Goal: Task Accomplishment & Management: Use online tool/utility

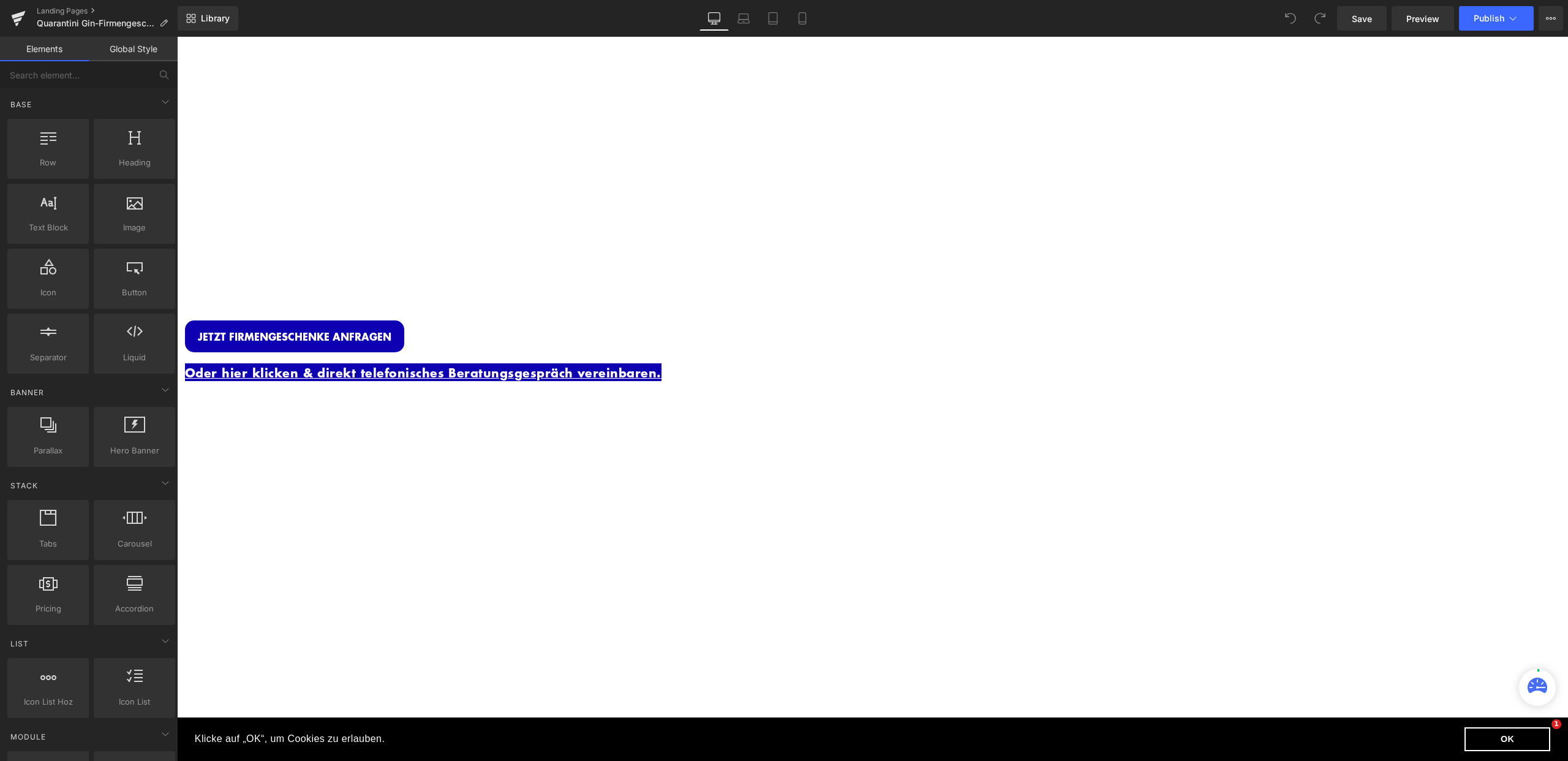
click at [721, 369] on p "Oder hier klicken & direkt telefonisches Beratungsgespräch vereinbaren." at bounding box center [552, 373] width 735 height 19
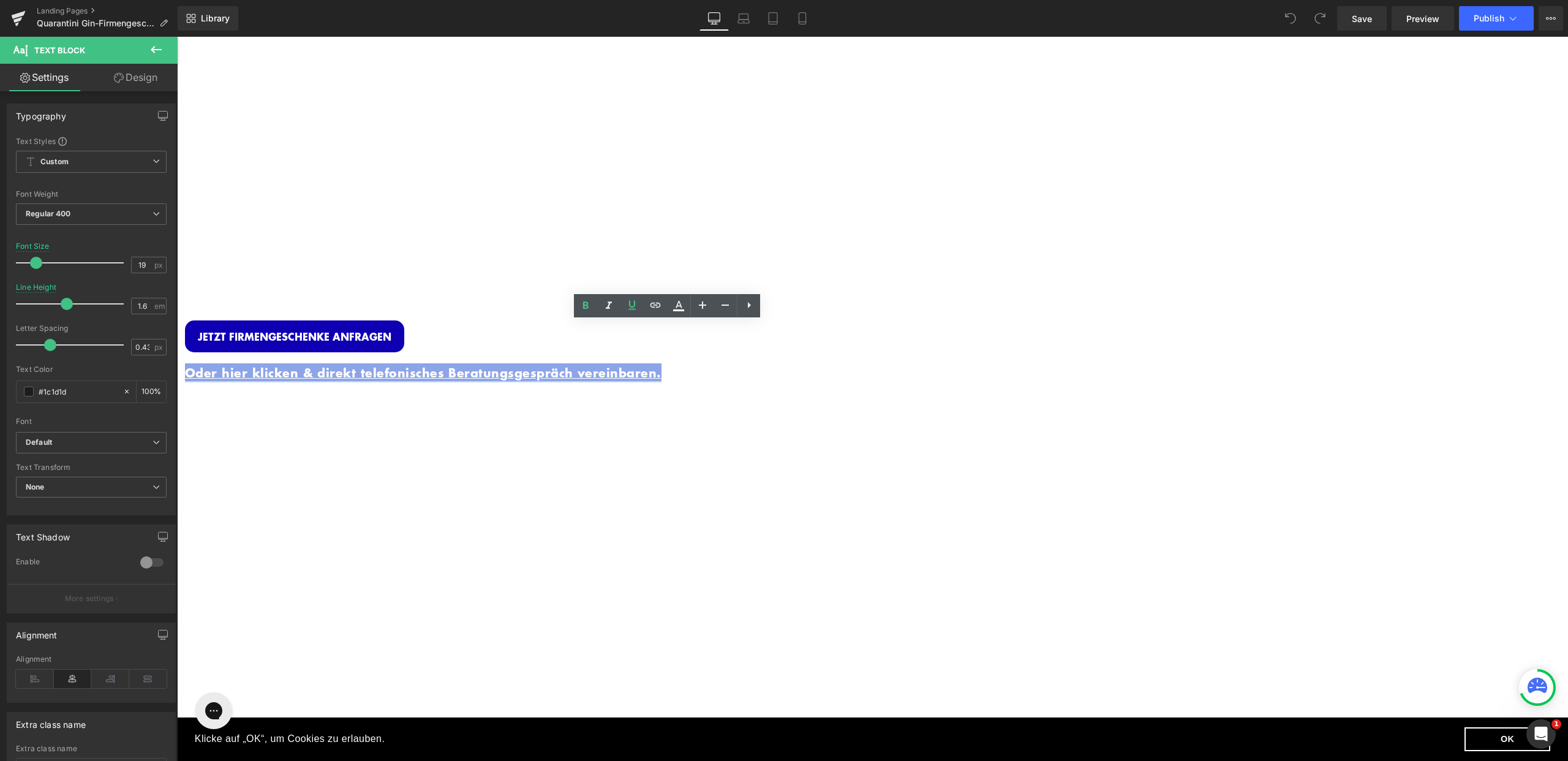
drag, startPoint x: 725, startPoint y: 364, endPoint x: 474, endPoint y: 342, distance: 252.0
click at [474, 363] on p "Oder hier klicken & direkt telefonisches Beratungsgespräch vereinbaren." at bounding box center [552, 373] width 735 height 19
click at [656, 309] on icon at bounding box center [655, 305] width 14 height 14
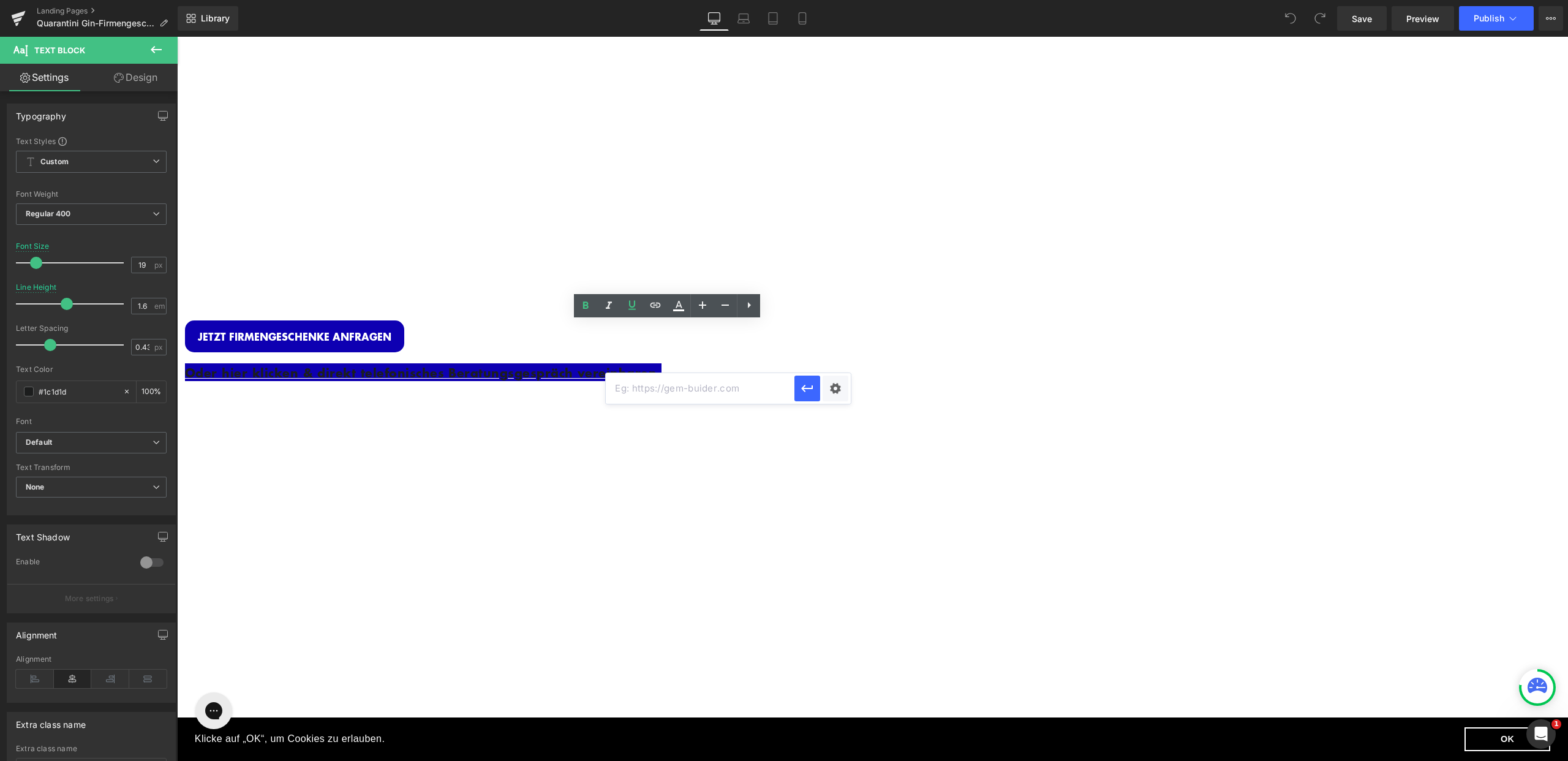
click at [716, 385] on input "text" at bounding box center [700, 388] width 189 height 31
paste input "[URL][DOMAIN_NAME]"
type input "[URL][DOMAIN_NAME]"
click at [798, 392] on button "button" at bounding box center [807, 388] width 26 height 26
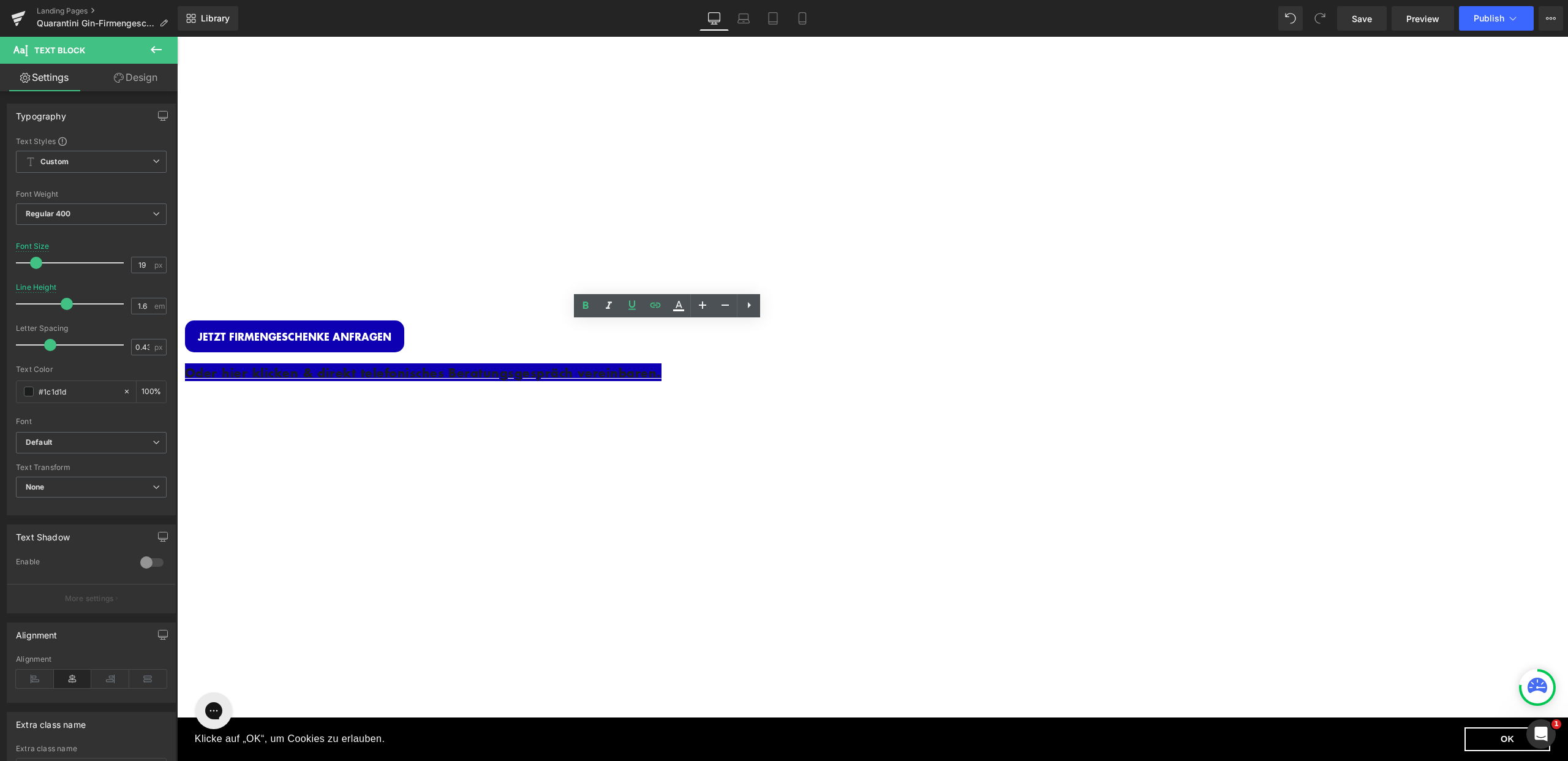
scroll to position [0, 0]
click at [729, 396] on div "Personalisierte Gin Flasche + Edle Verpackung, Gin Sets und vieles mehr Text Bl…" at bounding box center [552, 333] width 735 height 166
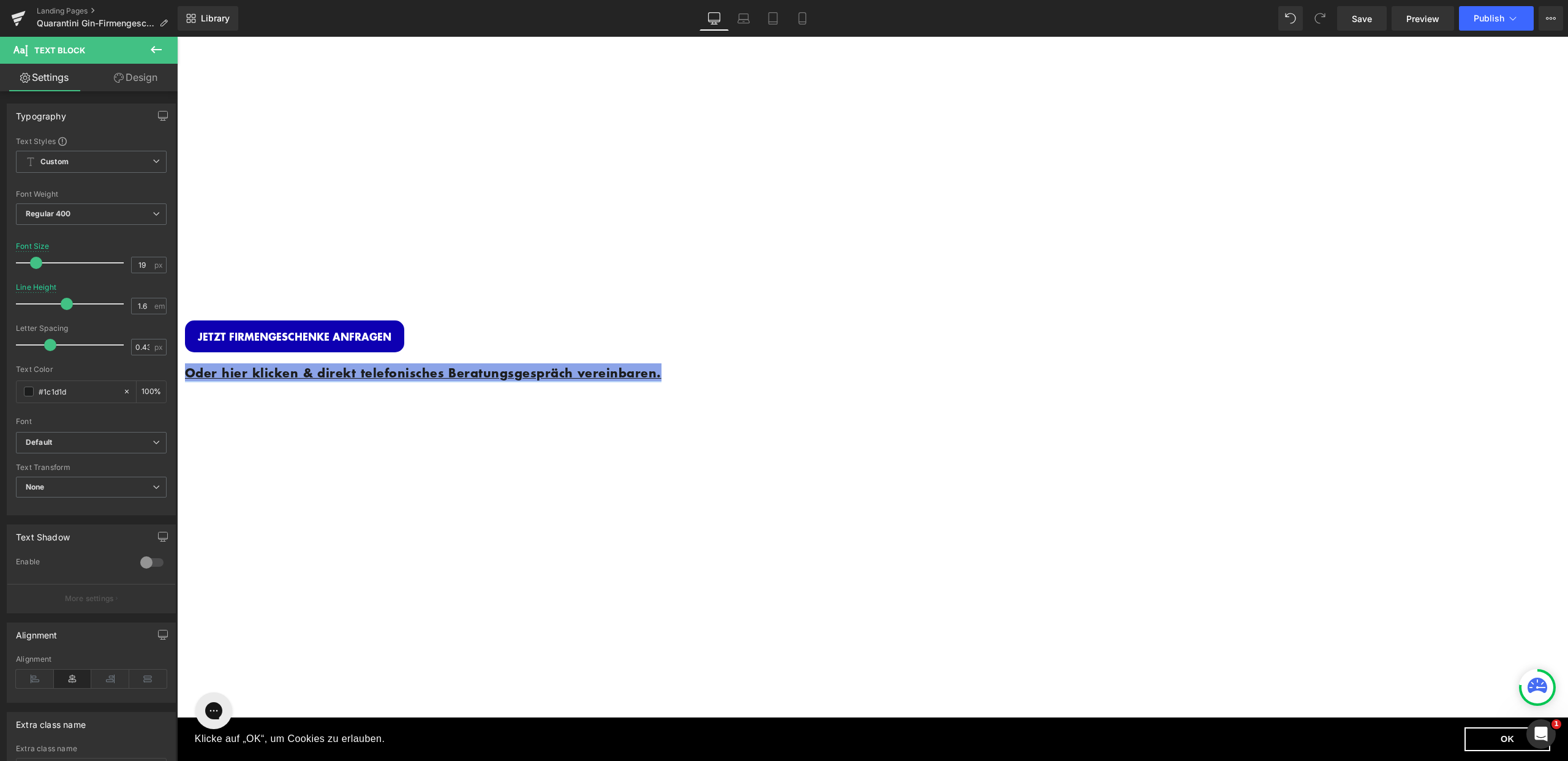
drag, startPoint x: 729, startPoint y: 370, endPoint x: 475, endPoint y: 343, distance: 255.4
click at [475, 363] on p "Oder hier klicken & direkt telefonisches Beratungsgespräch vereinbaren." at bounding box center [552, 373] width 735 height 19
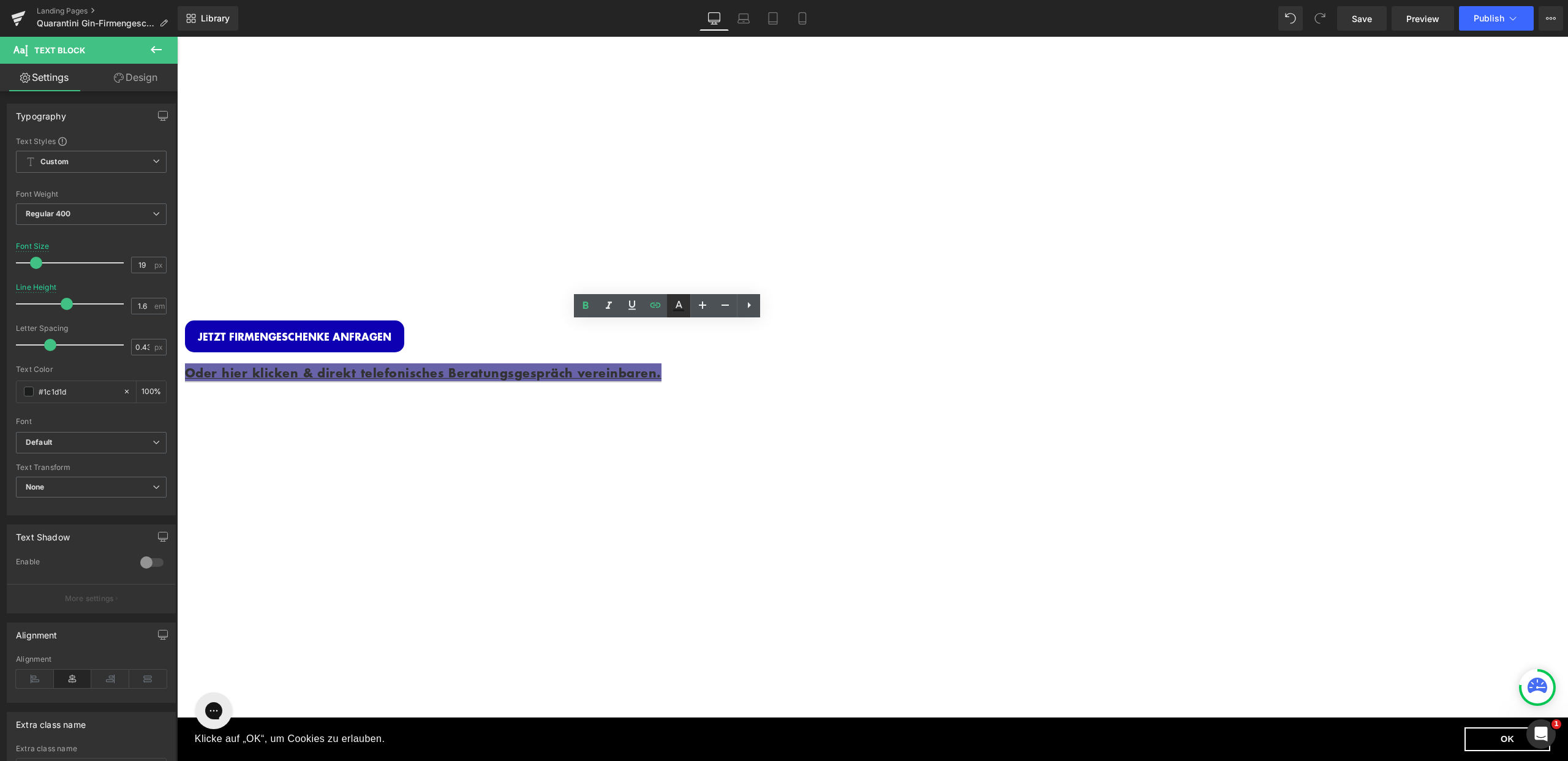
click at [678, 301] on icon at bounding box center [678, 305] width 14 height 14
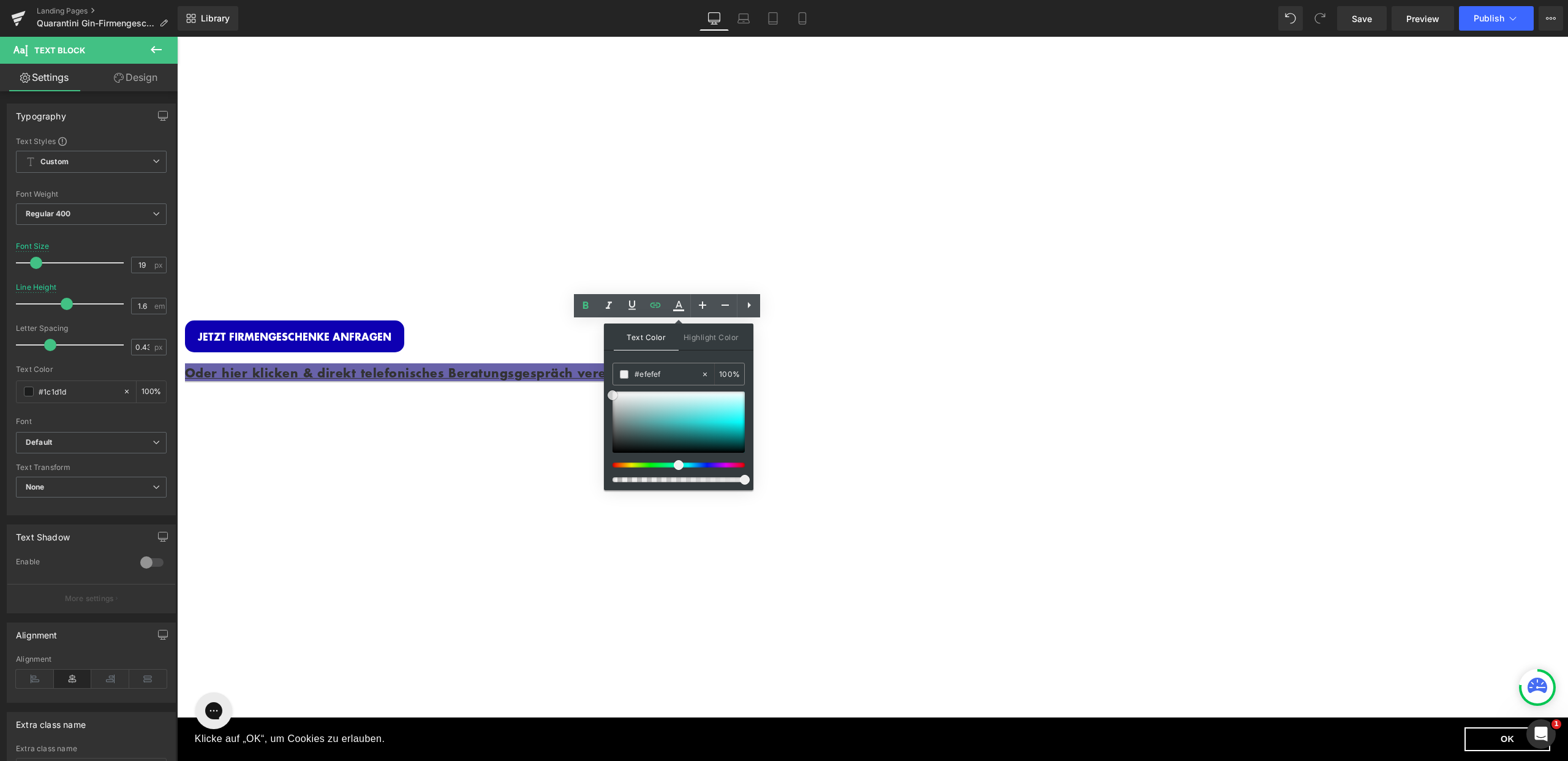
drag, startPoint x: 790, startPoint y: 487, endPoint x: 599, endPoint y: 383, distance: 217.5
click at [623, 376] on span at bounding box center [623, 374] width 8 height 8
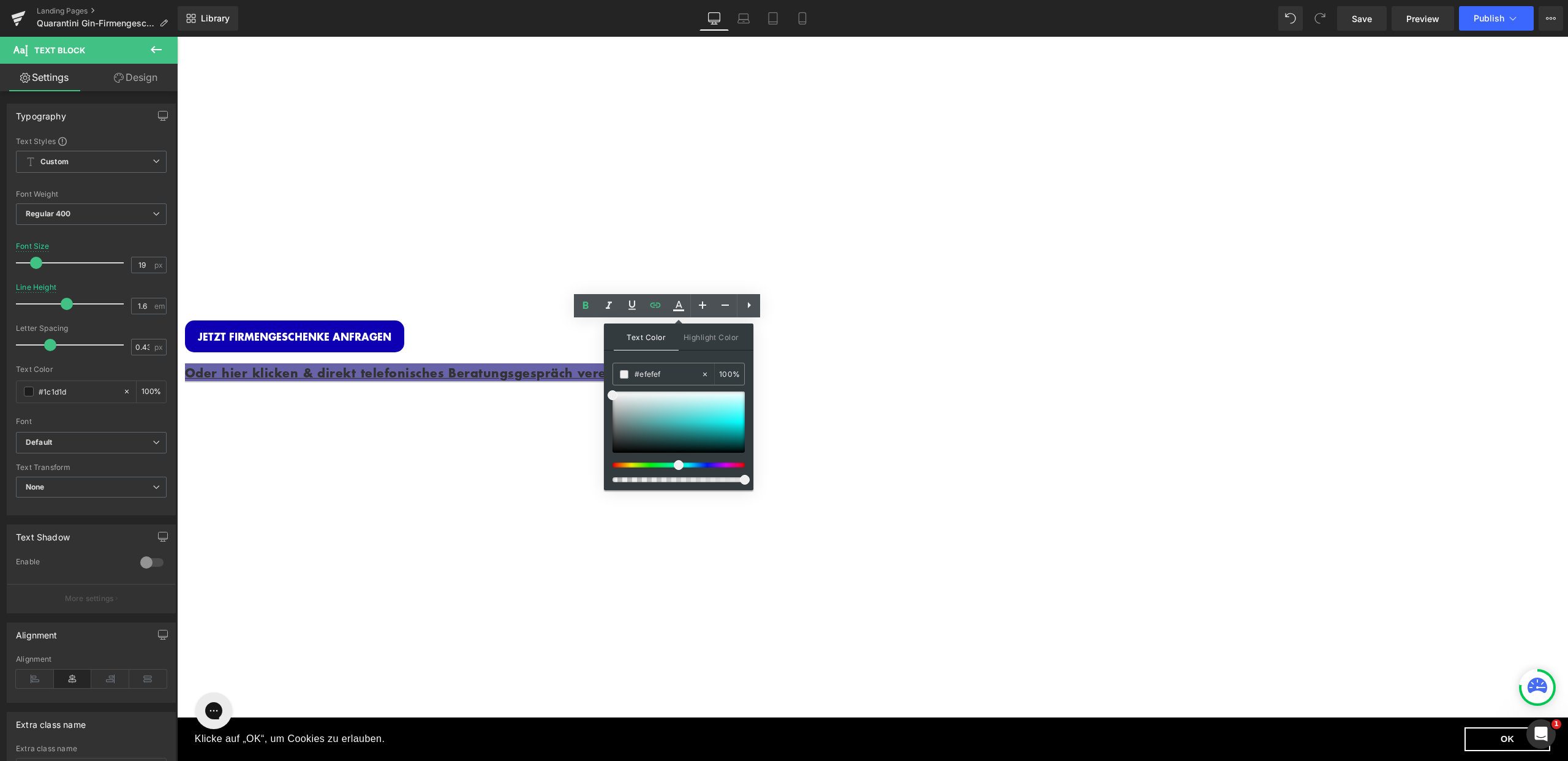
click at [606, 377] on div "Text Color Highlight Color #333333 #1c1d1d 100 % transparent 0 %" at bounding box center [679, 407] width 150 height 166
click at [610, 396] on span at bounding box center [612, 394] width 10 height 10
click at [617, 397] on div at bounding box center [679, 422] width 132 height 61
click at [674, 411] on div at bounding box center [679, 422] width 132 height 61
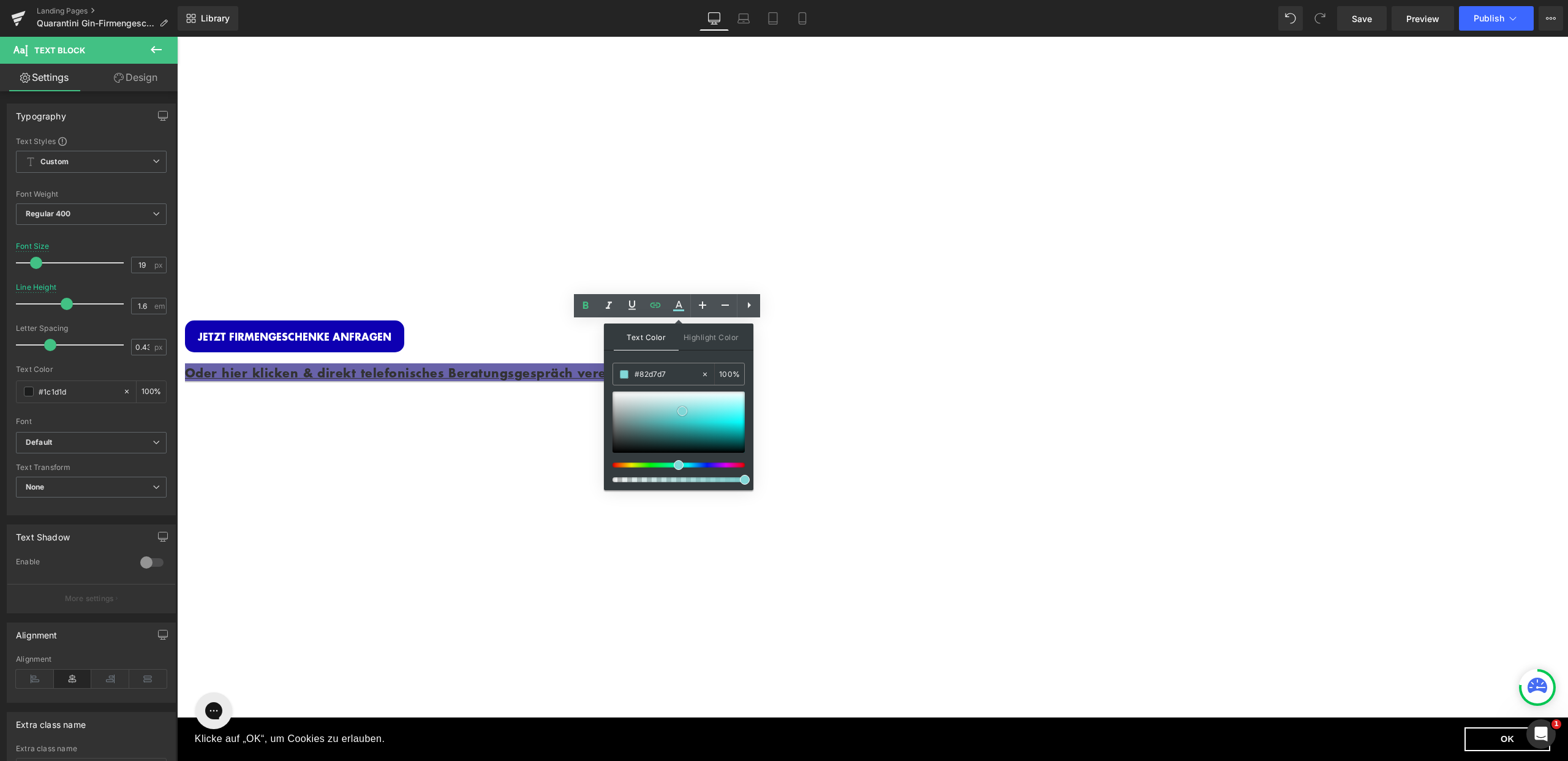
click at [682, 411] on div at bounding box center [679, 422] width 132 height 61
drag, startPoint x: 858, startPoint y: 449, endPoint x: 597, endPoint y: 348, distance: 279.9
drag, startPoint x: 613, startPoint y: 400, endPoint x: 605, endPoint y: 380, distance: 21.5
click at [608, 383] on div "Text Color Highlight Color #333333 #1c1d1d 100 % transparent 0 %" at bounding box center [679, 407] width 150 height 166
click at [586, 371] on div "Oder hier klicken & direkt telefonisches Beratungsgespräch vereinbaren." at bounding box center [552, 378] width 735 height 51
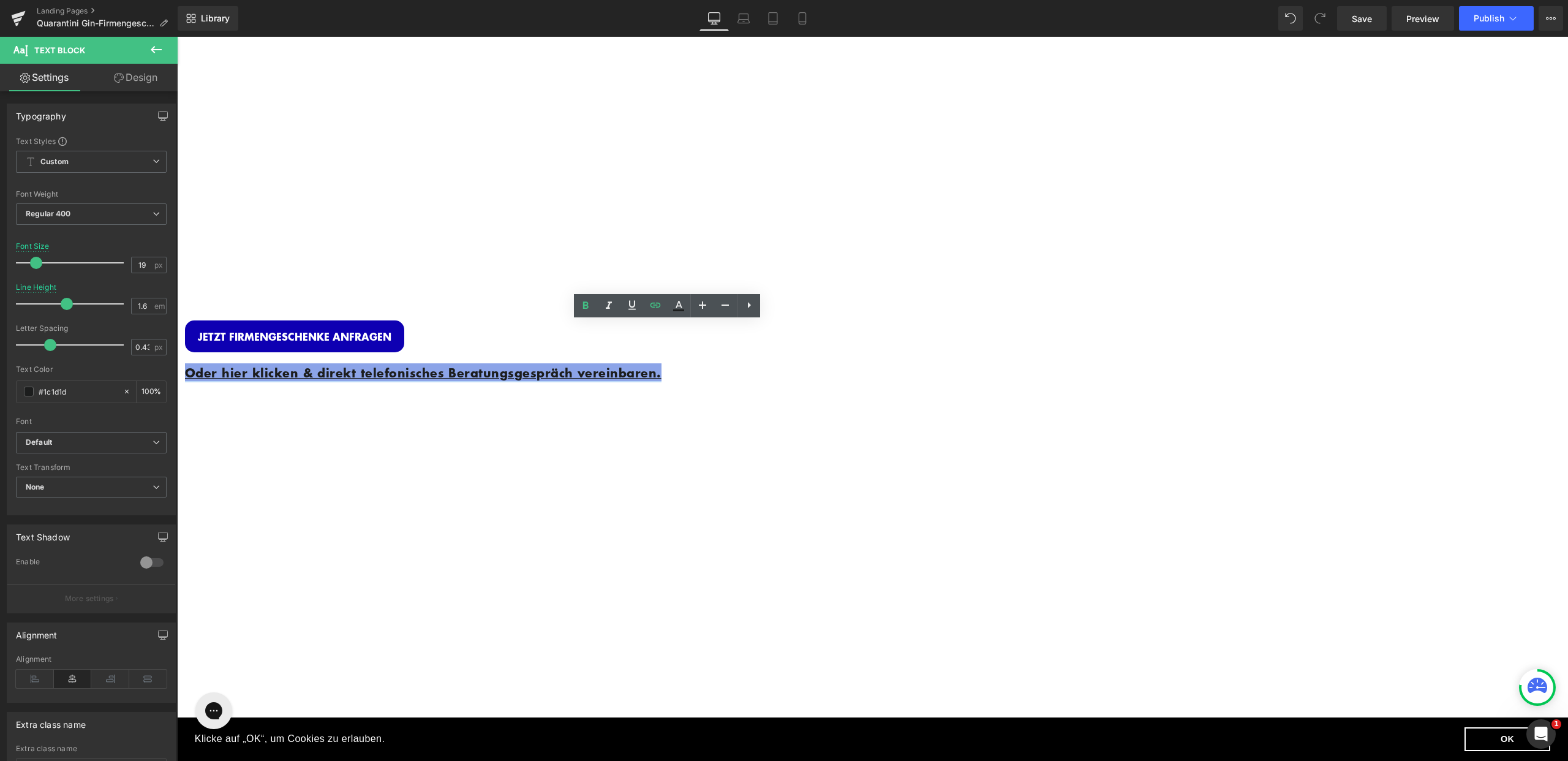
drag, startPoint x: 716, startPoint y: 365, endPoint x: 484, endPoint y: 340, distance: 233.3
click at [471, 363] on p "Oder hier klicken & direkt telefonisches Beratungsgespräch vereinbaren." at bounding box center [552, 373] width 735 height 19
click at [681, 305] on icon at bounding box center [679, 305] width 7 height 8
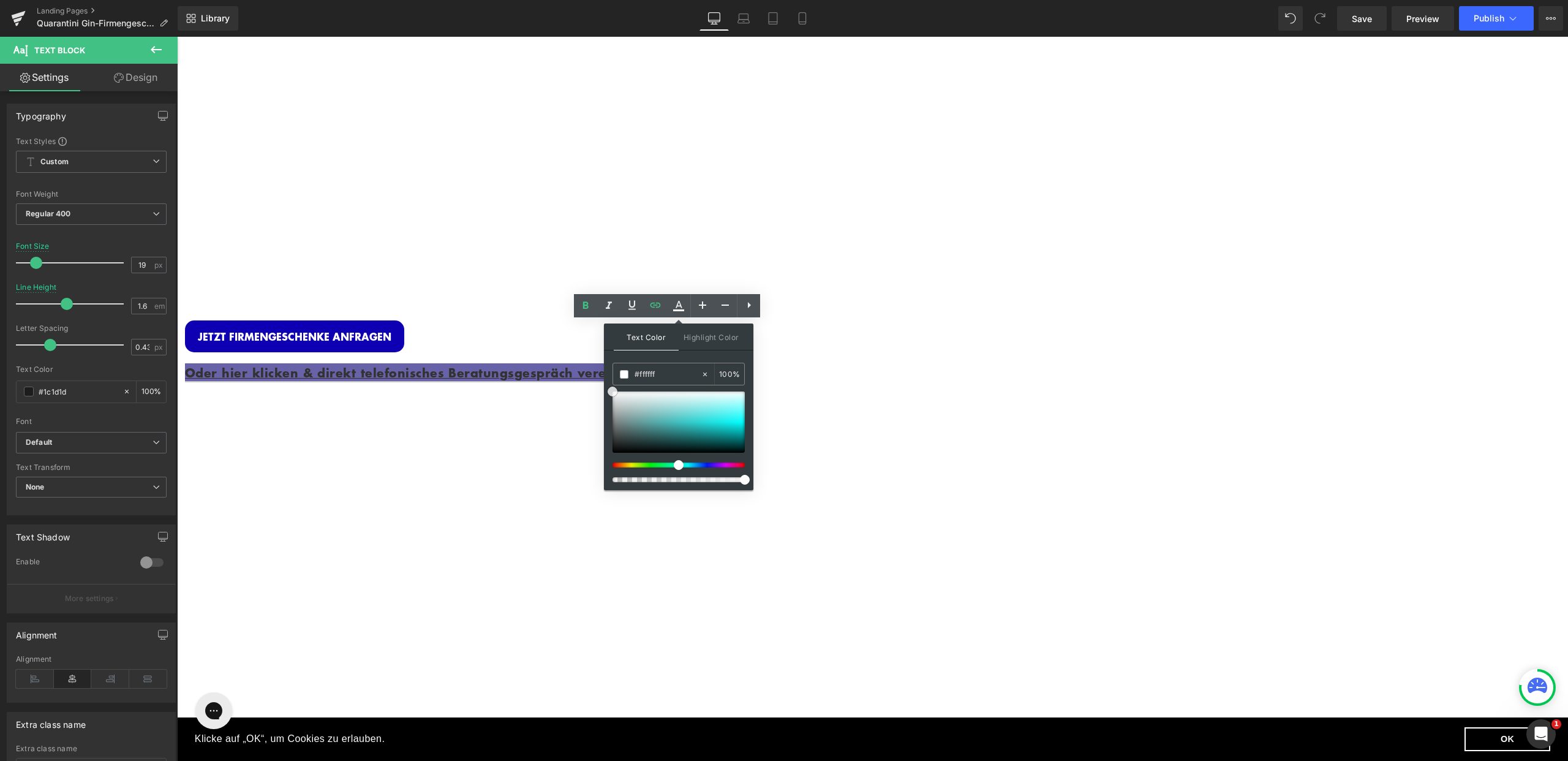
drag, startPoint x: 614, startPoint y: 446, endPoint x: 606, endPoint y: 377, distance: 69.5
click at [608, 382] on div "Text Color Highlight Color #333333 #1c1d1d 100 % transparent 0 %" at bounding box center [679, 407] width 150 height 166
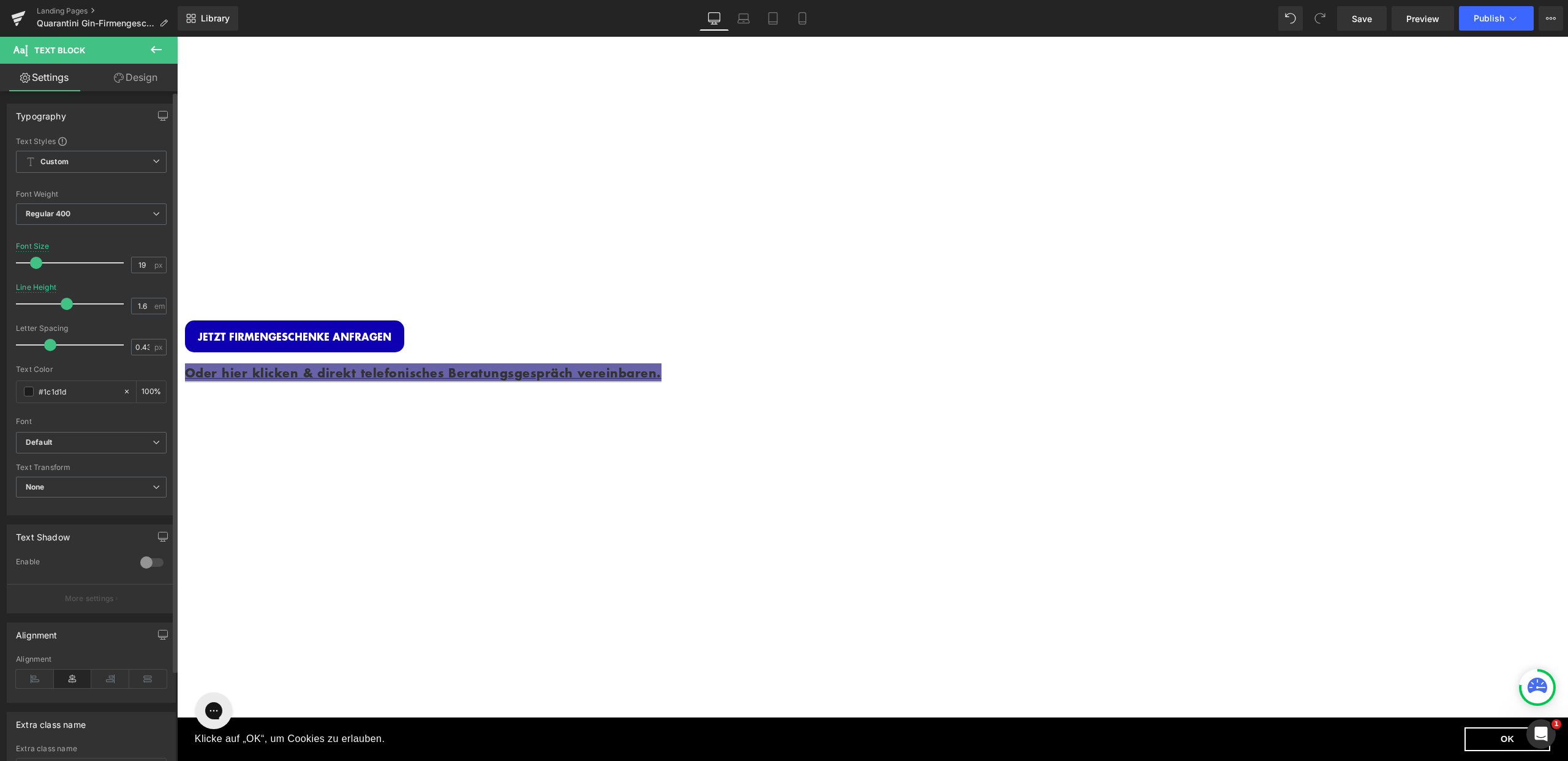
drag, startPoint x: 77, startPoint y: 394, endPoint x: 11, endPoint y: 388, distance: 66.3
click at [11, 388] on div "Text Styles Custom Custom Setup Global Style Custom Setup Global Style Thin 100…" at bounding box center [91, 325] width 168 height 379
type input "fff"
click at [76, 417] on div "Font" at bounding box center [91, 421] width 150 height 8
click at [425, 436] on span "Image Row INDIVIDUELLE FIRMENGESCHENKE Heading Personalisierte Gin Flasche + Ed…" at bounding box center [872, 438] width 1391 height 794
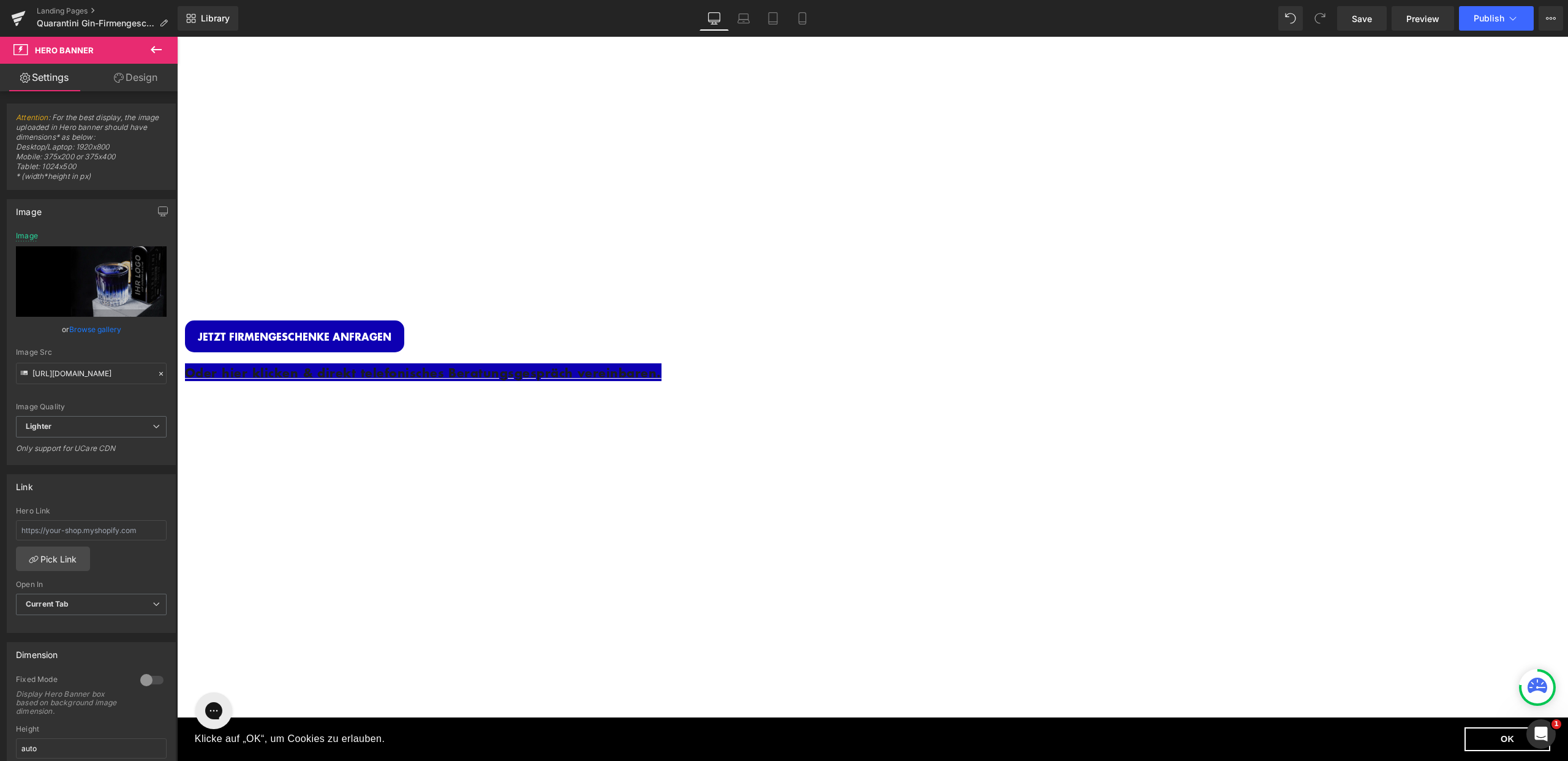
click at [657, 352] on div "Oder hier klicken & direkt telefonisches Beratungsgespräch vereinbaren. Text Bl…" at bounding box center [552, 381] width 735 height 57
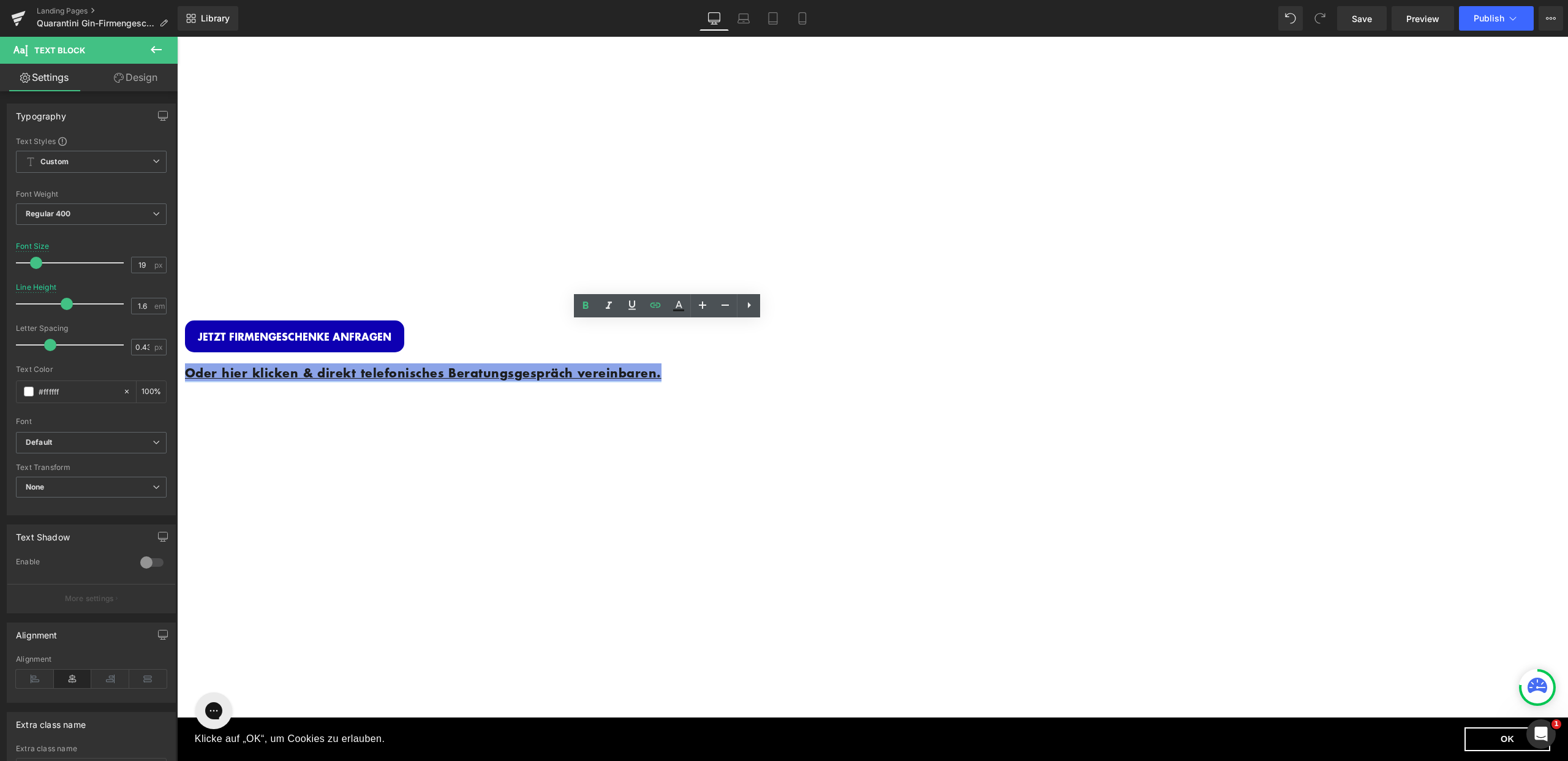
drag, startPoint x: 732, startPoint y: 363, endPoint x: 465, endPoint y: 329, distance: 269.2
click at [465, 352] on div "Oder hier klicken & direkt telefonisches Beratungsgespräch vereinbaren." at bounding box center [552, 378] width 735 height 51
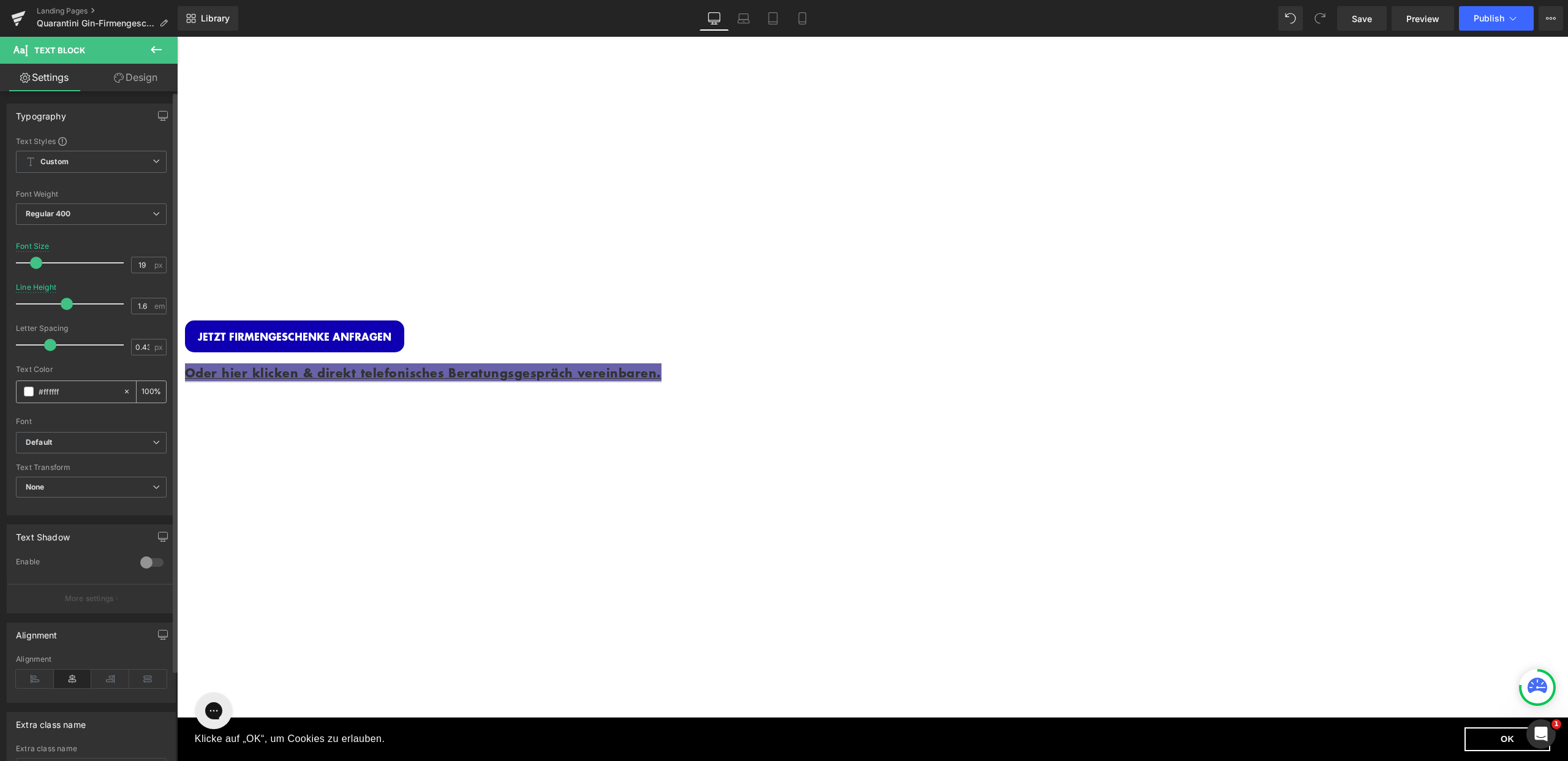
drag, startPoint x: 75, startPoint y: 393, endPoint x: 27, endPoint y: 391, distance: 48.0
click at [27, 391] on div "#ffffff" at bounding box center [70, 391] width 106 height 21
type input "ffff"
click at [32, 390] on span at bounding box center [29, 391] width 10 height 10
click at [29, 391] on span at bounding box center [29, 391] width 10 height 10
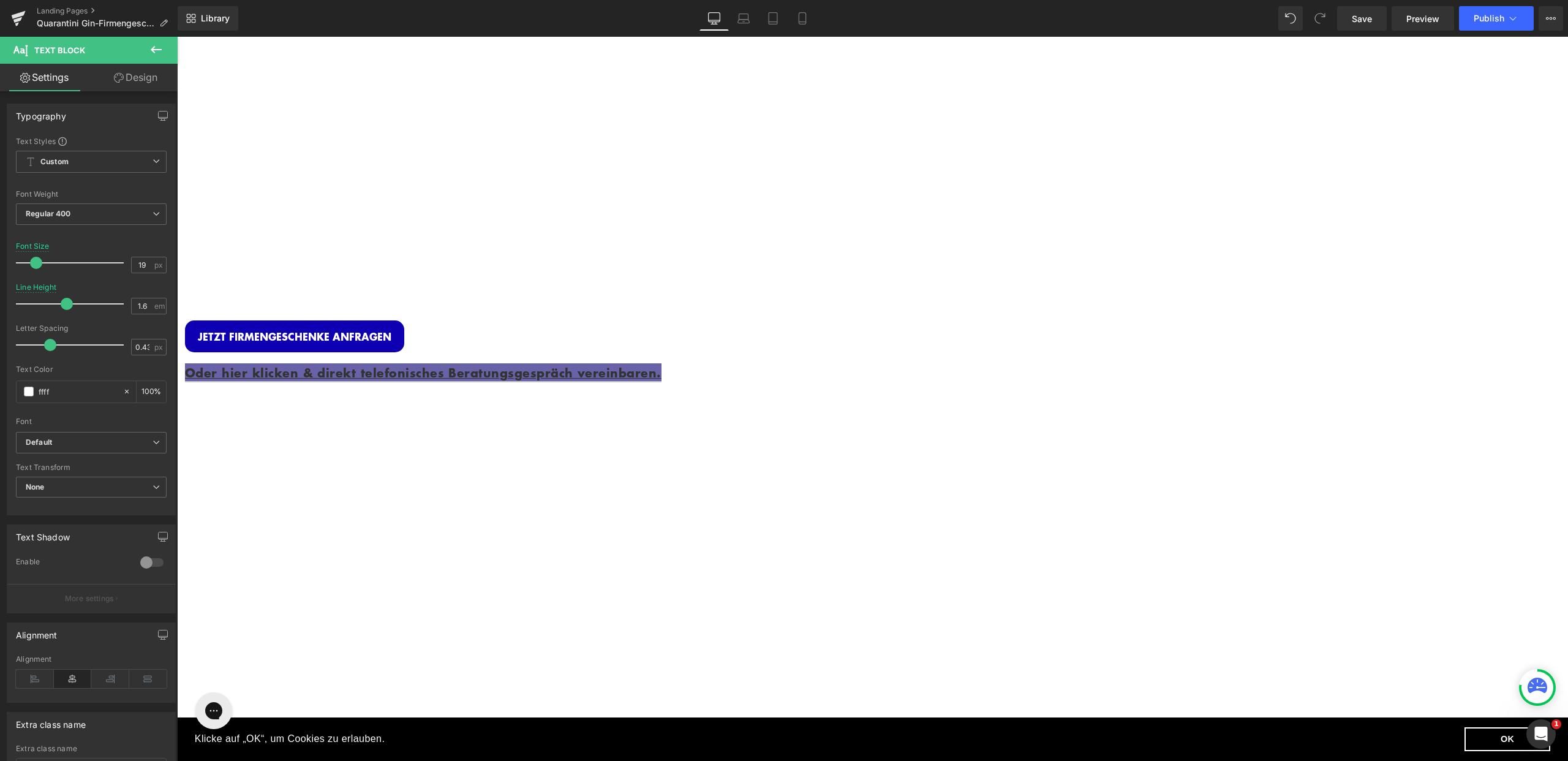
click at [29, 391] on span at bounding box center [29, 391] width 10 height 10
click at [56, 587] on button "More settings" at bounding box center [91, 598] width 168 height 29
click at [177, 37] on link at bounding box center [177, 37] width 0 height 0
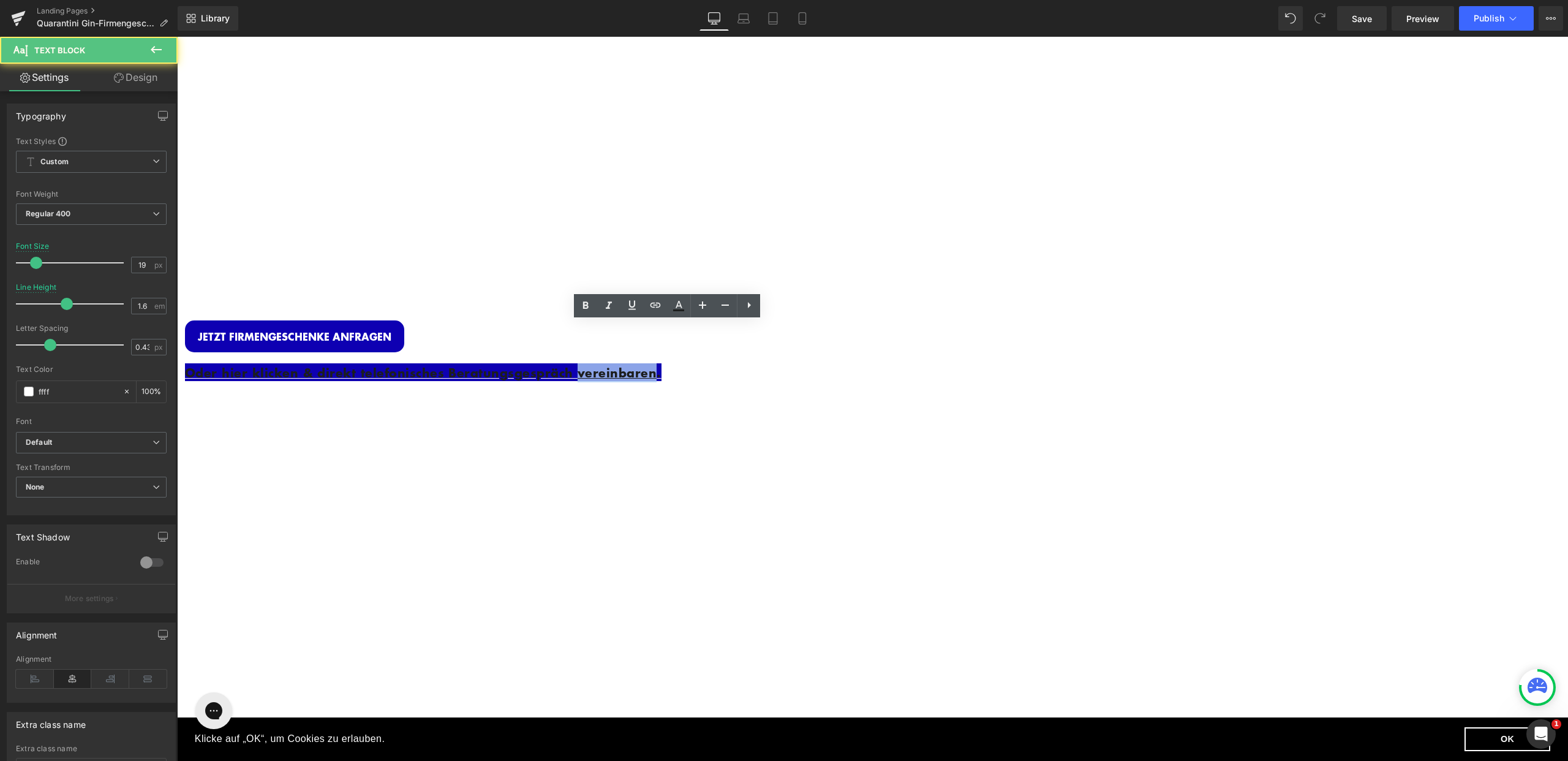
click at [661, 363] on link "Oder hier klicken & direkt telefonisches Beratungsgespräch vereinbaren." at bounding box center [423, 373] width 477 height 18
click at [736, 363] on p "Oder hier klicken & direkt telefonisches Beratungsgespräch vereinbaren." at bounding box center [552, 373] width 735 height 19
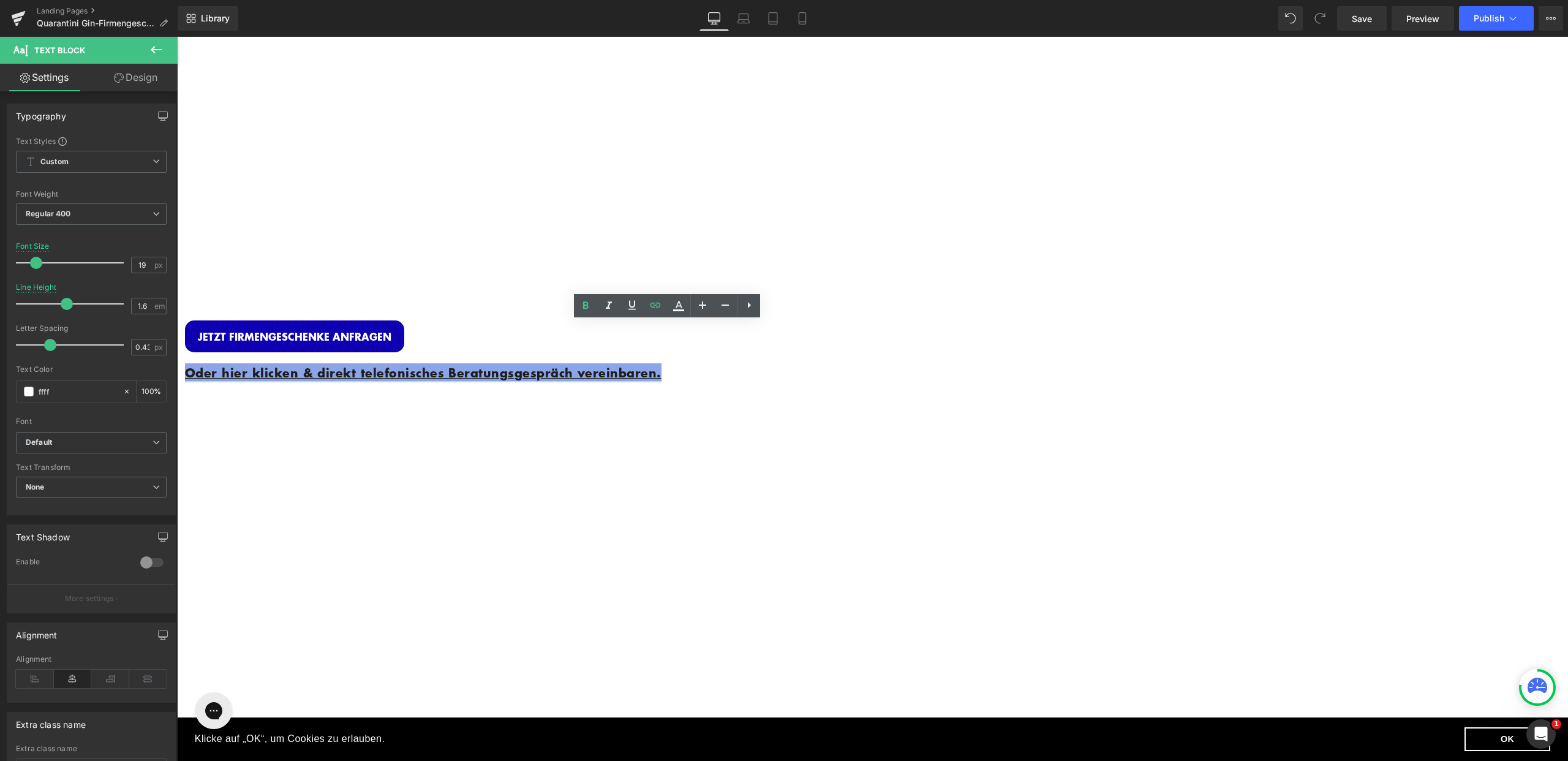
drag, startPoint x: 739, startPoint y: 360, endPoint x: 454, endPoint y: 336, distance: 286.0
click at [454, 336] on div "Image Row INDIVIDUELLE FIRMENGESCHENKE Heading Personalisierte Gin Flasche + Ed…" at bounding box center [590, 438] width 827 height 794
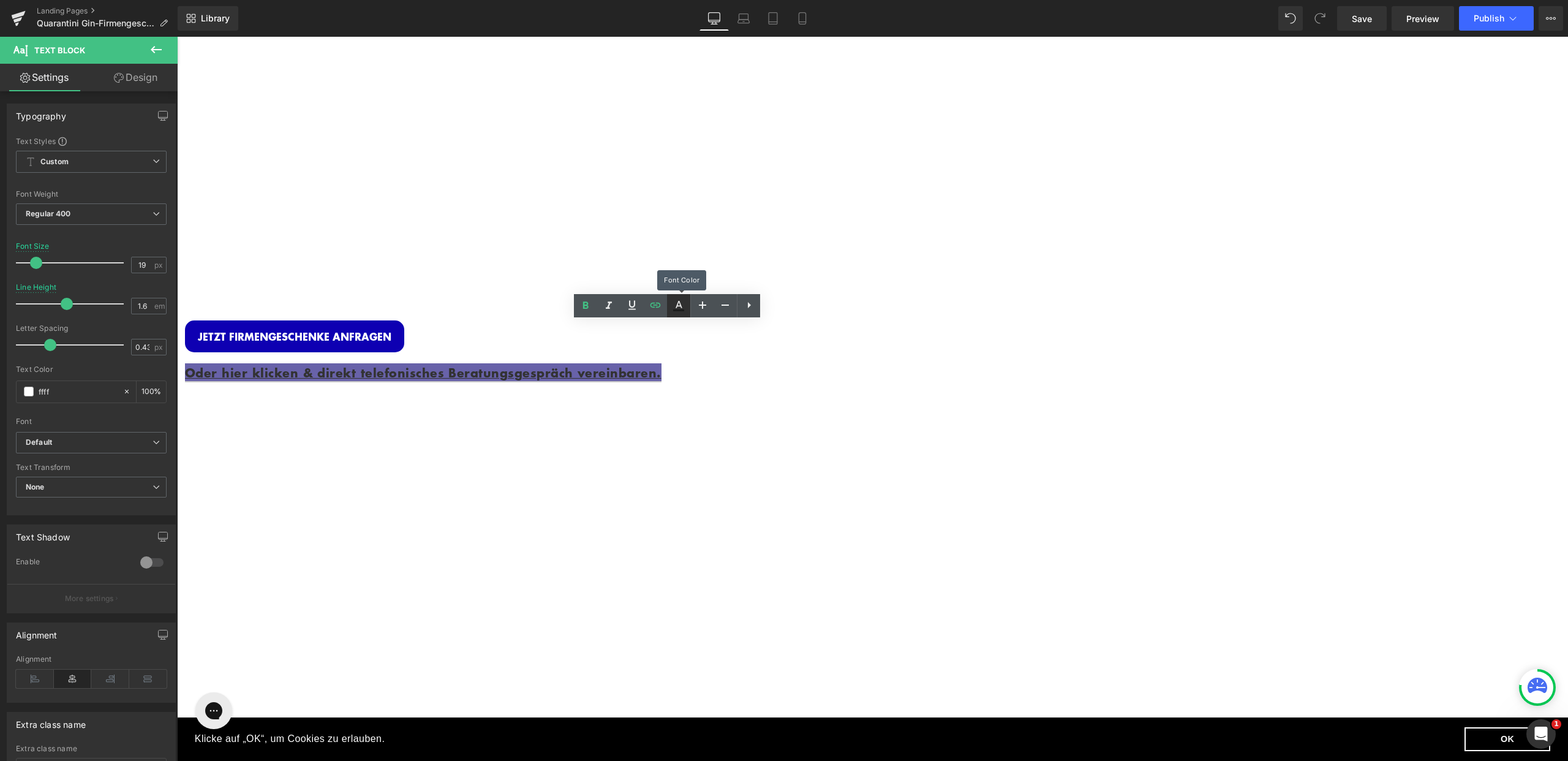
click at [673, 309] on icon at bounding box center [678, 305] width 14 height 14
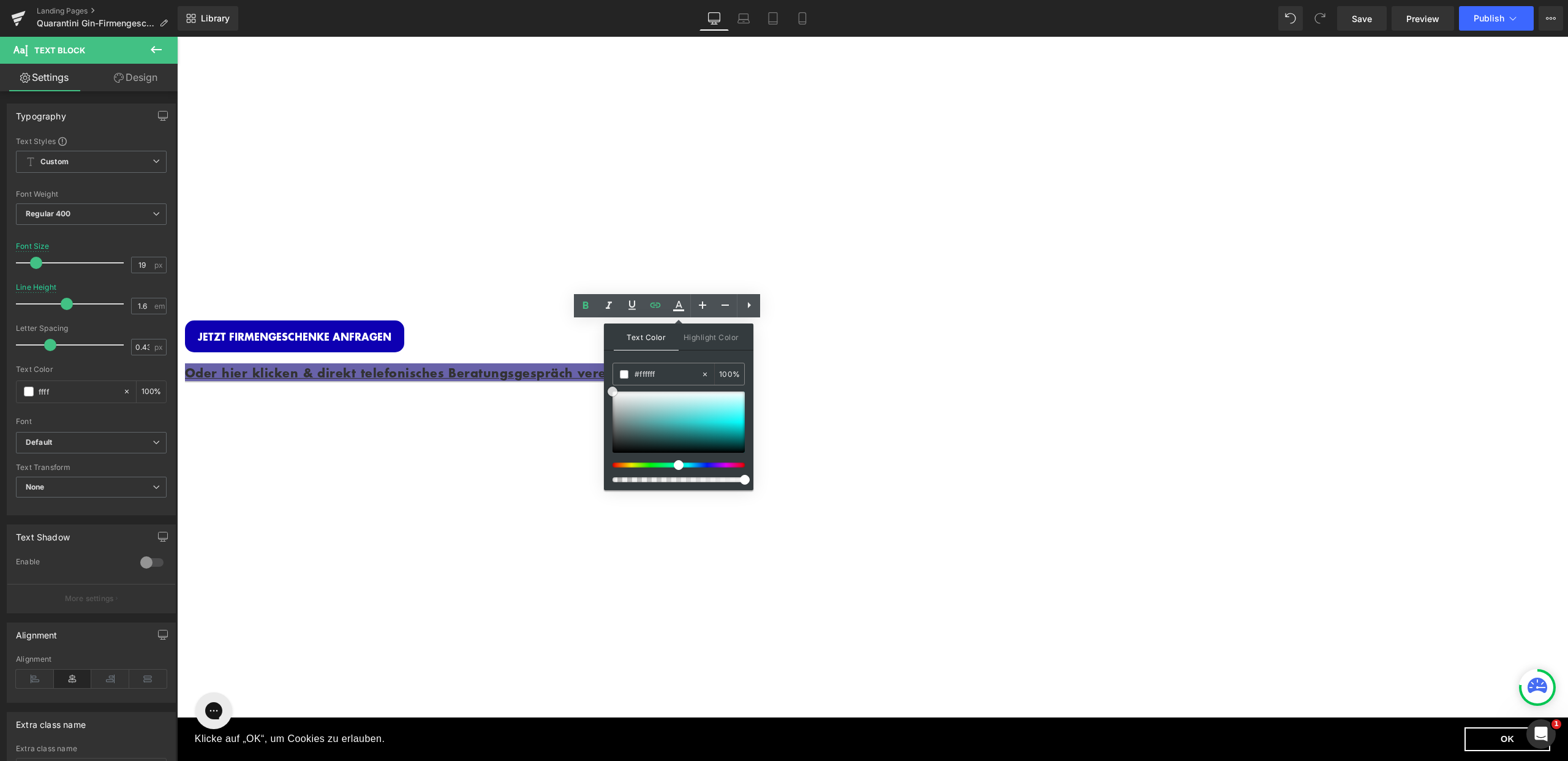
drag, startPoint x: 616, startPoint y: 447, endPoint x: 604, endPoint y: 379, distance: 69.1
click at [604, 379] on div "Text Color Highlight Color #333333 #1c1d1d 100 % transparent 0 %" at bounding box center [679, 407] width 150 height 166
click at [723, 343] on span "Highlight Color" at bounding box center [711, 336] width 65 height 26
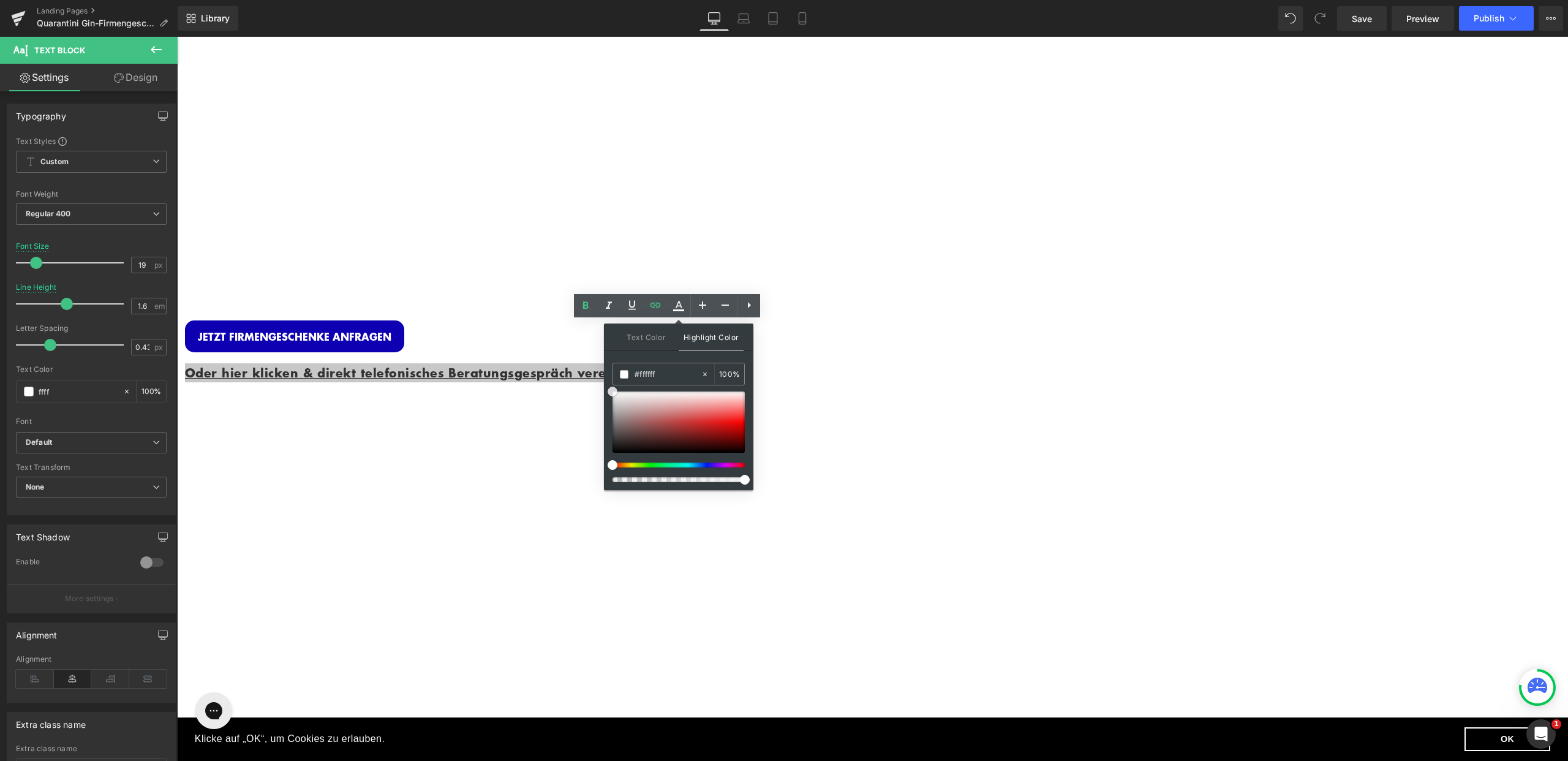
drag, startPoint x: 787, startPoint y: 487, endPoint x: 552, endPoint y: 369, distance: 263.0
click at [549, 370] on p "Oder hier klicken & direkt telefonisches Beratungsgespräch vereinbaren." at bounding box center [552, 373] width 735 height 19
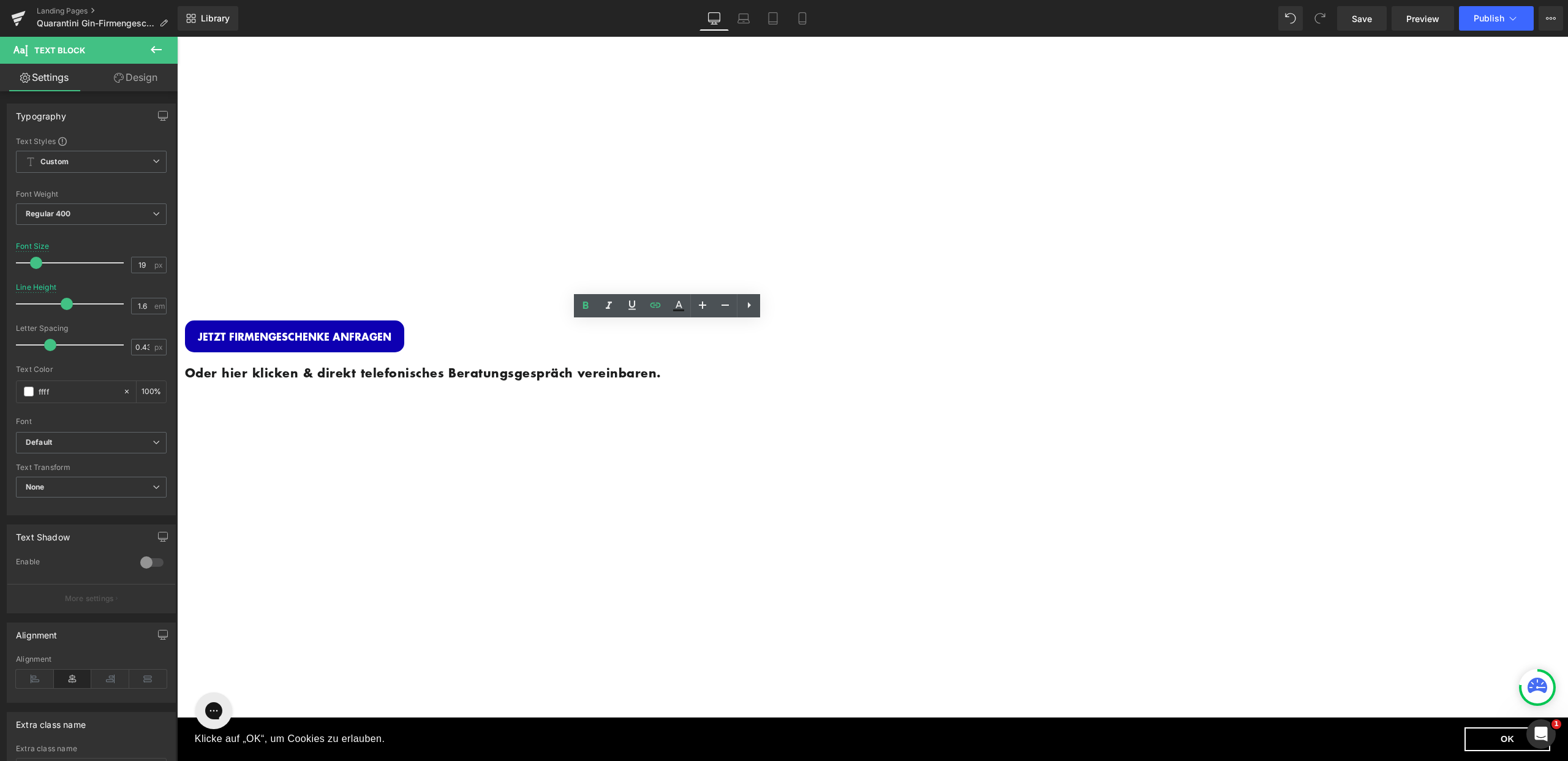
click at [609, 377] on div "Oder hier klicken & direkt telefonisches Beratungsgespräch vereinbaren." at bounding box center [552, 378] width 735 height 51
click at [568, 452] on div "Image Row INDIVIDUELLE FIRMENGESCHENKE Heading Personalisierte Gin Flasche + Ed…" at bounding box center [590, 438] width 827 height 794
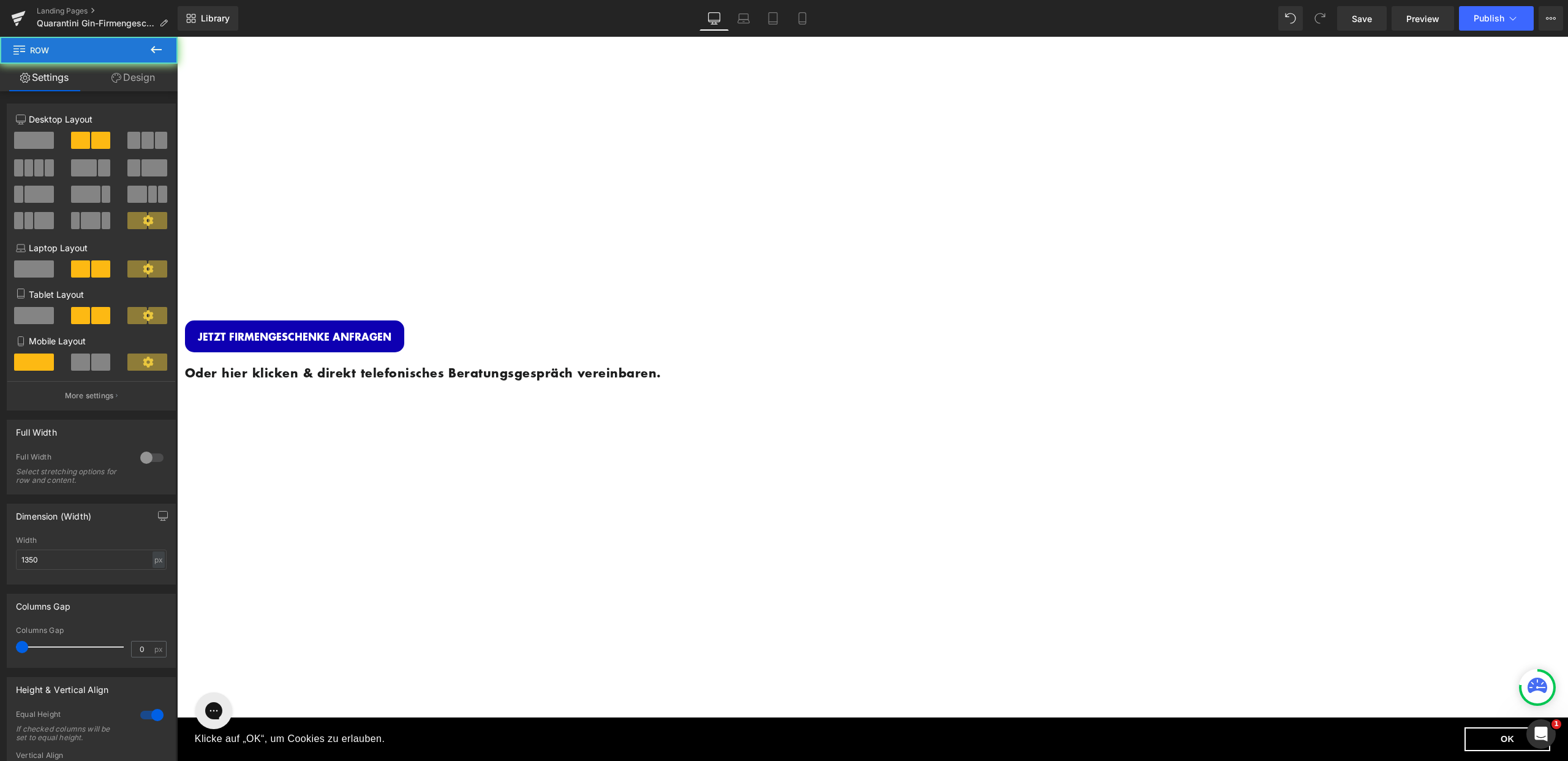
click at [661, 363] on link "Oder hier klicken & direkt telefonisches Beratungsgespräch vereinbaren." at bounding box center [423, 373] width 477 height 18
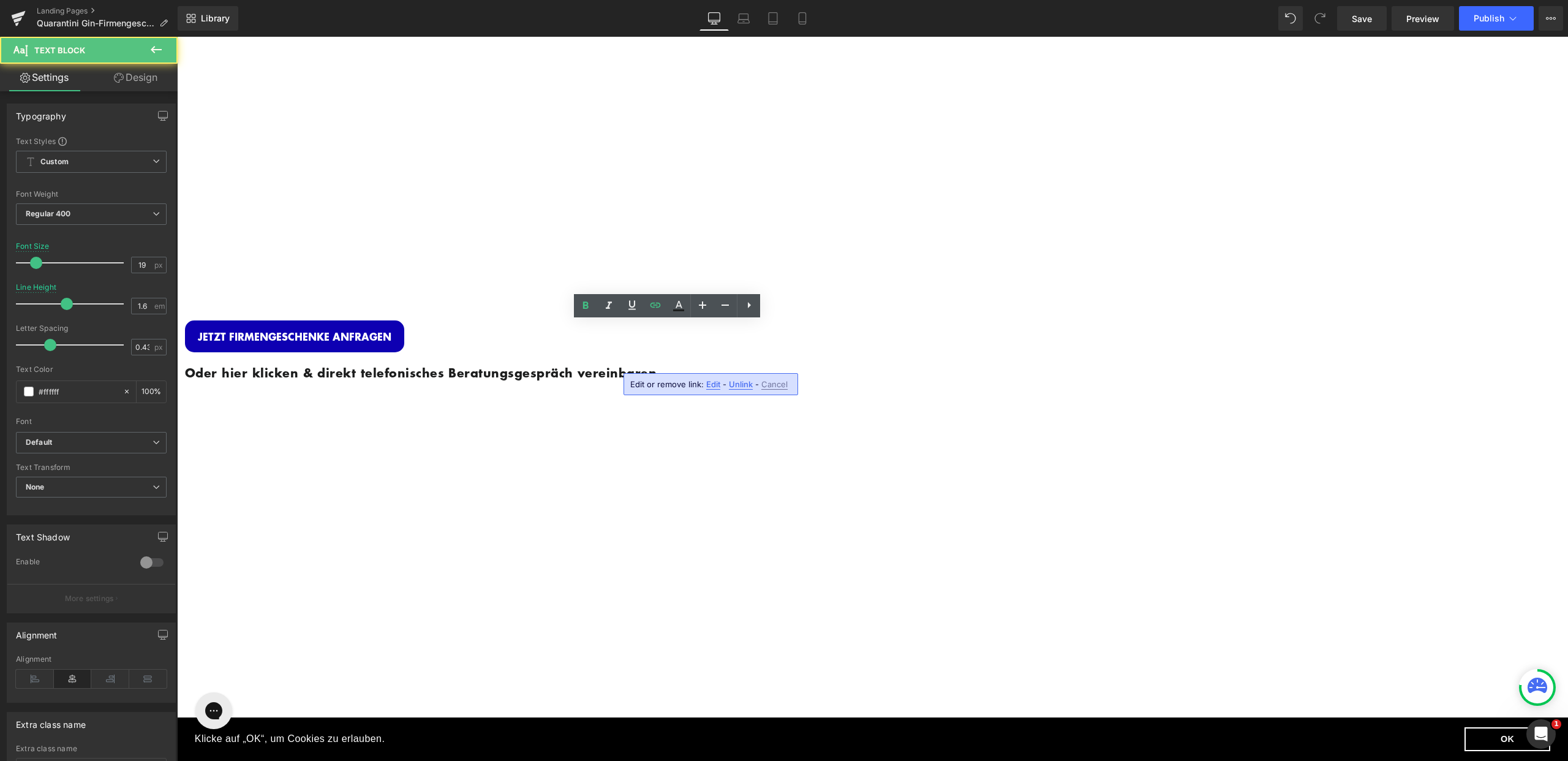
click at [747, 363] on p "Oder hier klicken & direkt telefonisches Beratungsgespräch vereinbaren." at bounding box center [552, 373] width 735 height 19
click at [757, 363] on p "Oder hier klicken & direkt telefonisches Beratungsgespräch vereinbaren." at bounding box center [552, 373] width 735 height 19
click at [988, 413] on div "Image Row INDIVIDUELLE FIRMENGESCHENKE Heading Personalisierte Gin Flasche + Ed…" at bounding box center [590, 438] width 827 height 794
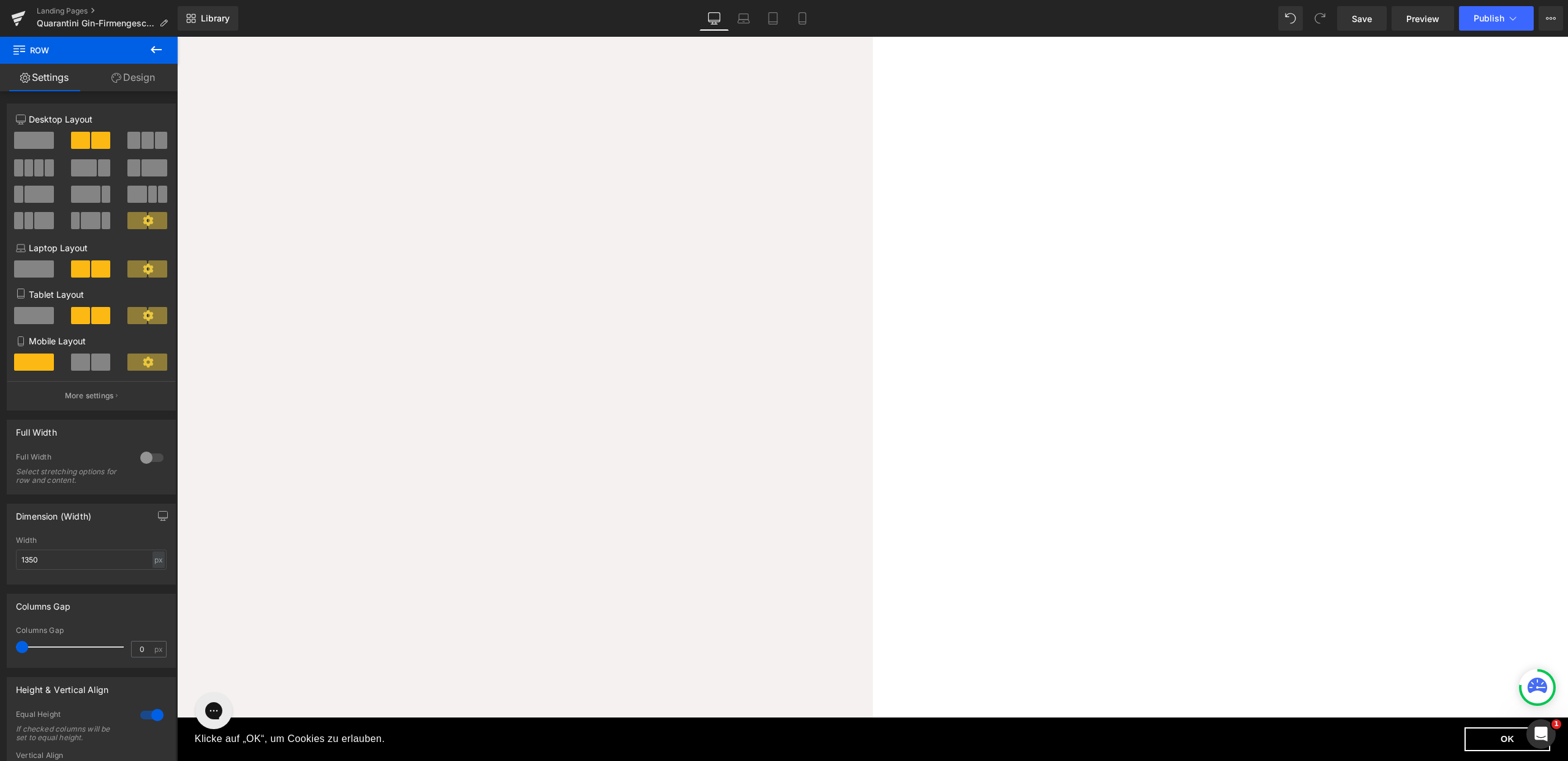
scroll to position [2260, 0]
click at [177, 37] on link at bounding box center [177, 37] width 0 height 0
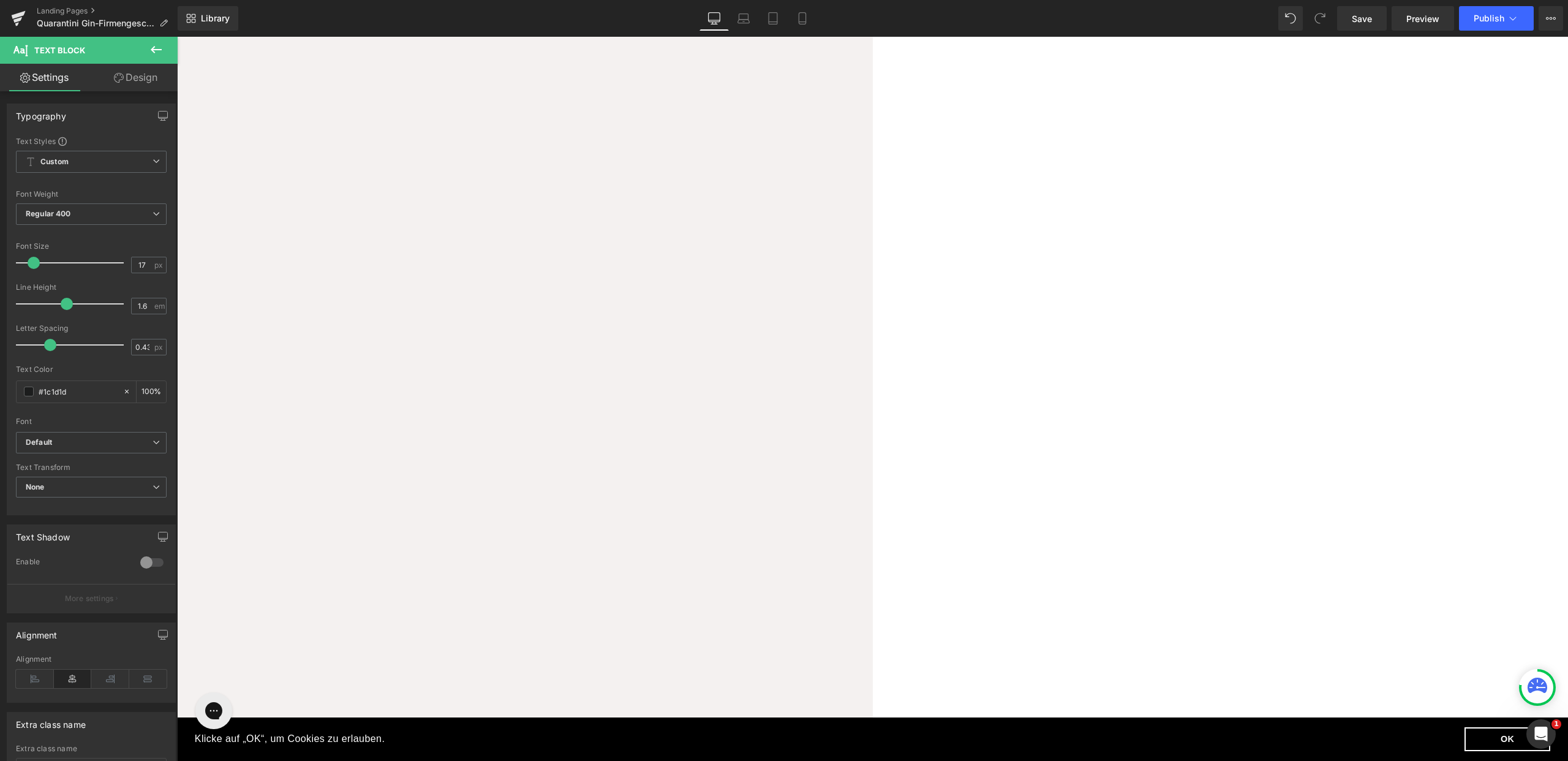
drag, startPoint x: 1099, startPoint y: 407, endPoint x: 648, endPoint y: 409, distance: 451.0
click at [860, 380] on icon at bounding box center [855, 375] width 14 height 14
click at [923, 435] on input "[URL][DOMAIN_NAME]" at bounding box center [902, 436] width 189 height 31
paste input "[DOMAIN_NAME][URL]"
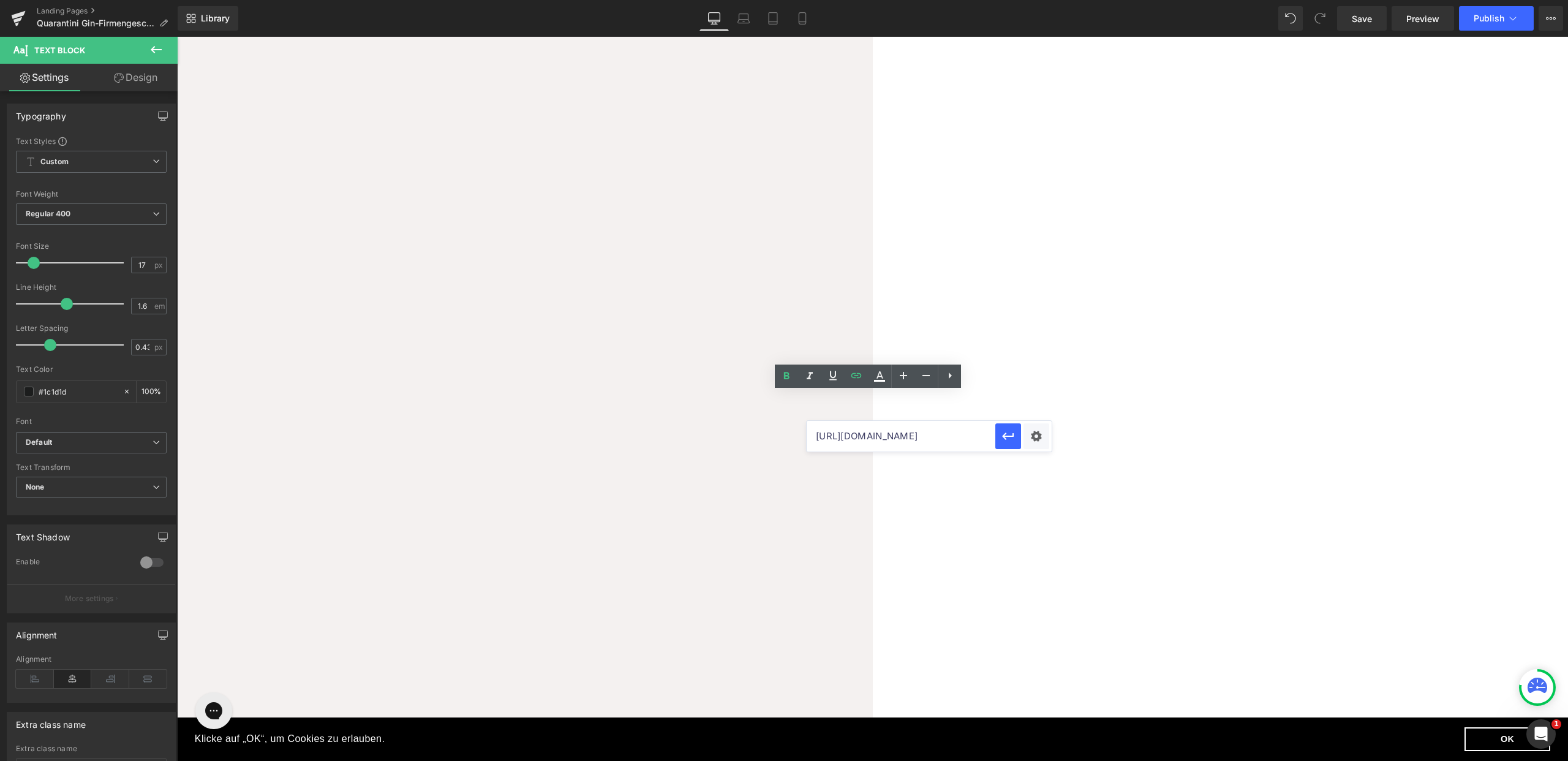
scroll to position [0, 34]
type input "[URL][DOMAIN_NAME]"
click at [1002, 441] on icon "button" at bounding box center [1008, 435] width 14 height 14
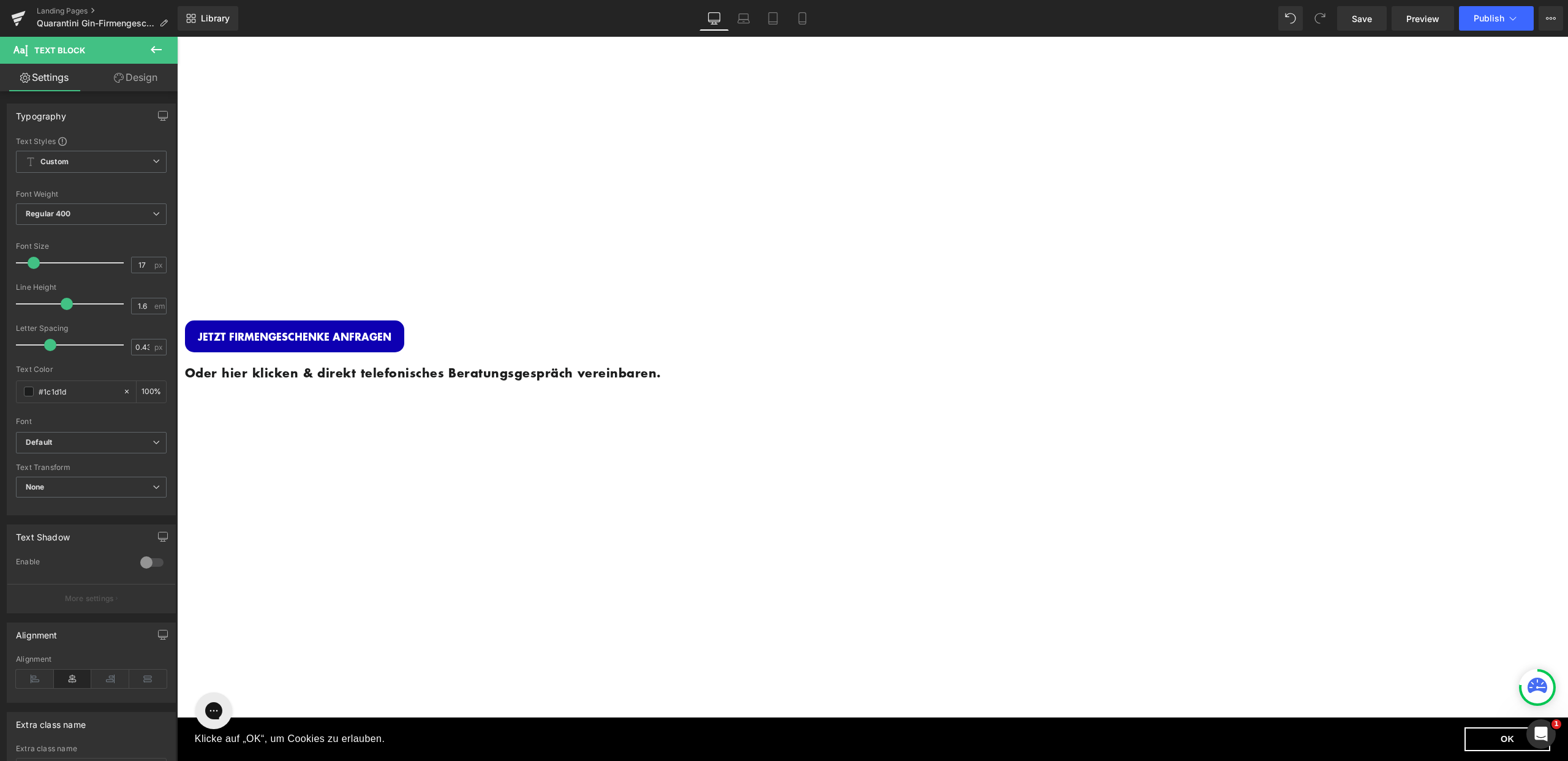
click at [728, 373] on div "Oder hier klicken & direkt telefonisches Beratungsgespräch vereinbaren." at bounding box center [552, 378] width 735 height 51
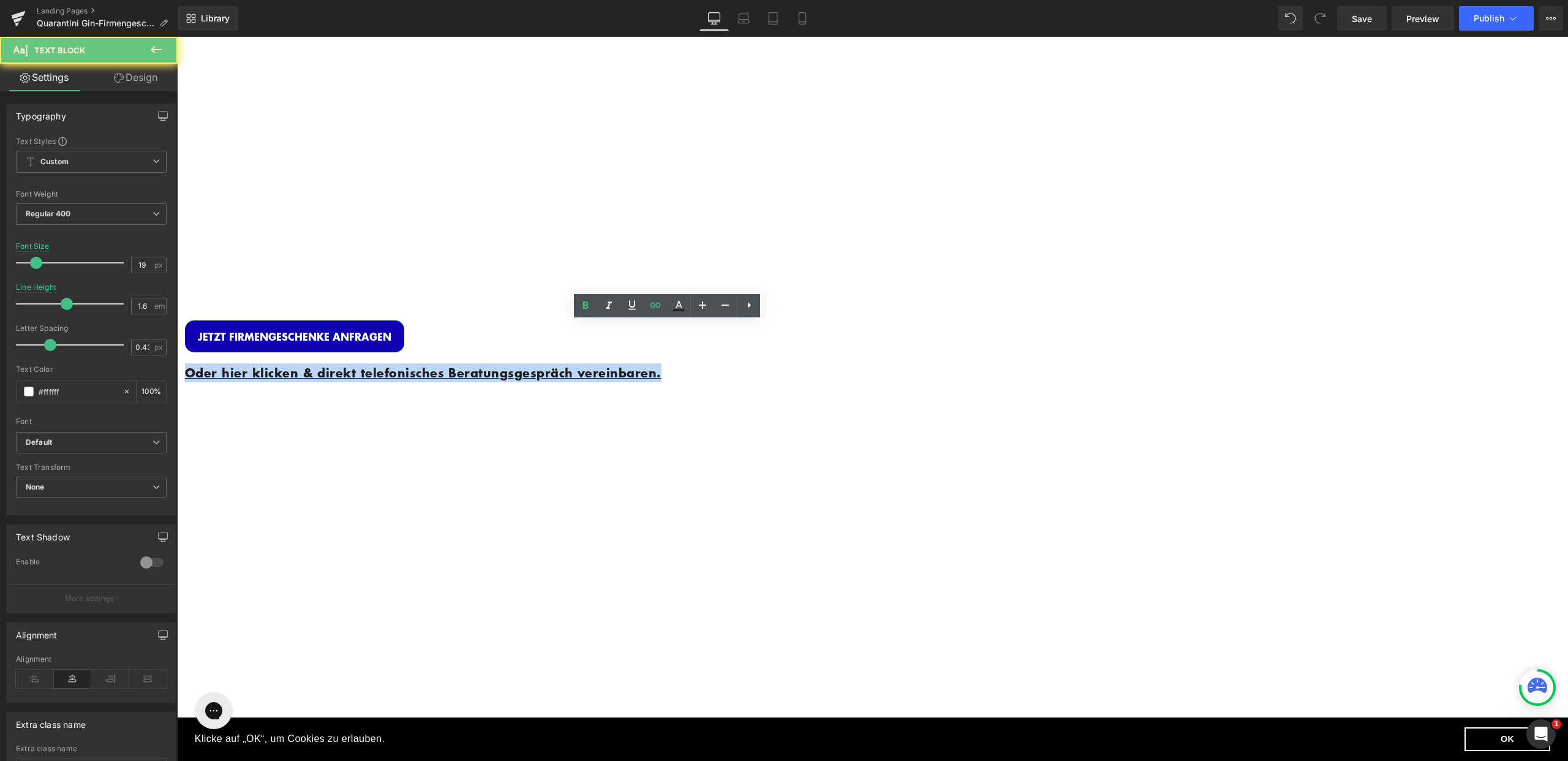
drag, startPoint x: 726, startPoint y: 368, endPoint x: 467, endPoint y: 342, distance: 260.3
click at [465, 363] on p "Oder hier klicken & direkt telefonisches Beratungsgespräch vereinbaren." at bounding box center [552, 373] width 735 height 19
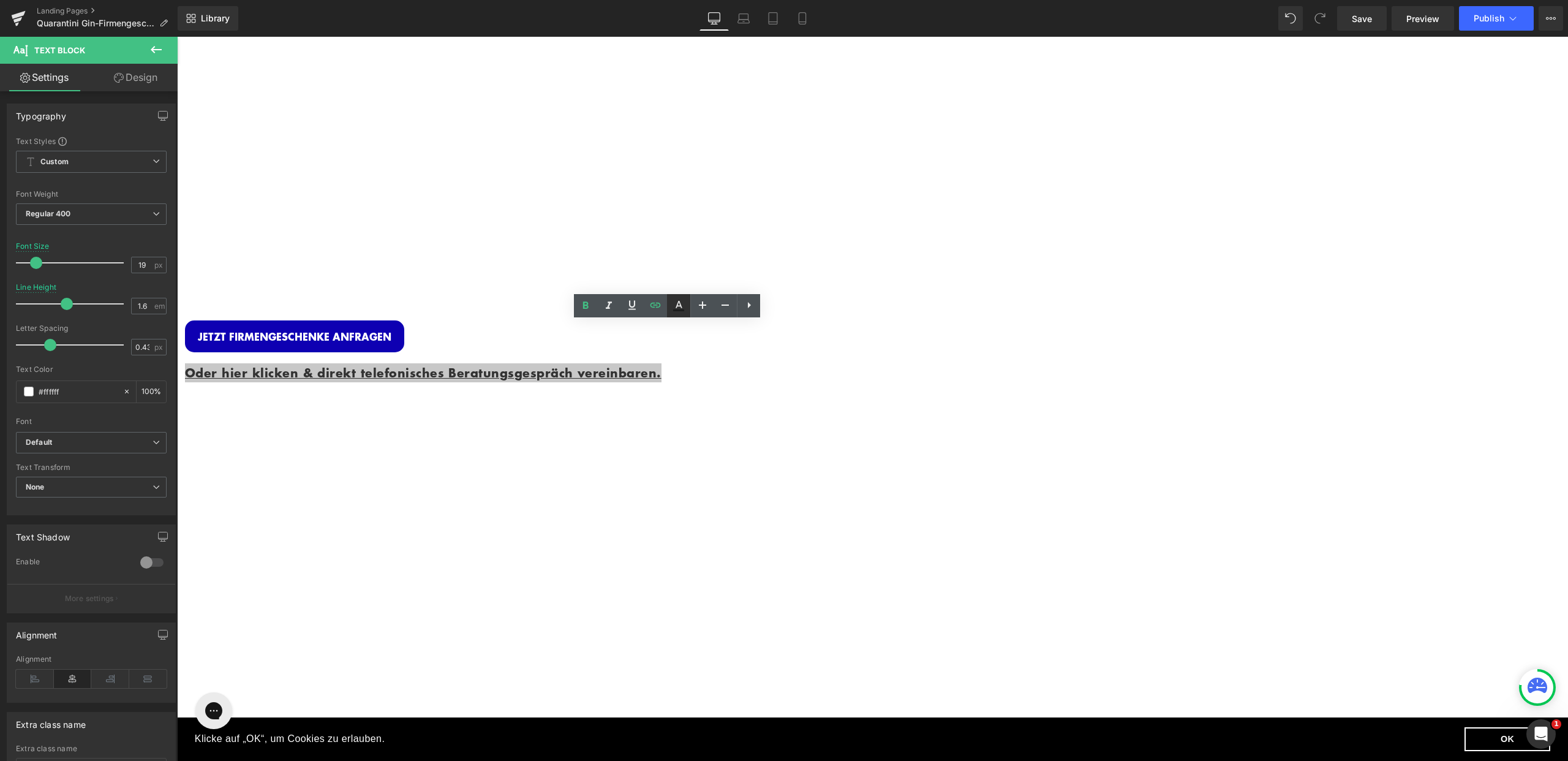
click at [675, 302] on icon at bounding box center [678, 305] width 14 height 14
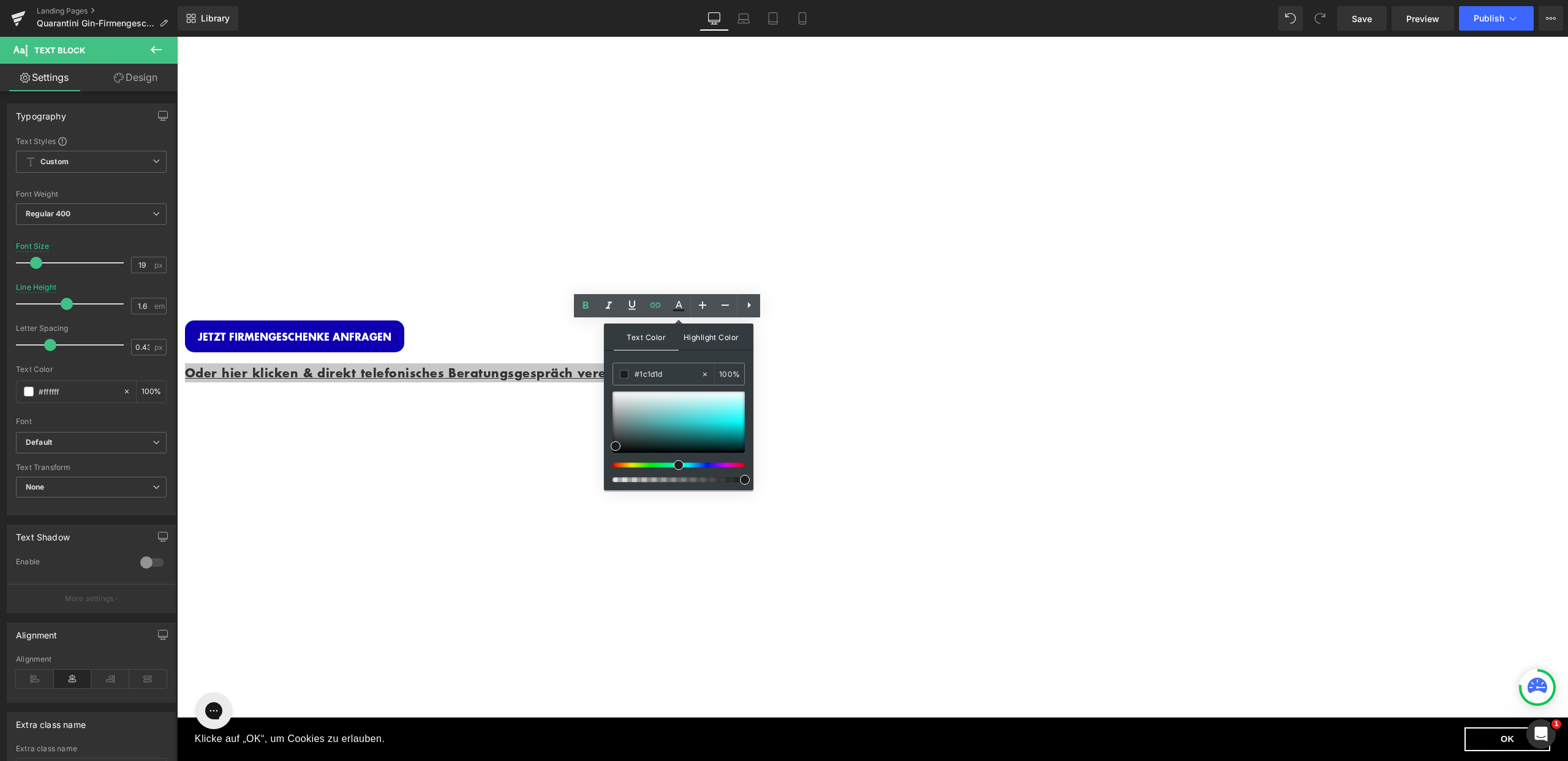
click at [716, 328] on span "Highlight Color" at bounding box center [711, 336] width 65 height 26
click at [707, 376] on icon at bounding box center [704, 374] width 8 height 8
click at [638, 342] on span "Text Color" at bounding box center [646, 336] width 65 height 26
drag, startPoint x: 613, startPoint y: 445, endPoint x: 608, endPoint y: 381, distance: 64.2
click at [610, 382] on div "Text Color Highlight Color #333333 #1c1d1d 100 % transparent 0 %" at bounding box center [679, 407] width 150 height 166
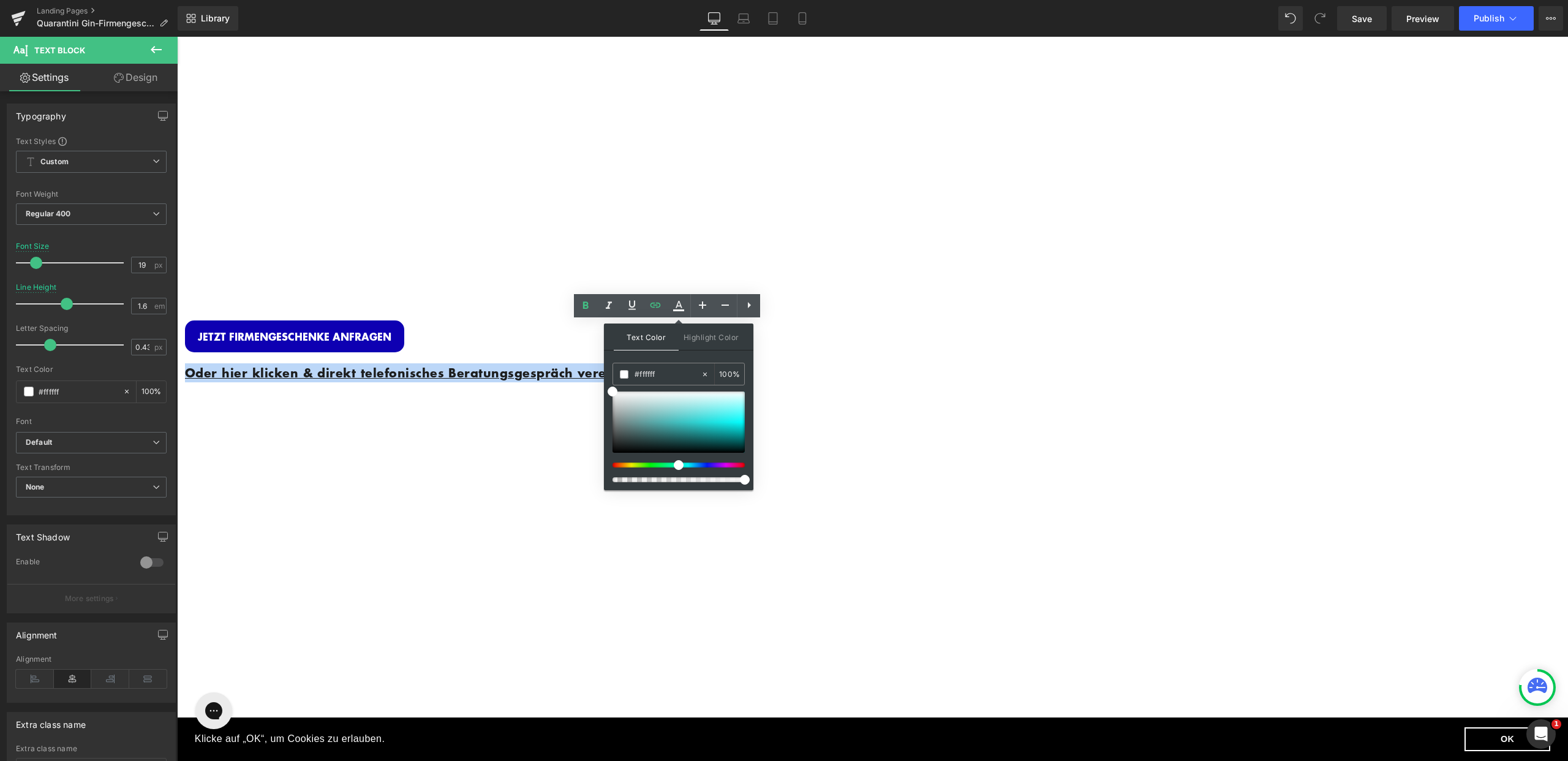
click at [586, 375] on div "Oder hier klicken & direkt telefonisches Beratungsgespräch vereinbaren." at bounding box center [552, 378] width 735 height 51
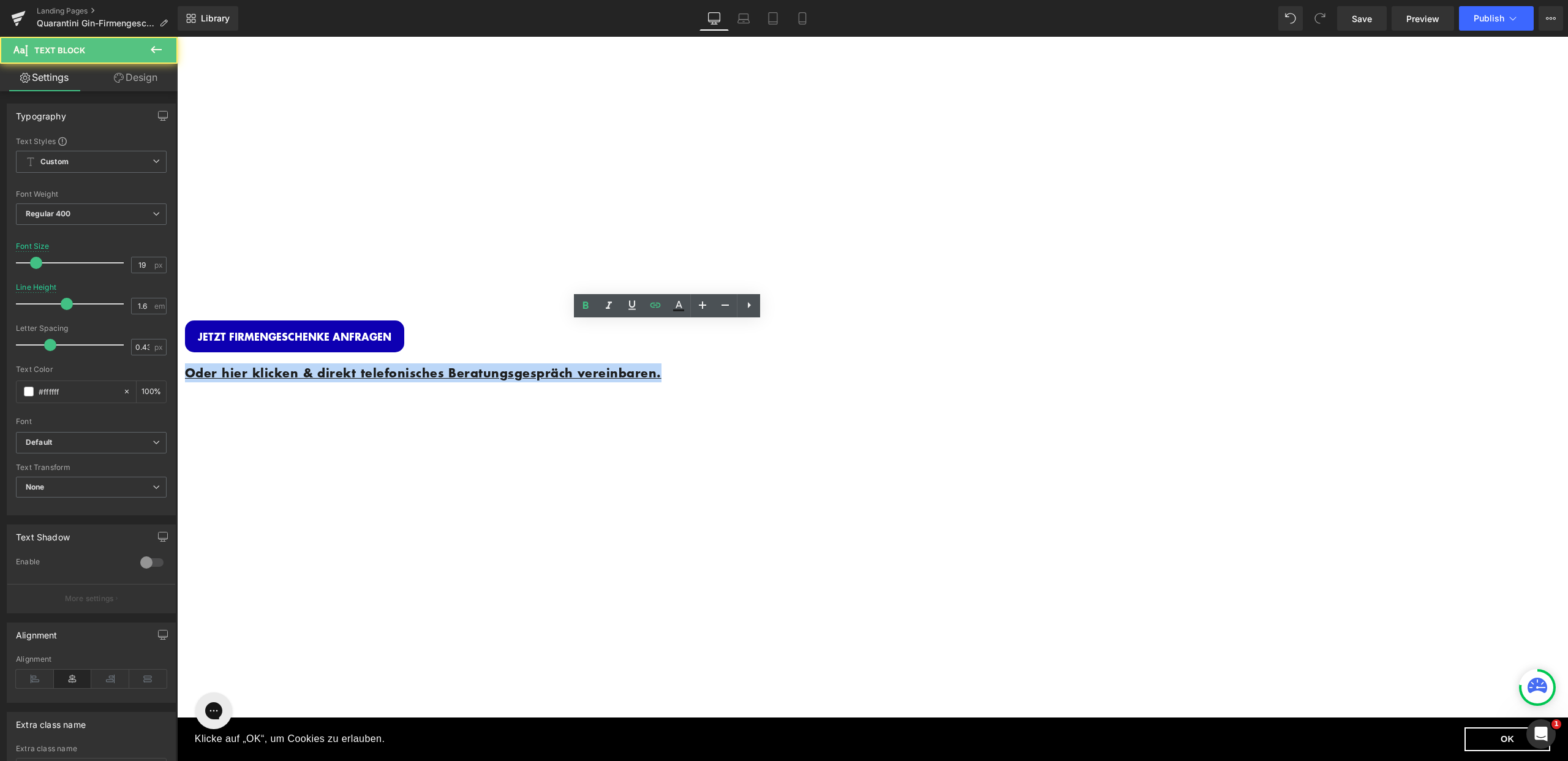
drag, startPoint x: 744, startPoint y: 361, endPoint x: 472, endPoint y: 338, distance: 273.0
click at [472, 363] on p "Oder hier klicken & direkt telefonisches Beratungsgespräch vereinbaren." at bounding box center [552, 373] width 735 height 19
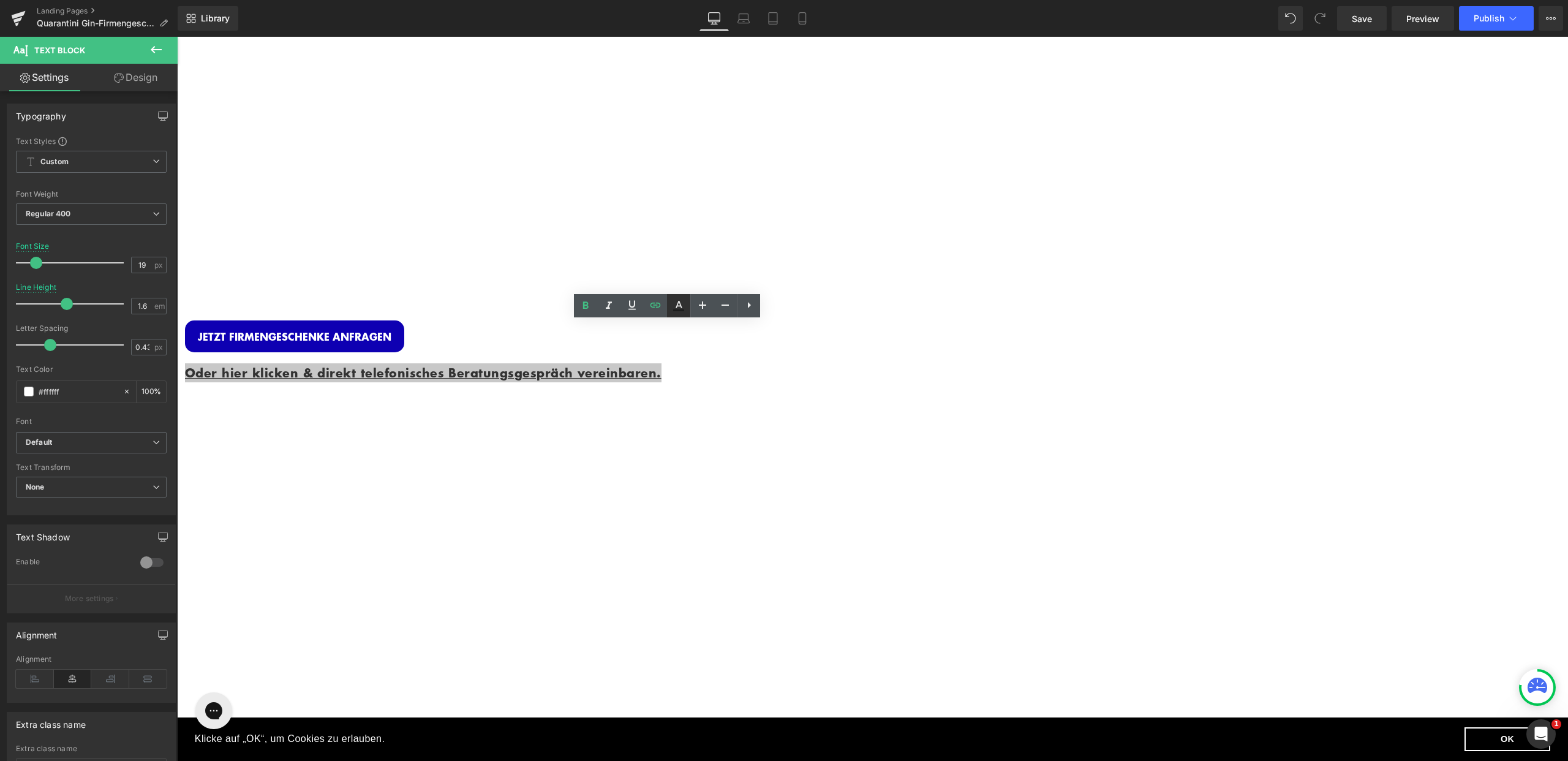
click at [684, 308] on icon at bounding box center [678, 305] width 14 height 14
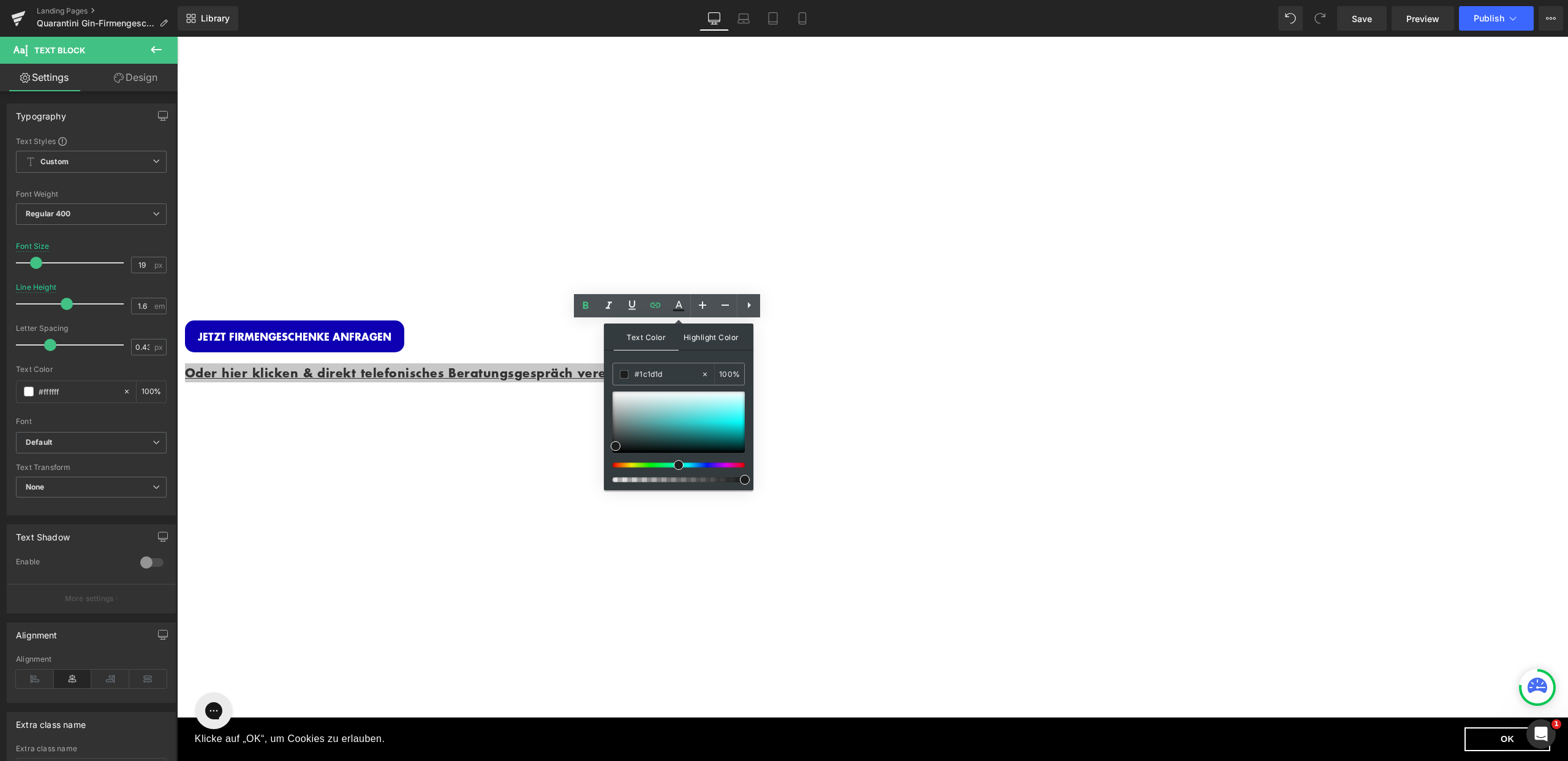
click at [724, 339] on span "Highlight Color" at bounding box center [711, 336] width 65 height 26
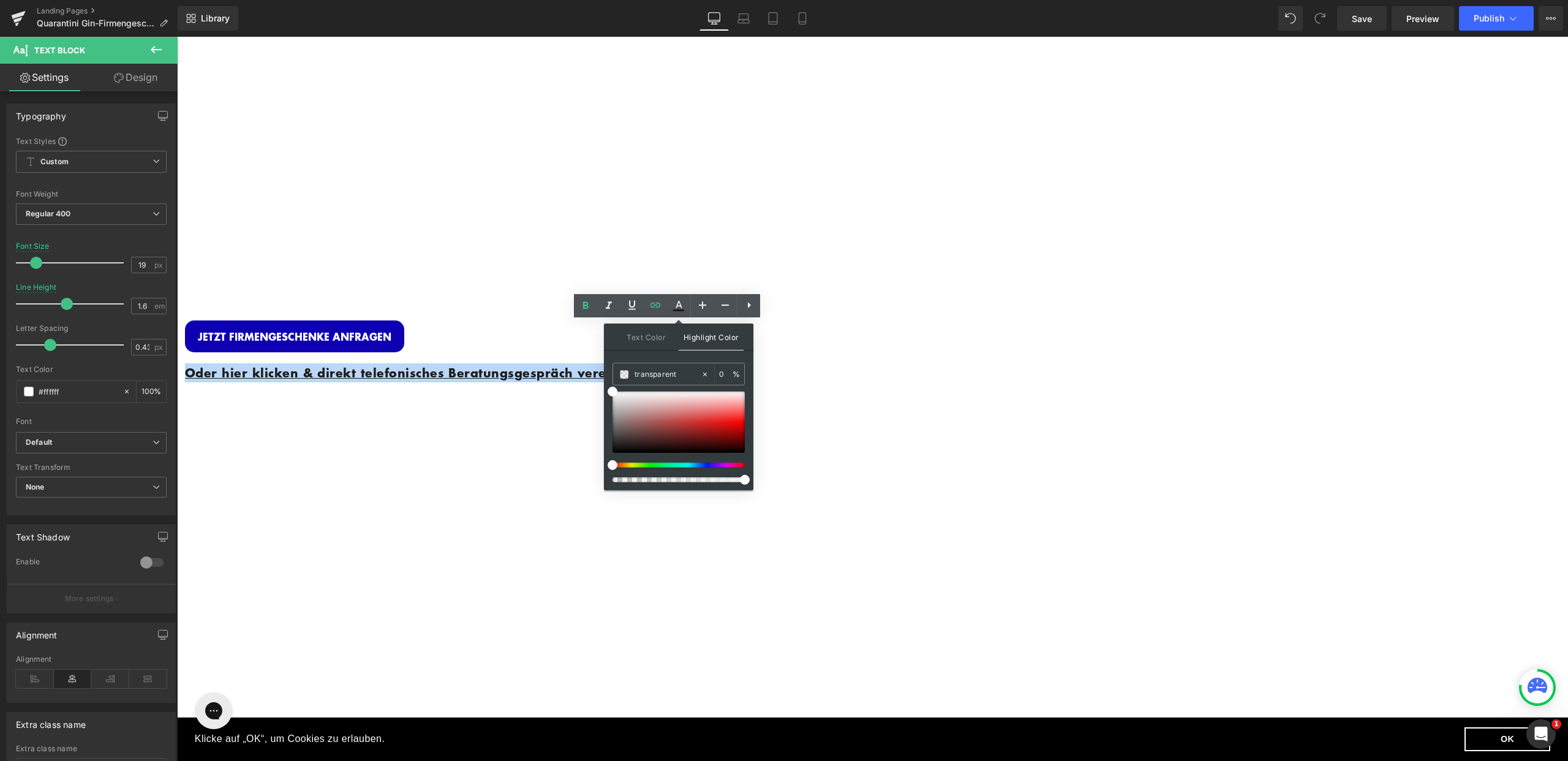
click at [790, 320] on div "JETZT FIRMENGESCHENKE ANFRAGEN" at bounding box center [552, 336] width 735 height 32
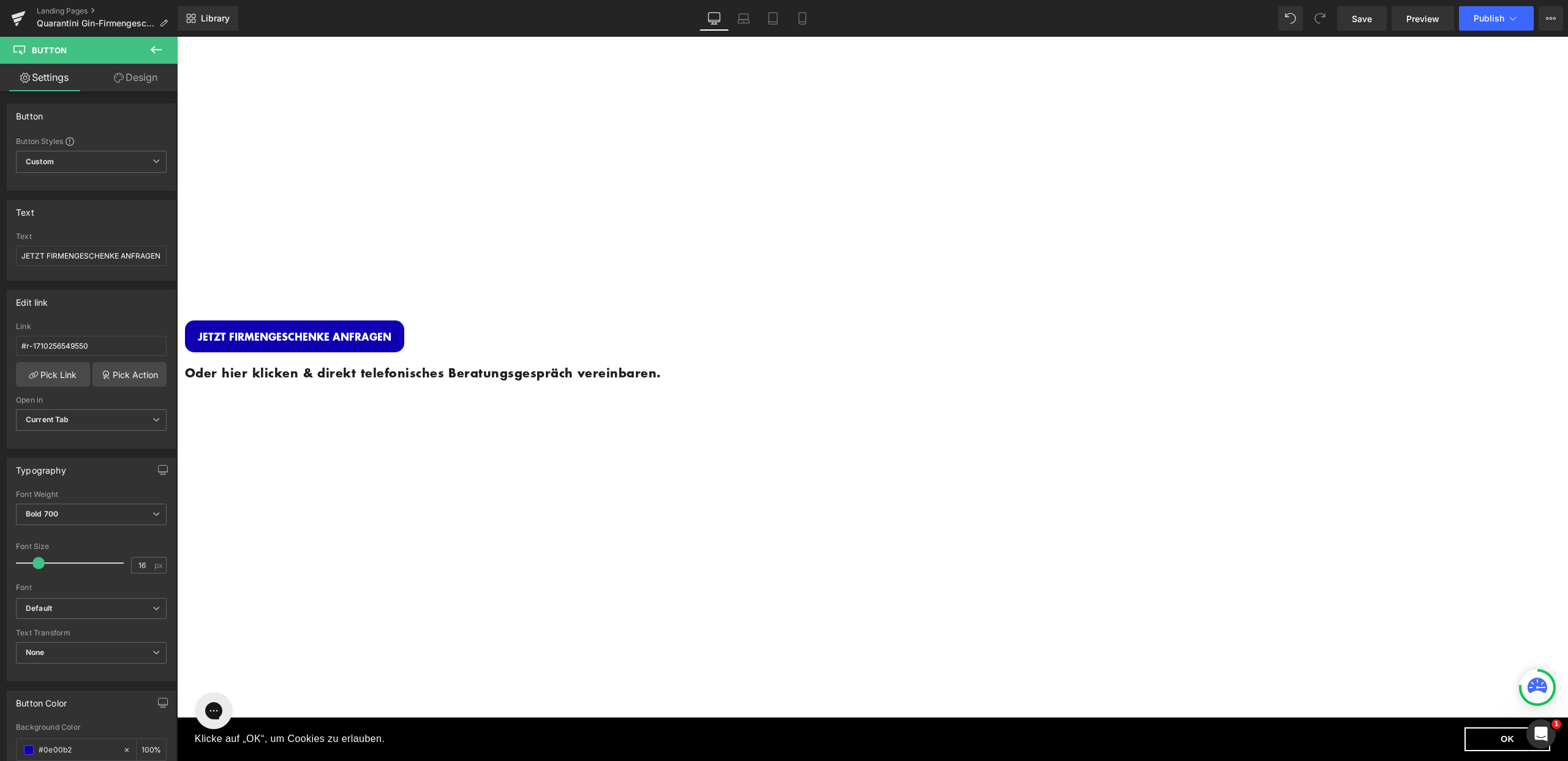
click at [177, 37] on span "Button" at bounding box center [177, 37] width 0 height 0
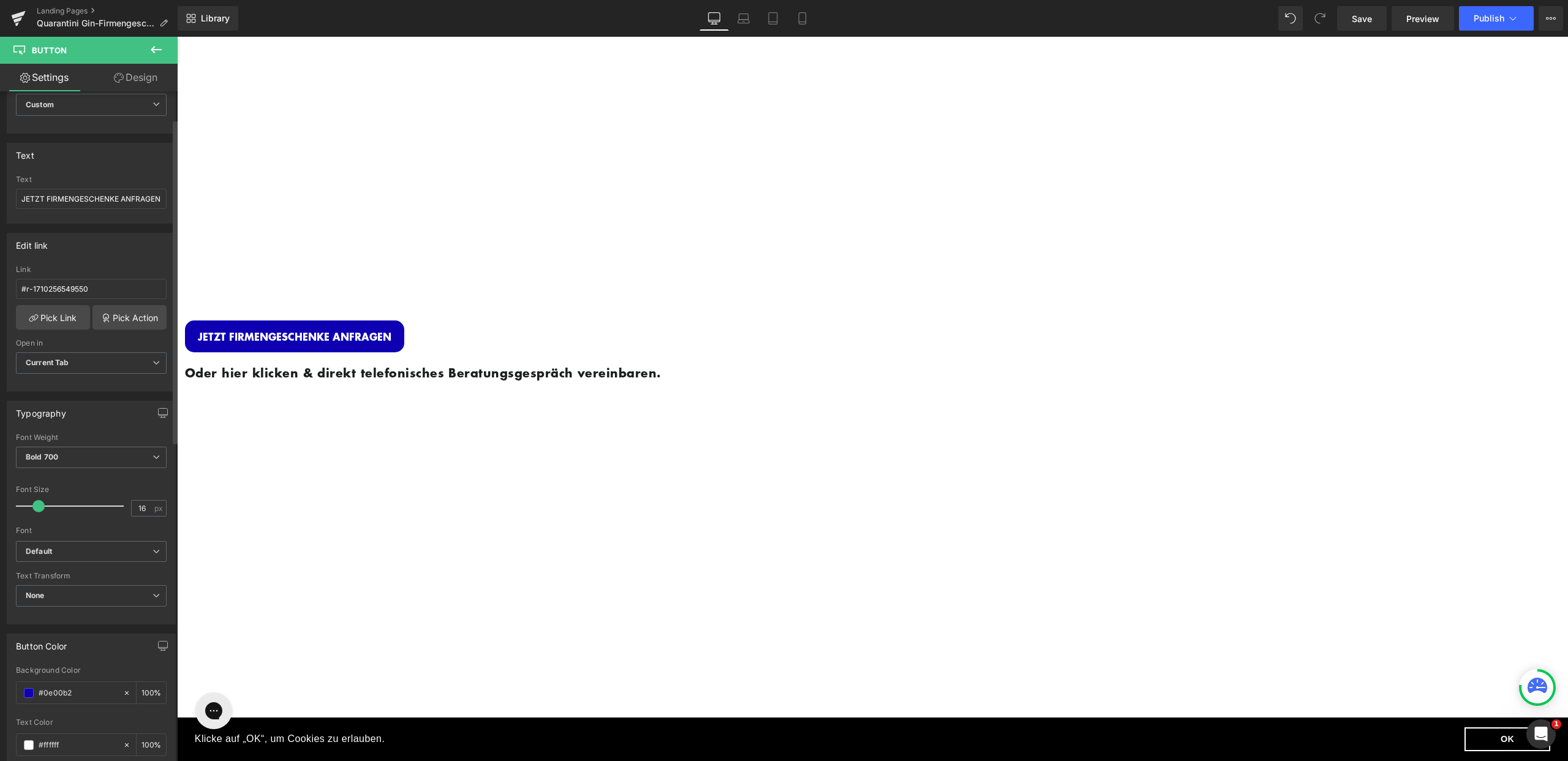
scroll to position [117, 0]
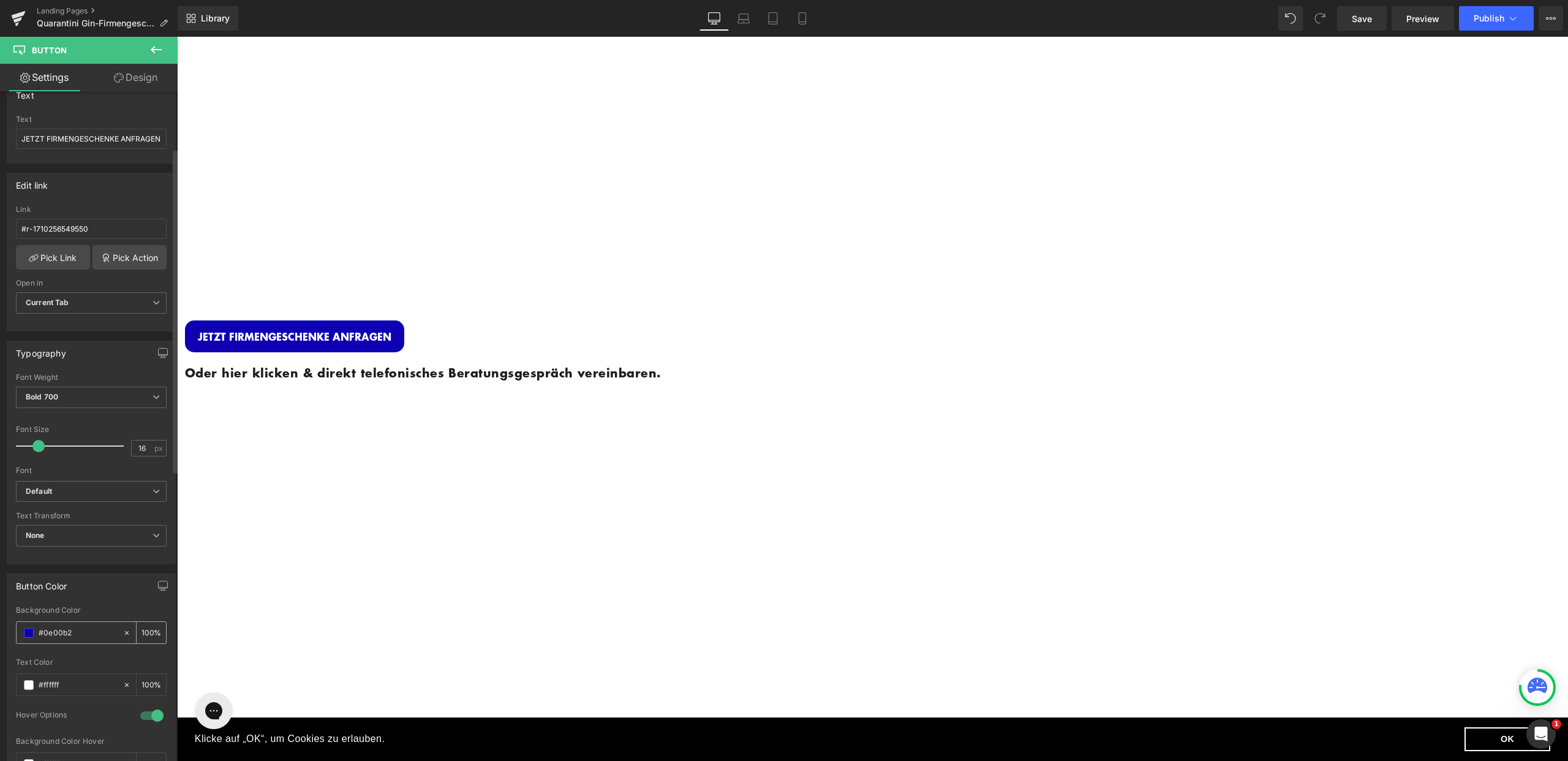
drag, startPoint x: 77, startPoint y: 631, endPoint x: 23, endPoint y: 629, distance: 54.0
click at [23, 629] on div "#0e00b2" at bounding box center [70, 633] width 106 height 21
click at [177, 37] on span "Text Block" at bounding box center [177, 37] width 0 height 0
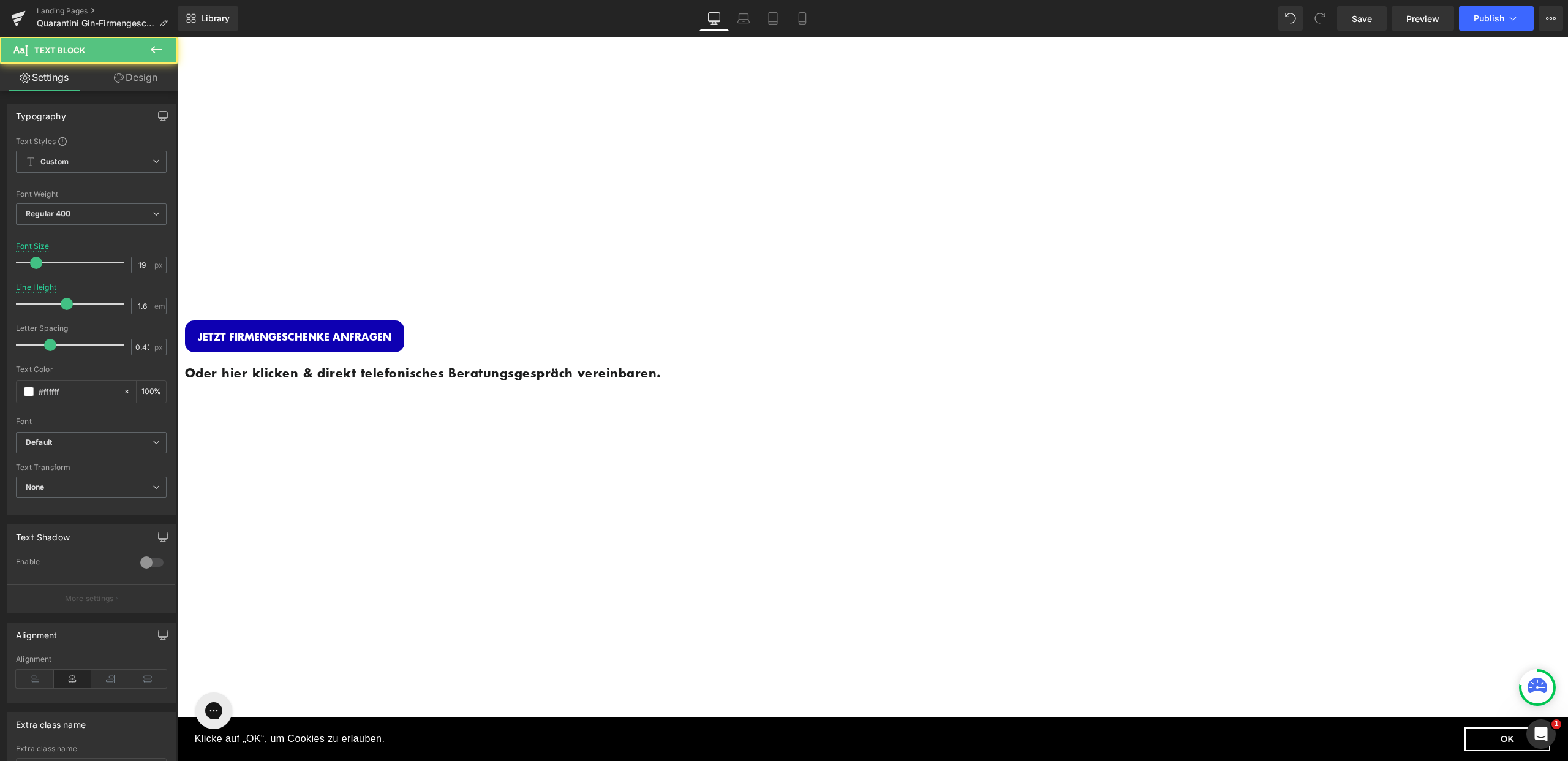
click at [735, 363] on p "Oder hier klicken & direkt telefonisches Beratungsgespräch vereinbaren." at bounding box center [552, 373] width 735 height 19
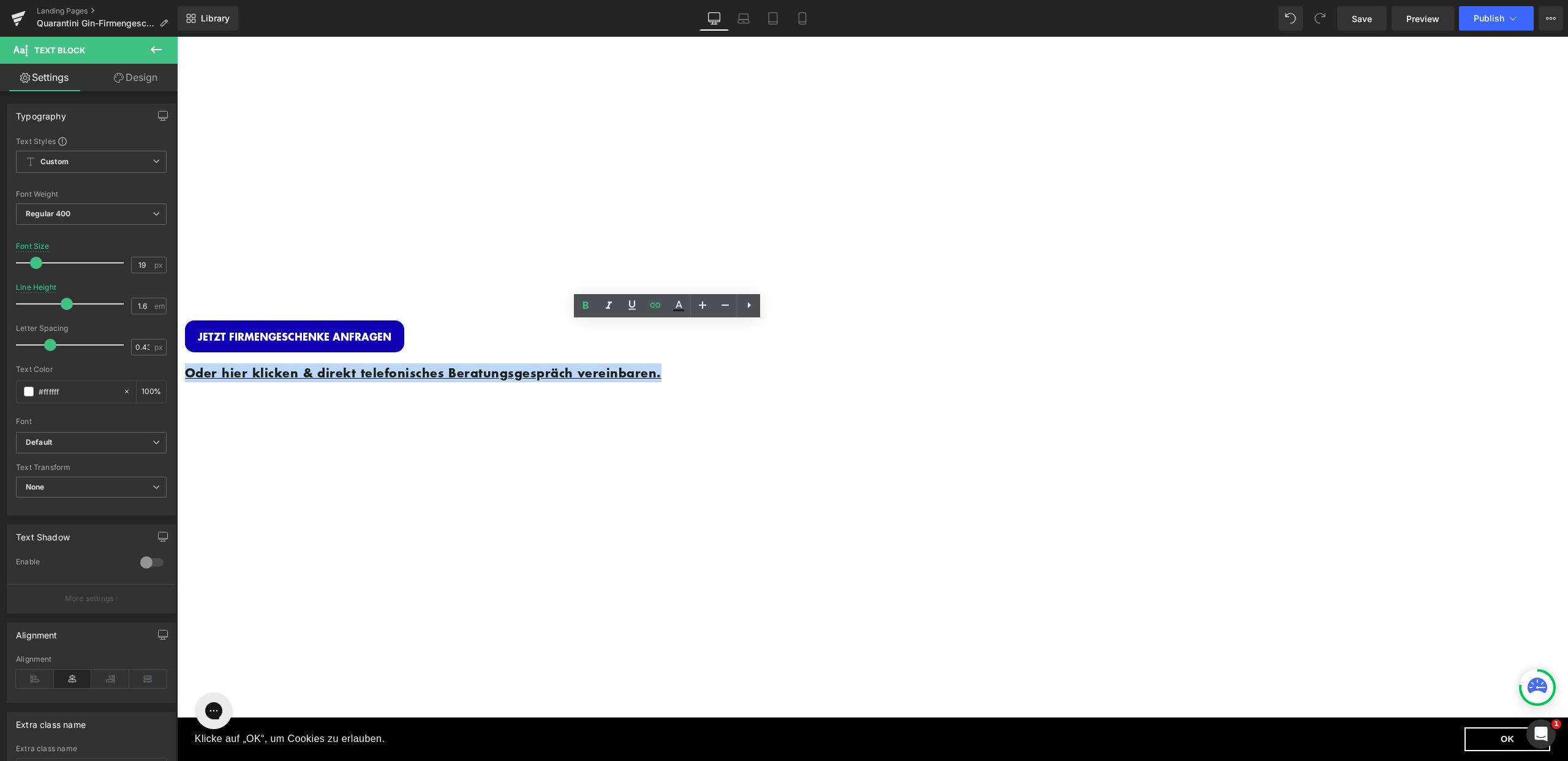
drag, startPoint x: 739, startPoint y: 361, endPoint x: 425, endPoint y: 323, distance: 316.3
click at [425, 323] on span "Image Row INDIVIDUELLE FIRMENGESCHENKE Heading Personalisierte Gin Flasche + Ed…" at bounding box center [872, 438] width 1391 height 794
click at [671, 311] on icon at bounding box center [678, 305] width 14 height 14
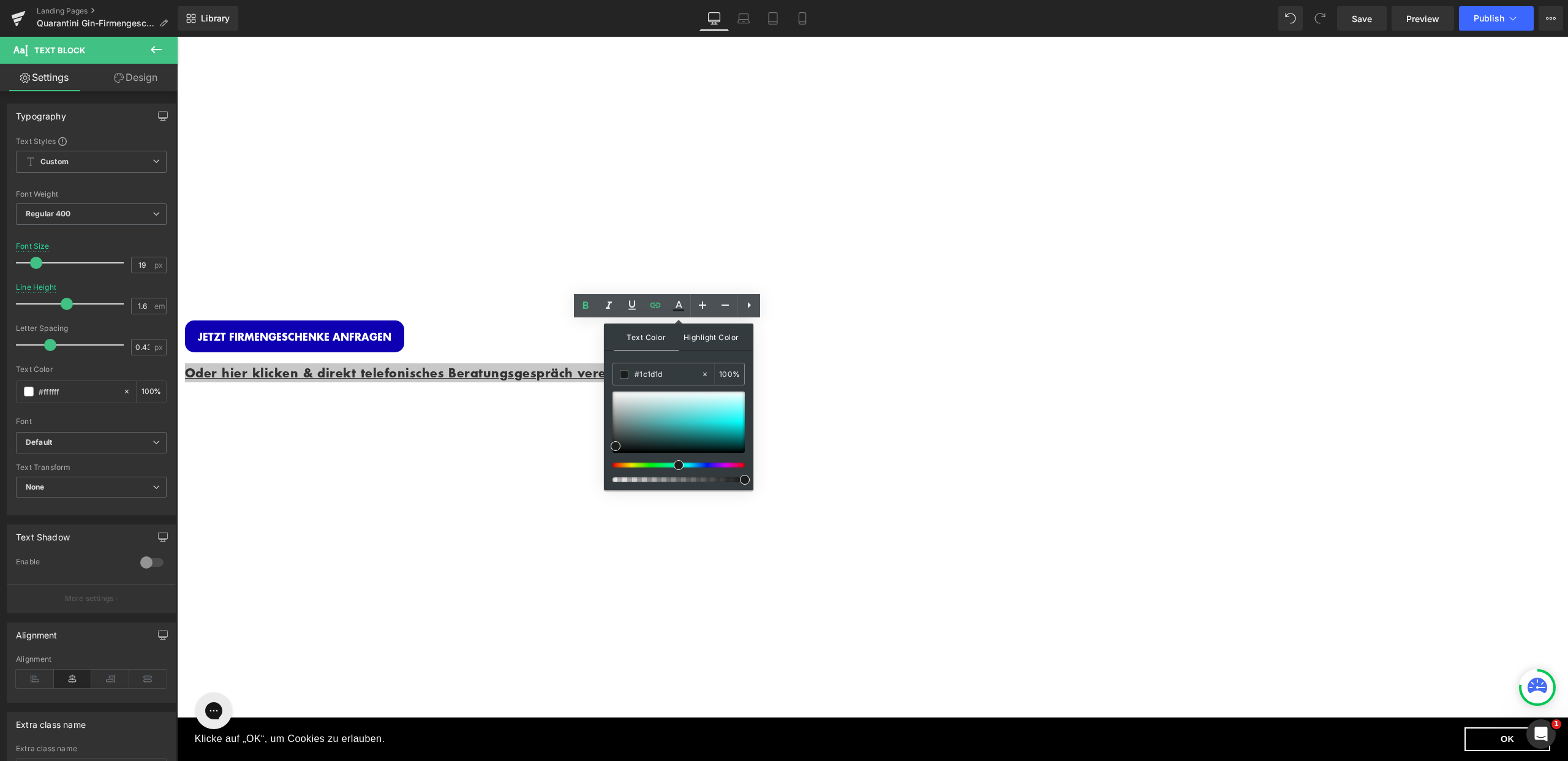
click at [706, 333] on span "Highlight Color" at bounding box center [711, 336] width 65 height 26
click at [673, 376] on input "transparent" at bounding box center [668, 374] width 66 height 14
click at [676, 377] on input "transparent" at bounding box center [668, 374] width 66 height 14
paste input "#0e00b2"
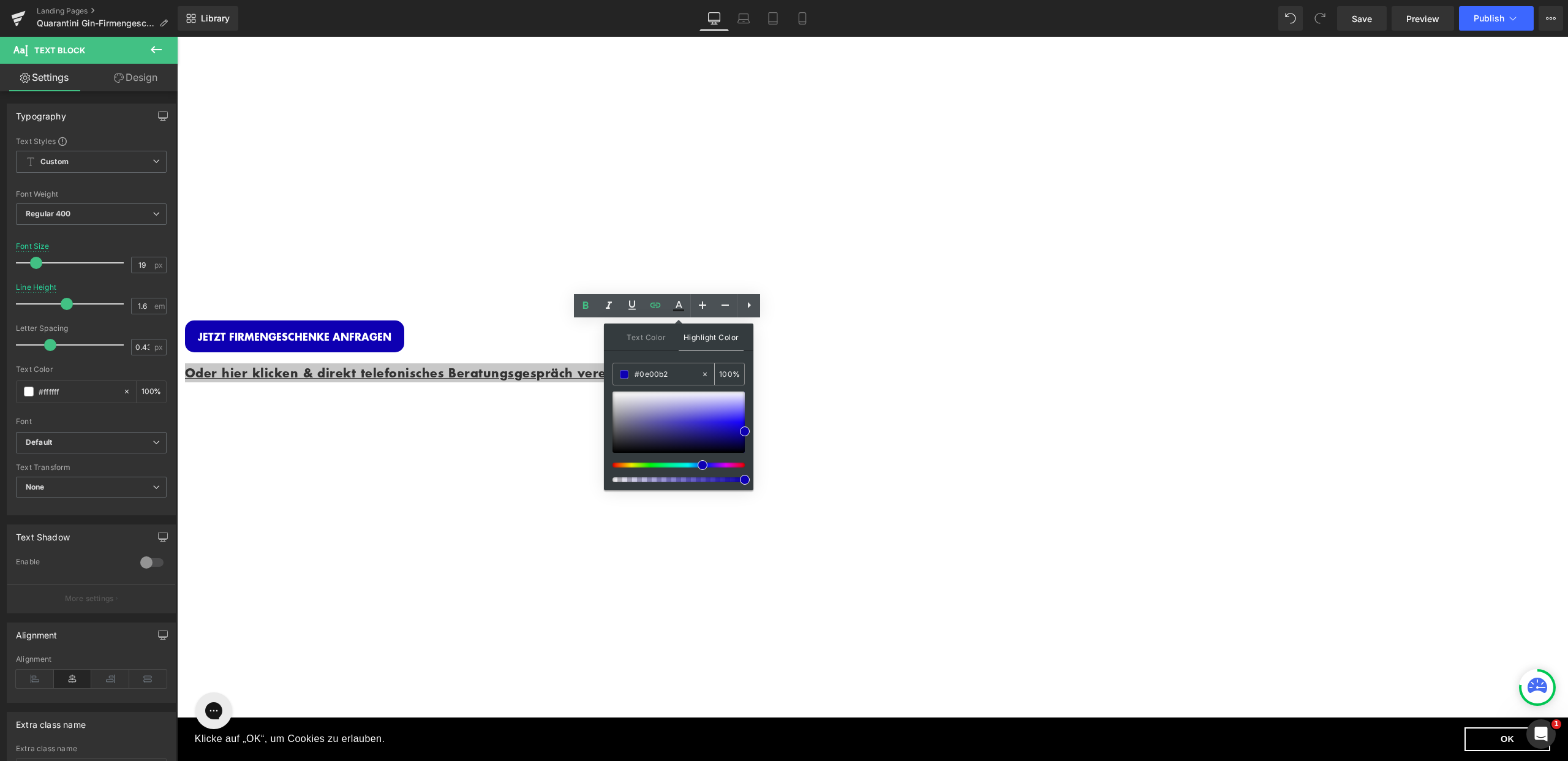
type input "#0e00b2"
click at [626, 373] on span at bounding box center [623, 374] width 8 height 8
click at [637, 344] on span "Text Color" at bounding box center [646, 336] width 65 height 26
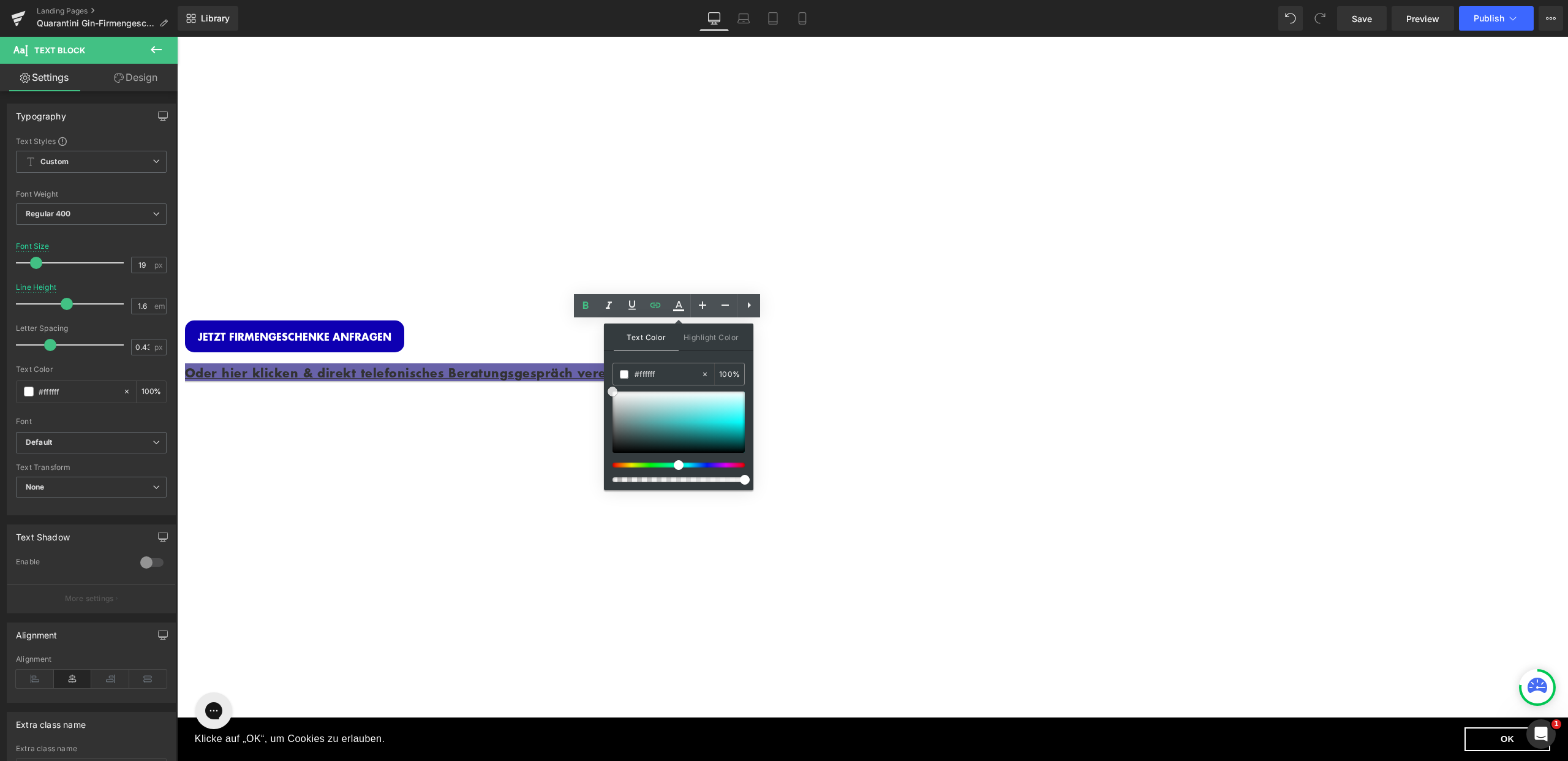
drag, startPoint x: 612, startPoint y: 447, endPoint x: 605, endPoint y: 373, distance: 74.3
click at [608, 374] on div "Text Color Highlight Color #333333 #1c1d1d 100 % #0e00b2 0 %" at bounding box center [679, 407] width 150 height 166
click at [591, 370] on div "Oder hier klicken & direkt telefonisches Beratungsgespräch vereinbaren." at bounding box center [552, 378] width 735 height 51
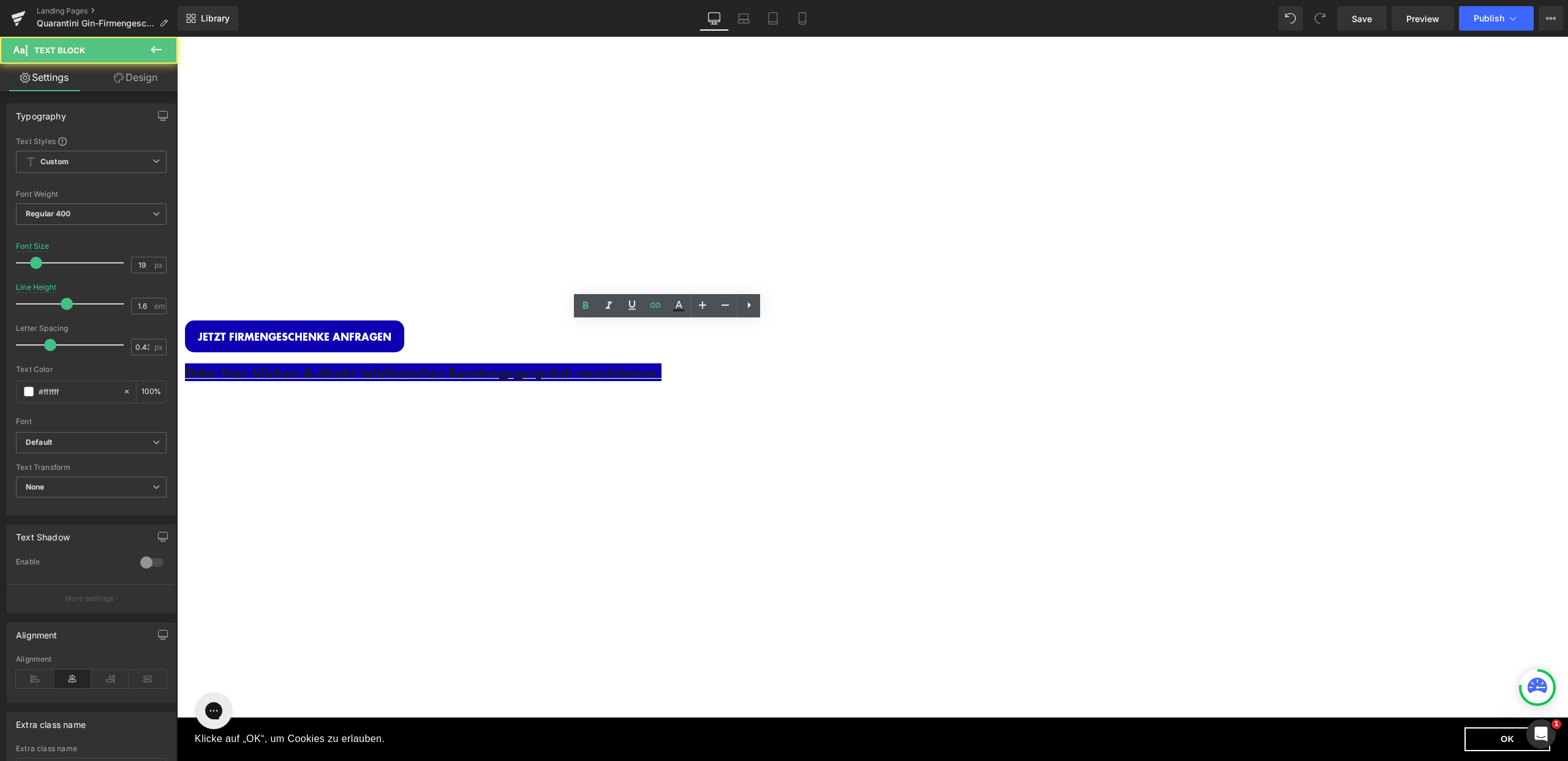
click at [558, 370] on div "Oder hier klicken & direkt telefonisches Beratungsgespräch vereinbaren." at bounding box center [552, 378] width 735 height 51
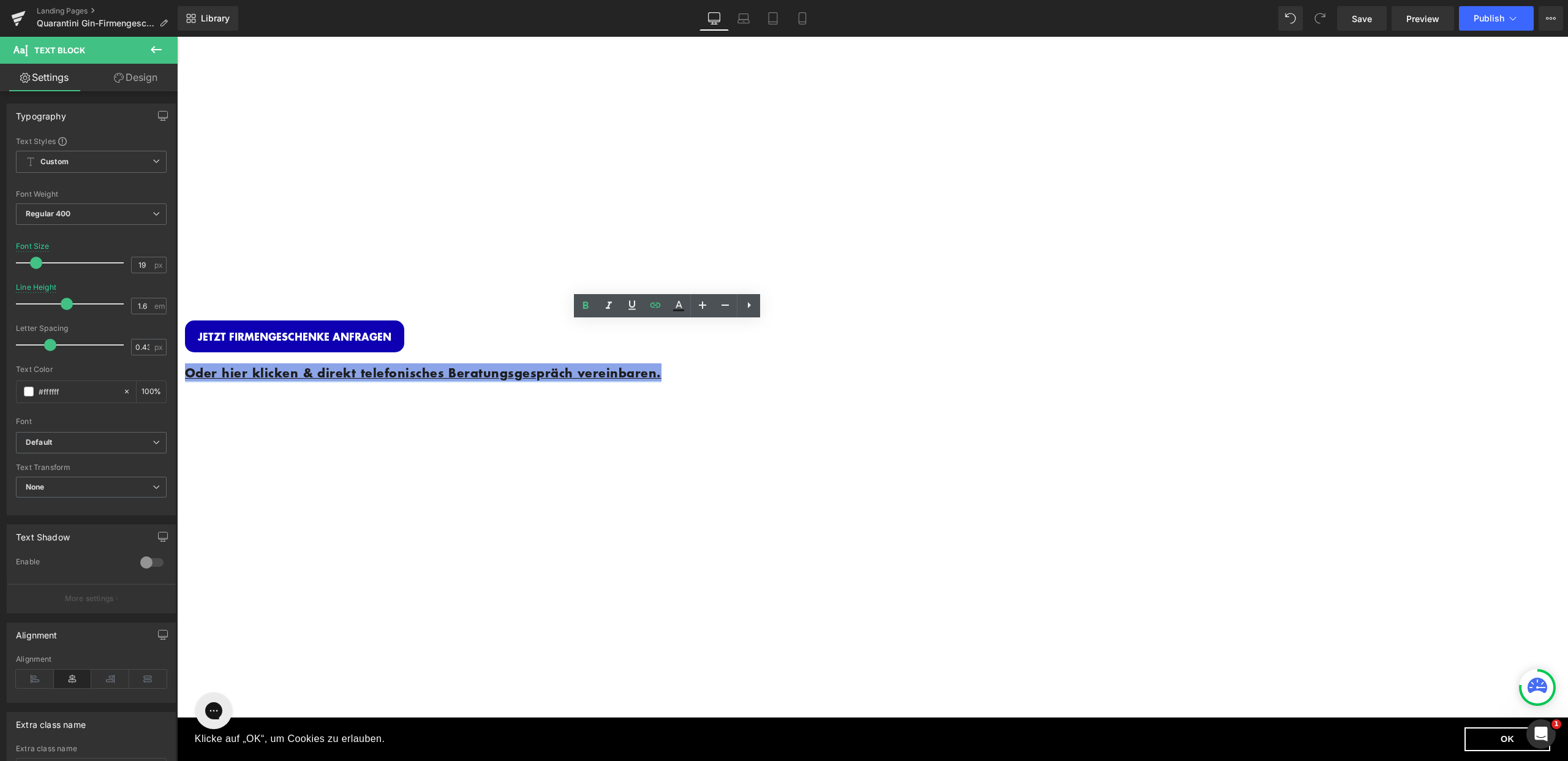
drag, startPoint x: 768, startPoint y: 363, endPoint x: 465, endPoint y: 344, distance: 303.6
click at [467, 363] on p "Oder hier klicken & direkt telefonisches Beratungsgespräch vereinbaren." at bounding box center [552, 373] width 735 height 19
click at [664, 302] on link at bounding box center [655, 305] width 23 height 23
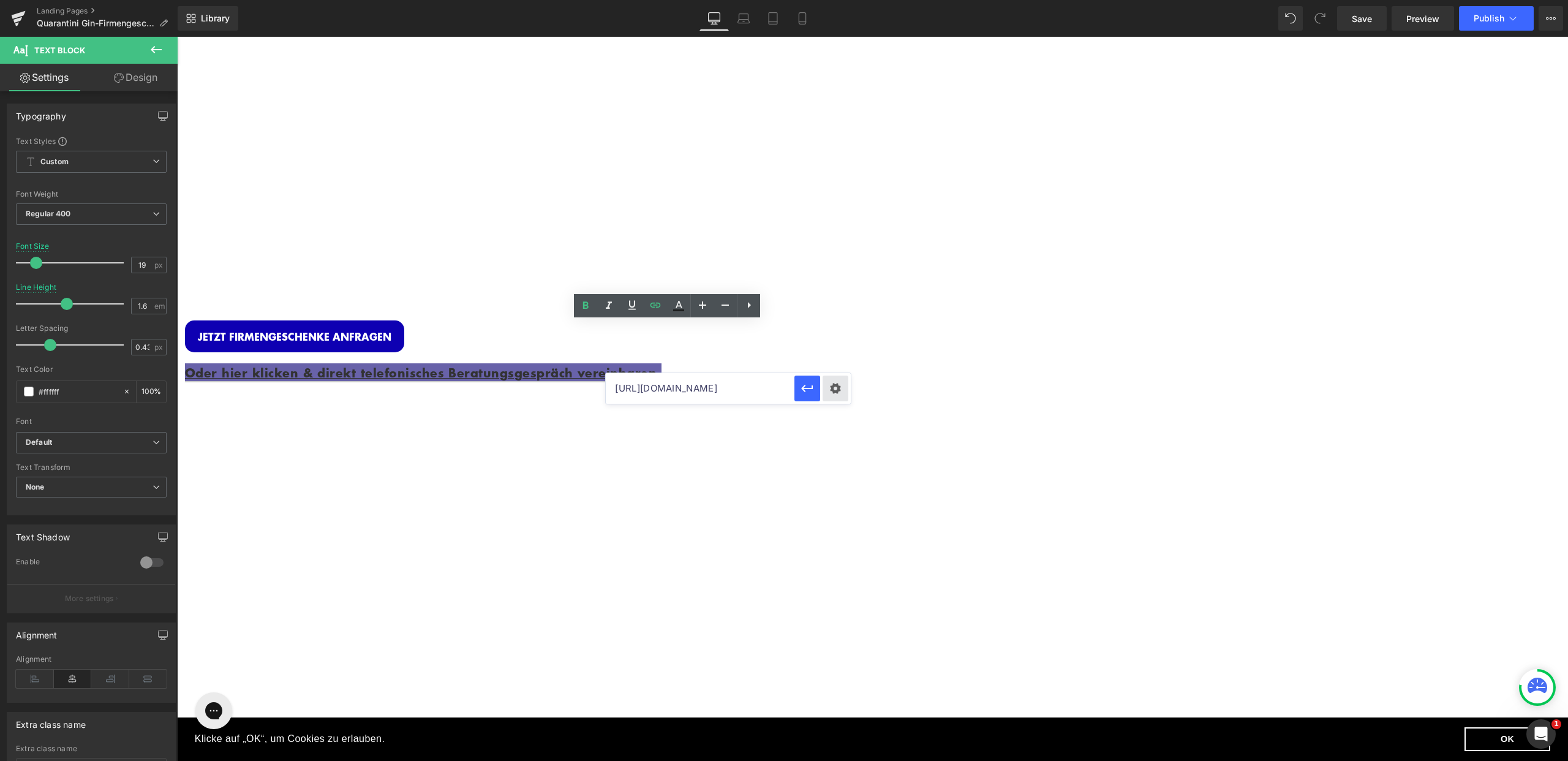
click at [839, 0] on div "Text Color Highlight Color #333333 #1c1d1d 100 % #0e00b2 0 % Edit or remove lin…" at bounding box center [784, 0] width 1568 height 0
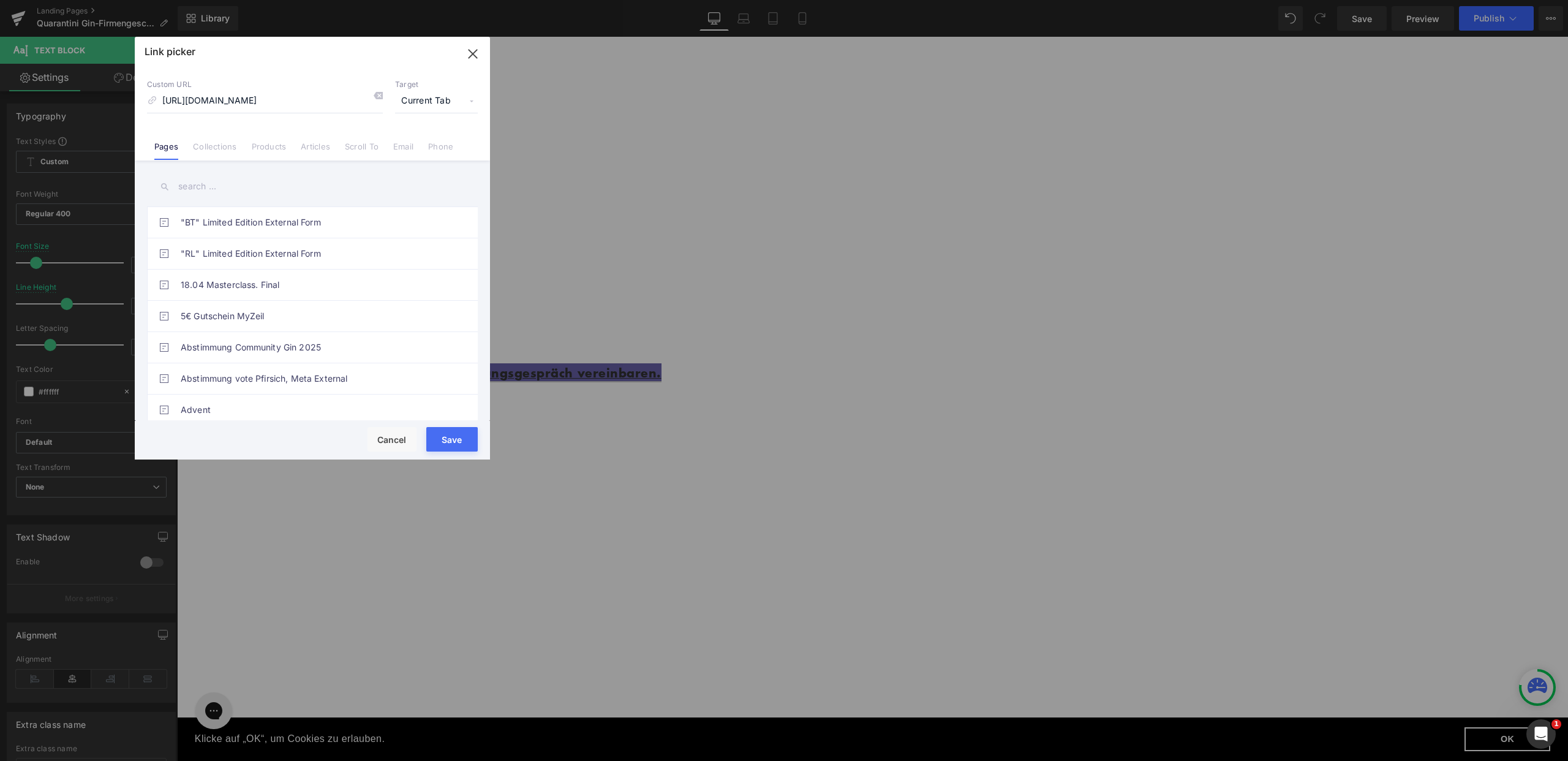
drag, startPoint x: 351, startPoint y: 101, endPoint x: 108, endPoint y: 95, distance: 243.1
click at [108, 95] on div "Link picker Back to Library Insert Custom URL [URL][DOMAIN_NAME] Target Current…" at bounding box center [784, 380] width 1568 height 761
type input "[URL][DOMAIN_NAME]"
click at [331, 71] on div "Custom URL [URL][DOMAIN_NAME] Target Current Tab Current Tab New Tab Pages Coll…" at bounding box center [312, 113] width 355 height 93
click at [443, 437] on button "Save" at bounding box center [452, 439] width 51 height 24
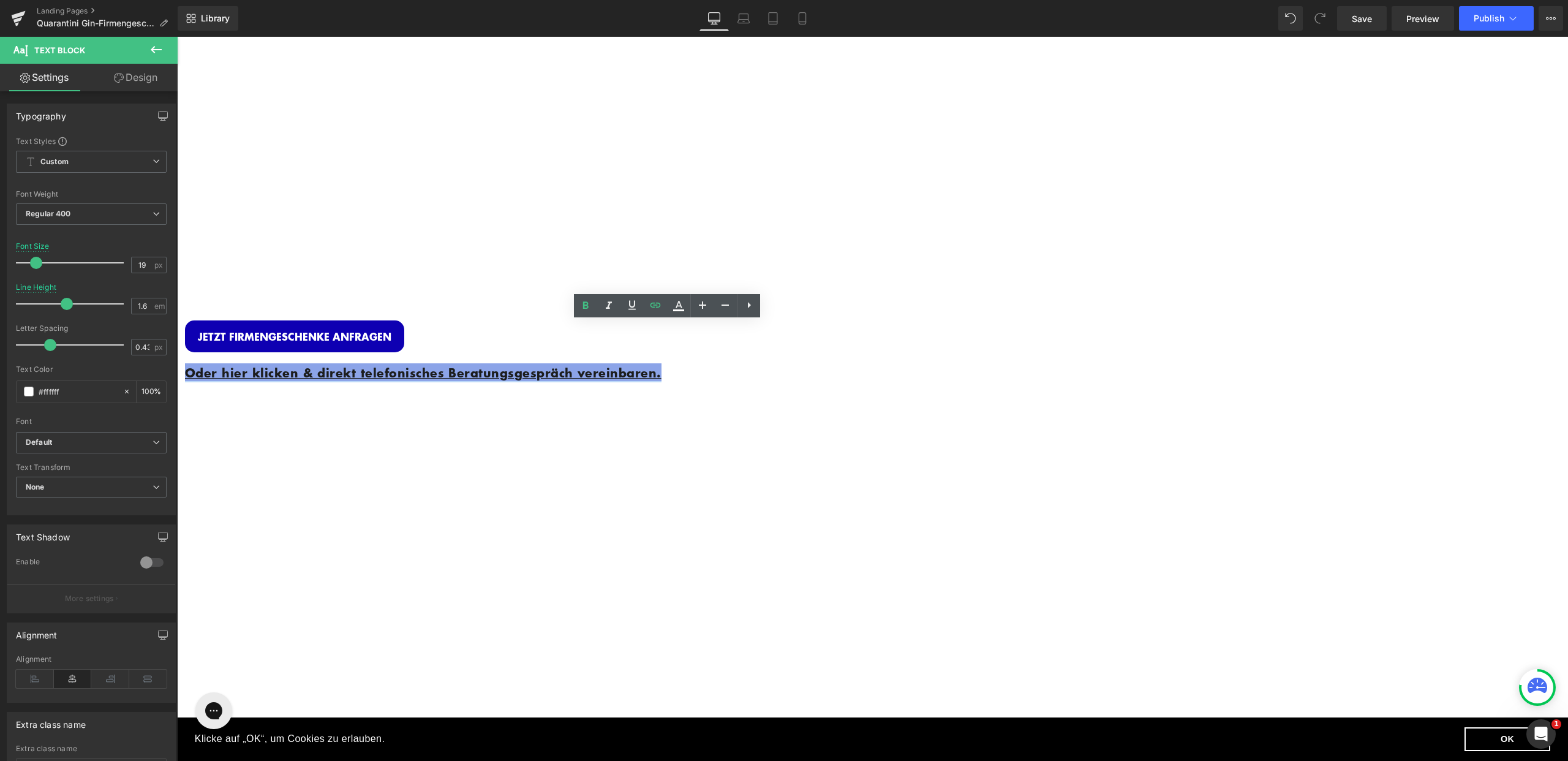
click at [606, 363] on p "Oder hier klicken & direkt telefonisches Beratungsgespräch vereinbaren." at bounding box center [552, 373] width 735 height 19
drag, startPoint x: 721, startPoint y: 363, endPoint x: 484, endPoint y: 338, distance: 238.3
click at [465, 363] on p "Oder hier klicken & direkt telefonisches Beratungsgespräch vereinbaren." at bounding box center [552, 373] width 735 height 19
click at [685, 309] on icon at bounding box center [678, 305] width 14 height 14
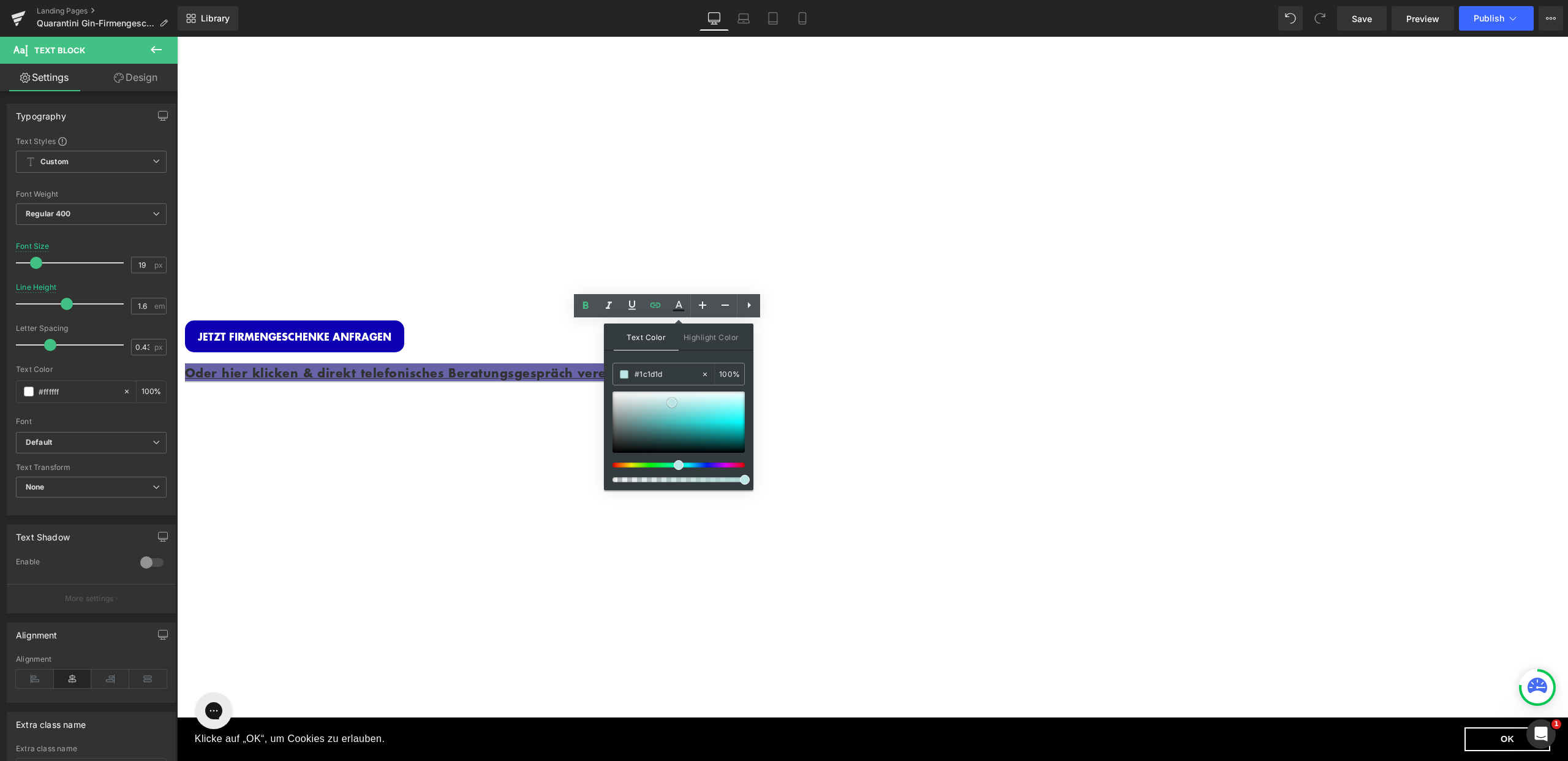
click at [672, 403] on div at bounding box center [679, 422] width 132 height 61
drag, startPoint x: 716, startPoint y: 408, endPoint x: 685, endPoint y: 419, distance: 32.9
click at [676, 413] on div at bounding box center [679, 422] width 132 height 61
click at [817, 437] on div "Image Row INDIVIDUELLE FIRMENGESCHENKE Heading Personalisierte Gin Flasche + Ed…" at bounding box center [590, 438] width 827 height 794
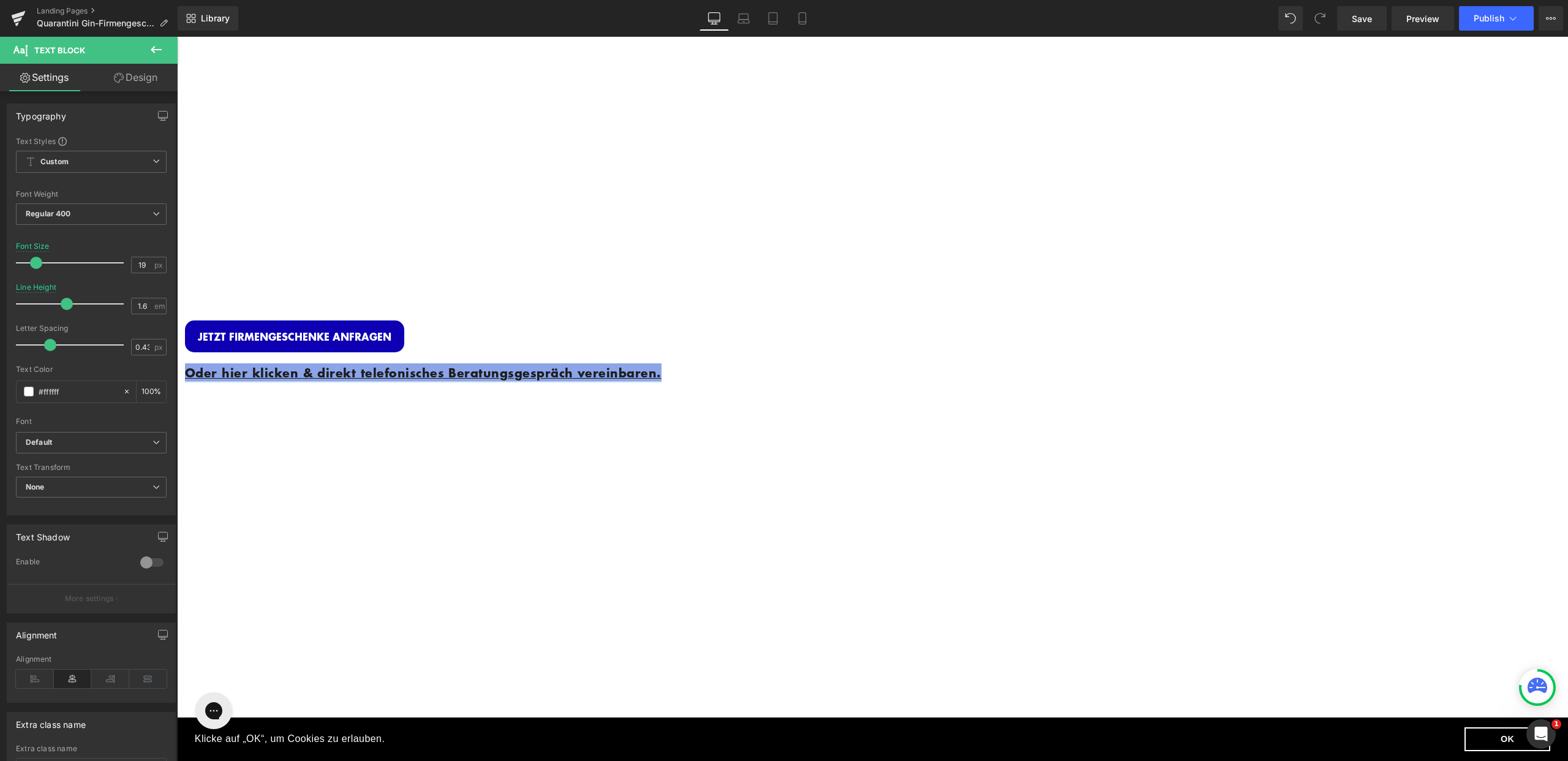
drag, startPoint x: 683, startPoint y: 367, endPoint x: 453, endPoint y: 342, distance: 231.4
click at [453, 342] on span "Image Row INDIVIDUELLE FIRMENGESCHENKE Heading Personalisierte Gin Flasche + Ed…" at bounding box center [872, 438] width 1391 height 794
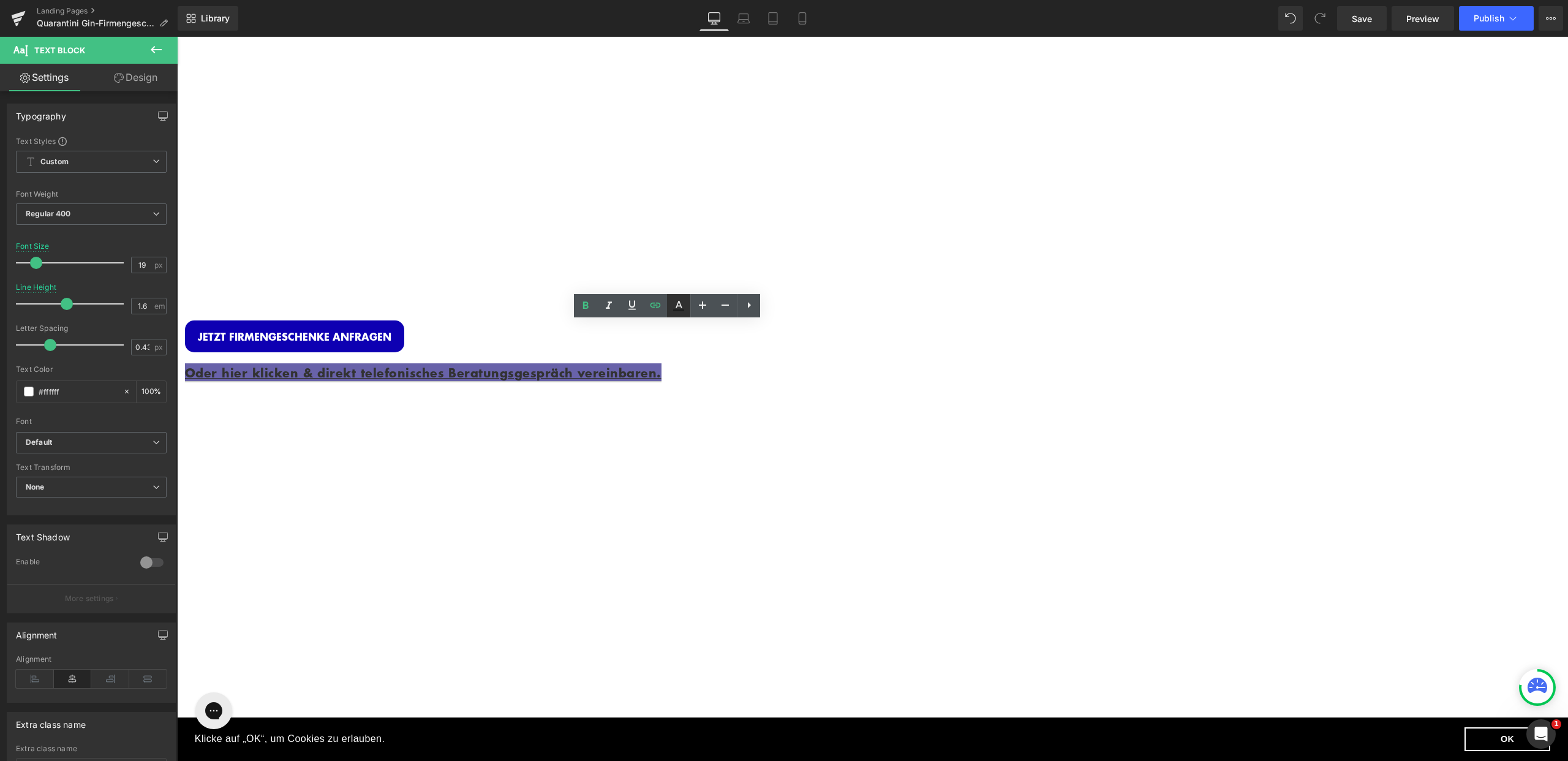
click at [682, 299] on icon at bounding box center [678, 305] width 14 height 14
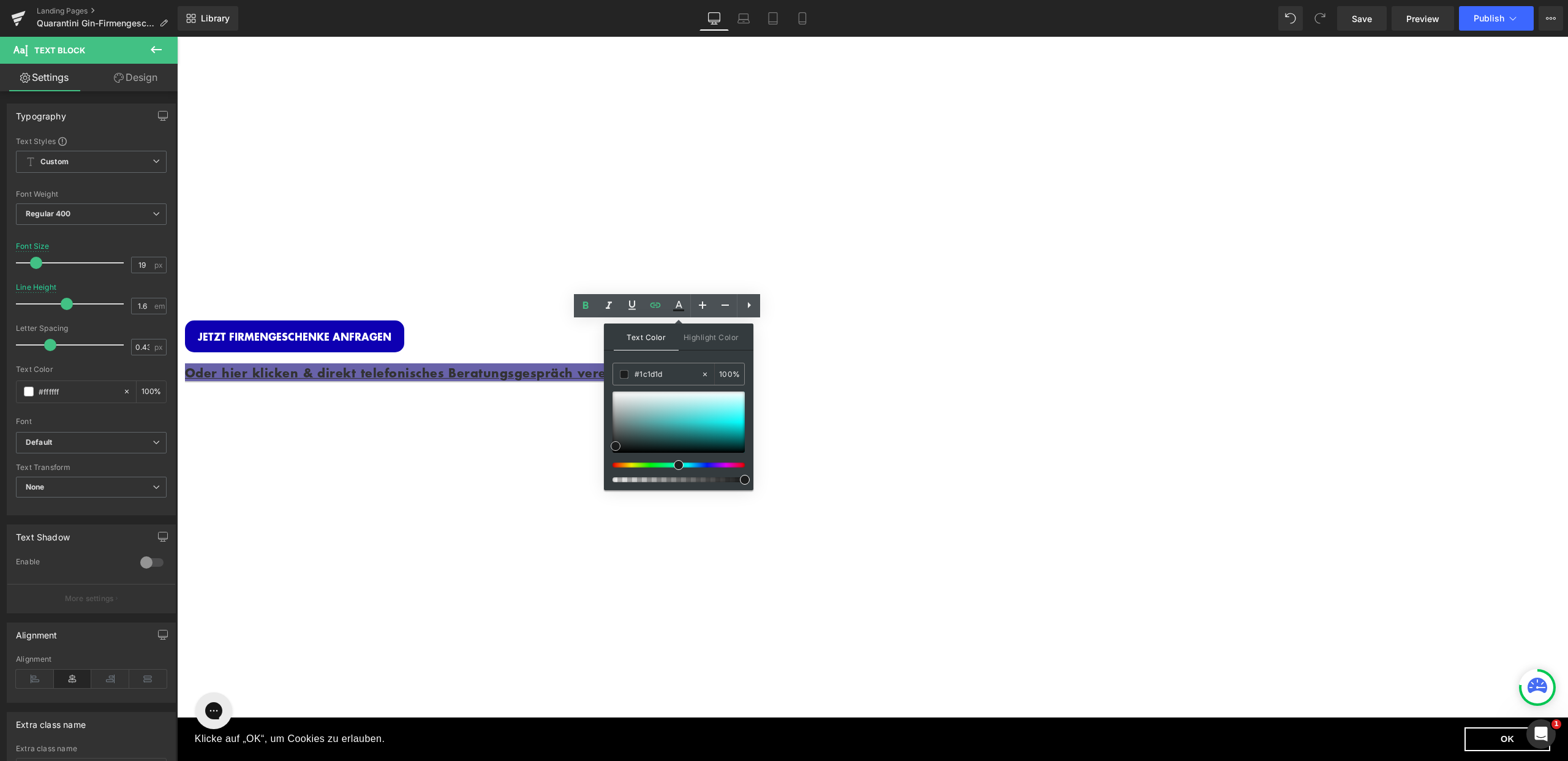
click at [639, 419] on div at bounding box center [679, 422] width 132 height 61
click at [628, 379] on div "#1c1d1d" at bounding box center [657, 374] width 88 height 21
click at [704, 374] on icon at bounding box center [705, 374] width 4 height 4
drag, startPoint x: 636, startPoint y: 419, endPoint x: 605, endPoint y: 376, distance: 53.0
click at [605, 376] on div "Text Color Highlight Color #333333 #1c1d1d 100 % #0e00b2 0 %" at bounding box center [679, 407] width 150 height 166
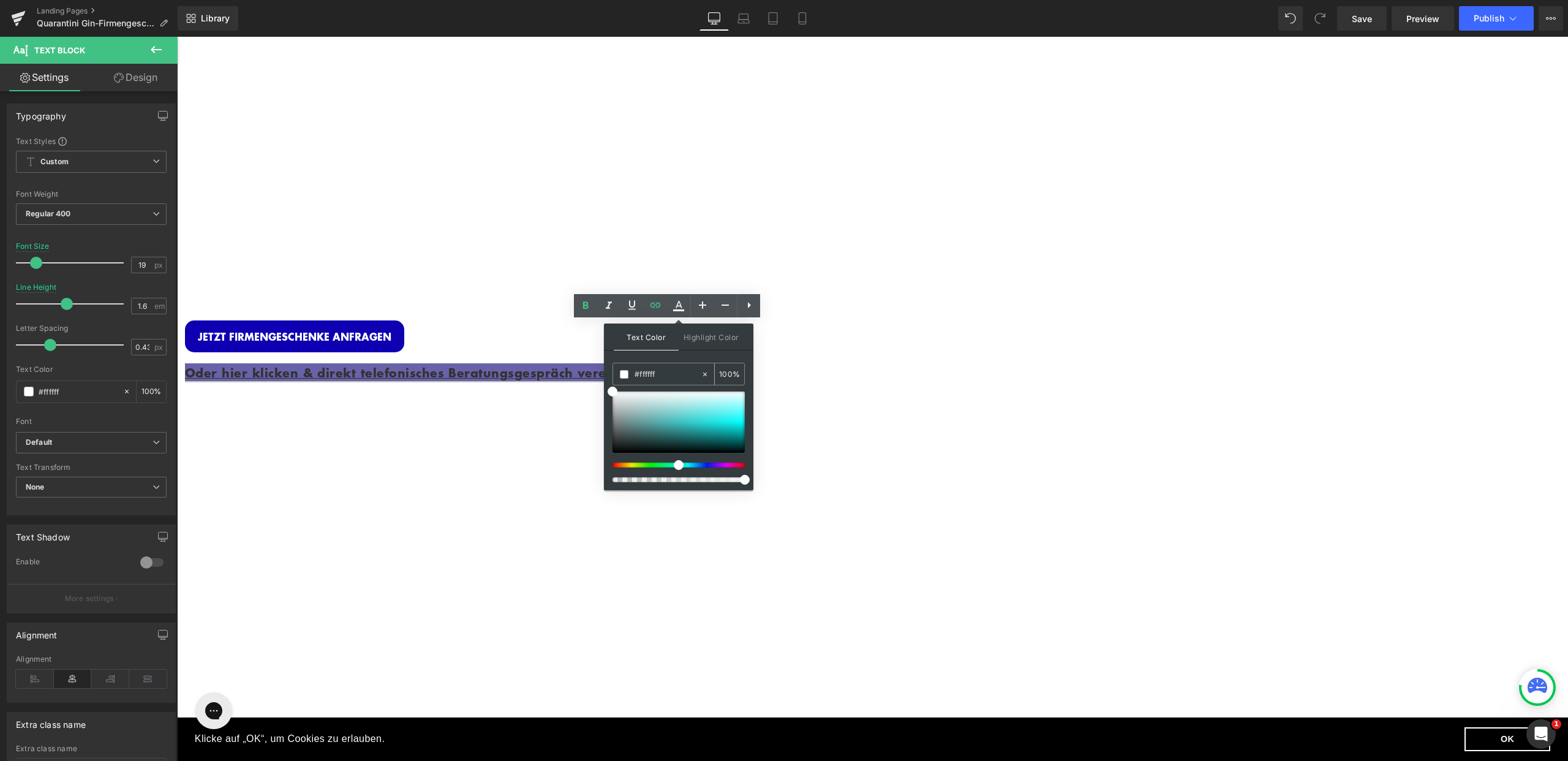
click at [623, 374] on span at bounding box center [623, 374] width 8 height 8
click at [624, 374] on span at bounding box center [623, 374] width 8 height 8
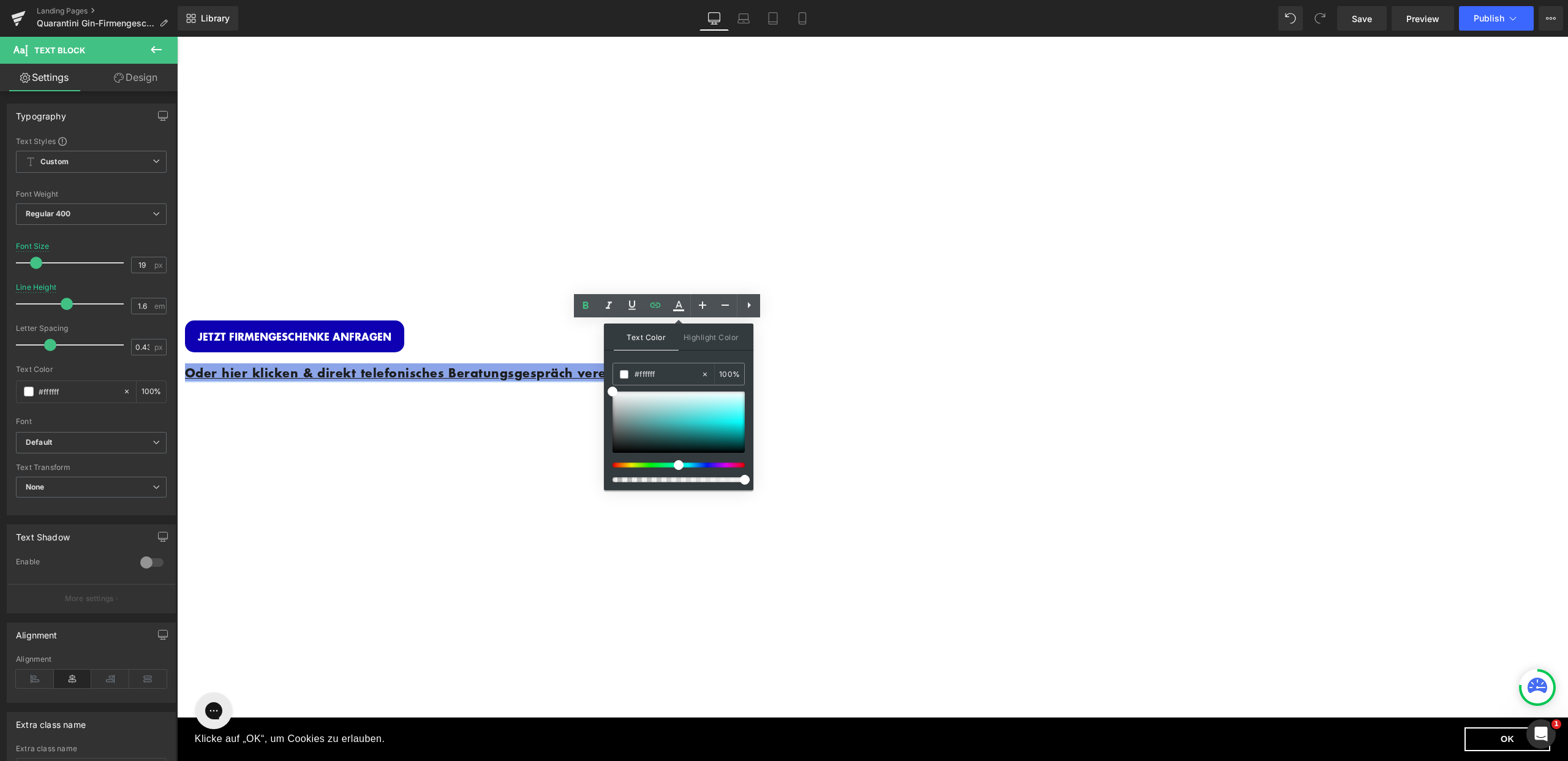
click at [600, 390] on div "Oder hier klicken & direkt telefonisches Beratungsgespräch vereinbaren." at bounding box center [552, 378] width 735 height 51
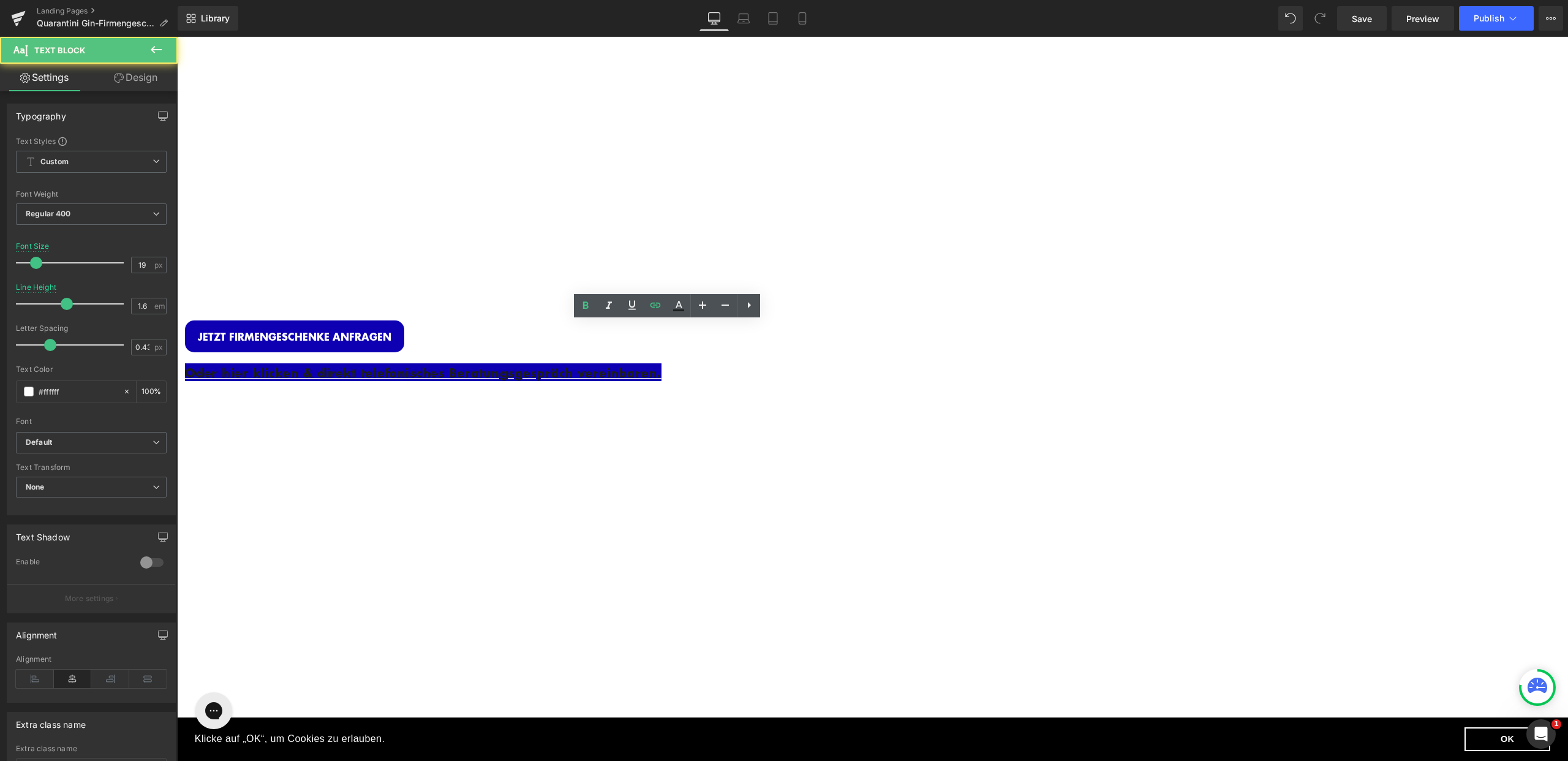
click at [581, 419] on div "Image Row INDIVIDUELLE FIRMENGESCHENKE Heading Personalisierte Gin Flasche + Ed…" at bounding box center [590, 438] width 827 height 794
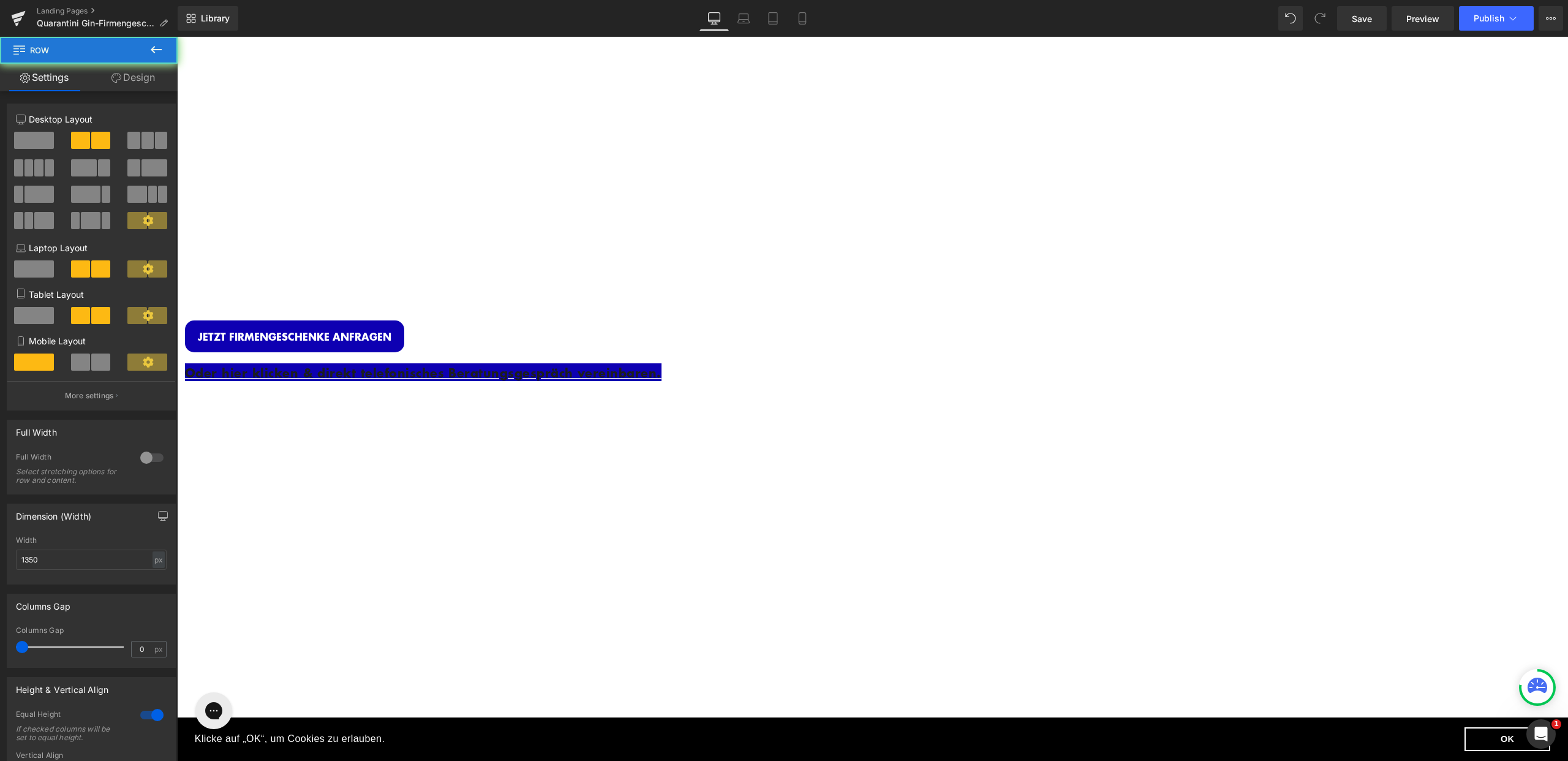
click at [723, 363] on p "Oder hier klicken & direkt telefonisches Beratungsgespräch vereinbaren." at bounding box center [552, 373] width 735 height 19
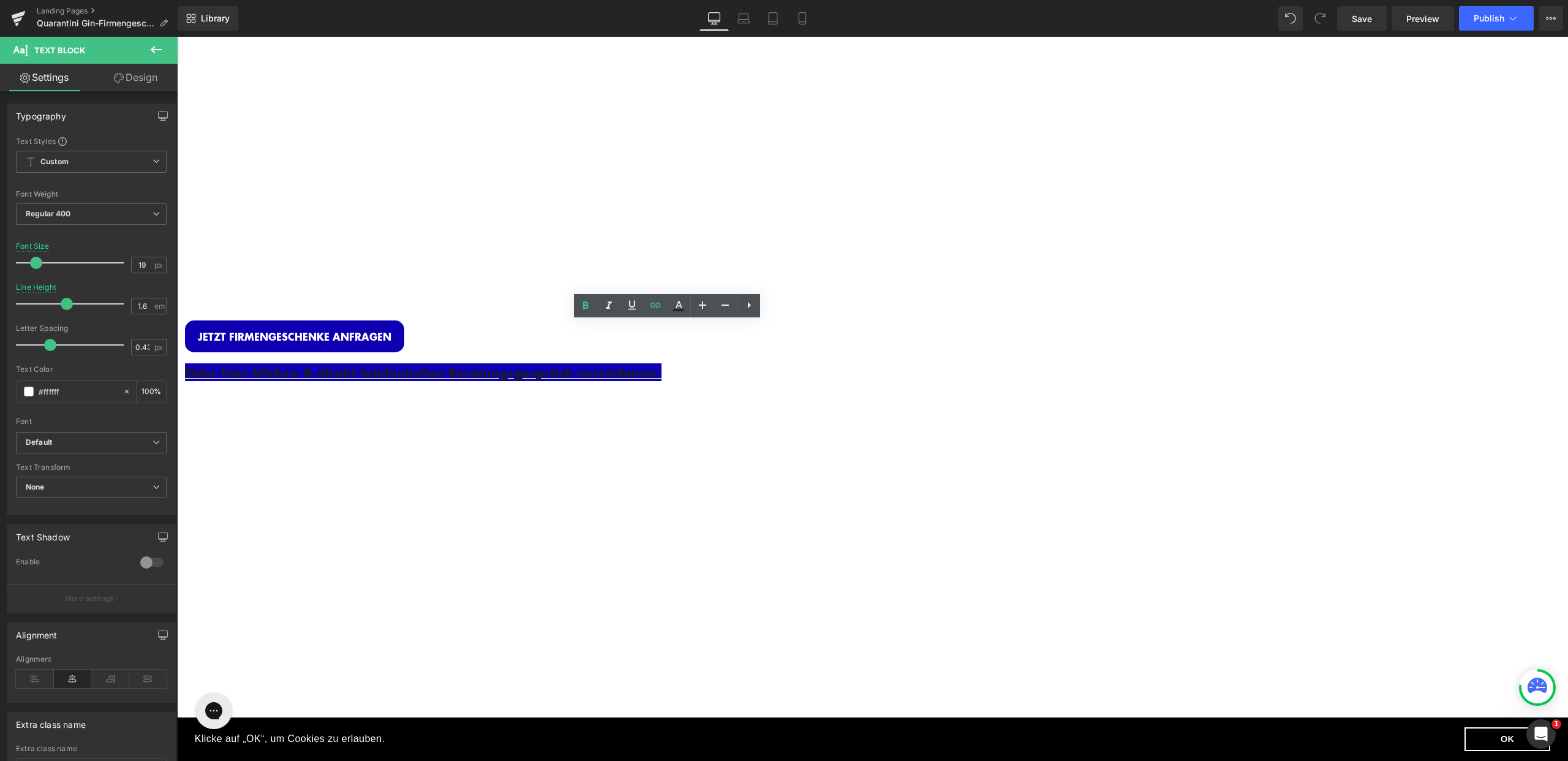
click at [661, 363] on link "Oder hier klicken & direkt telefonisches Beratungsgespräch vereinbaren." at bounding box center [423, 373] width 477 height 18
click at [741, 422] on div "Image Row INDIVIDUELLE FIRMENGESCHENKE Heading Personalisierte Gin Flasche + Ed…" at bounding box center [590, 438] width 827 height 794
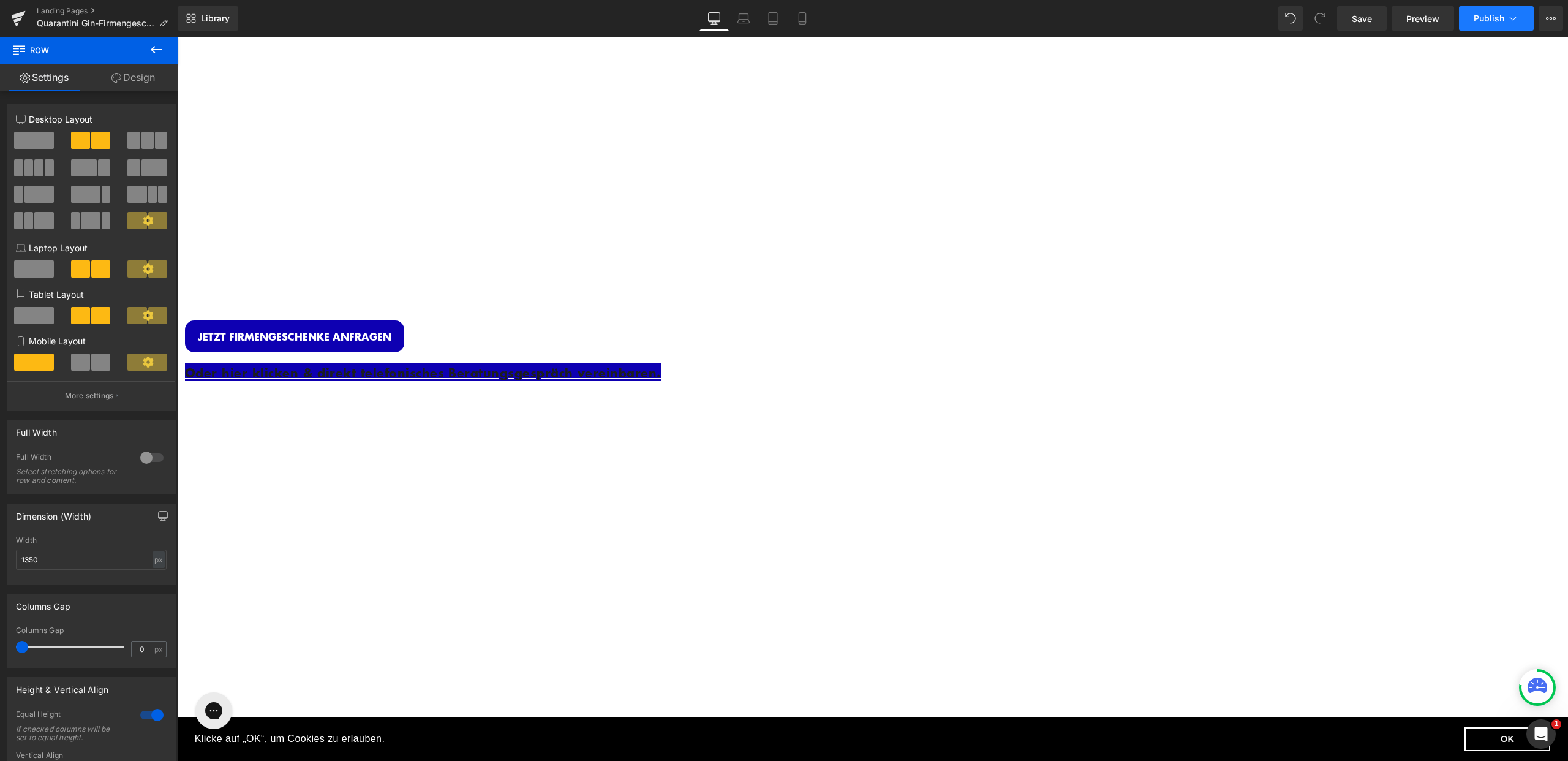
click at [1512, 15] on icon at bounding box center [1513, 18] width 12 height 12
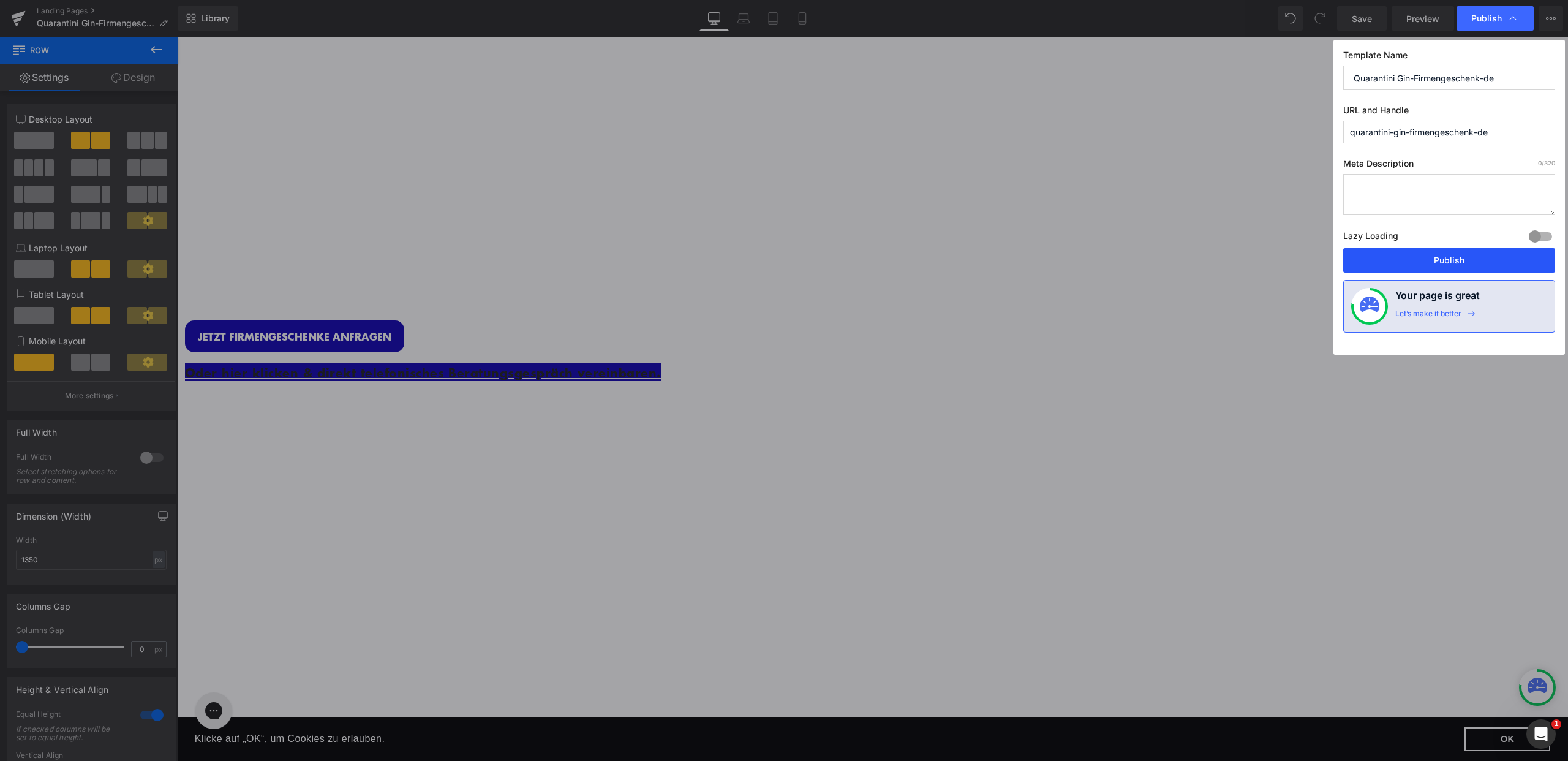
click at [1446, 258] on button "Publish" at bounding box center [1449, 260] width 212 height 24
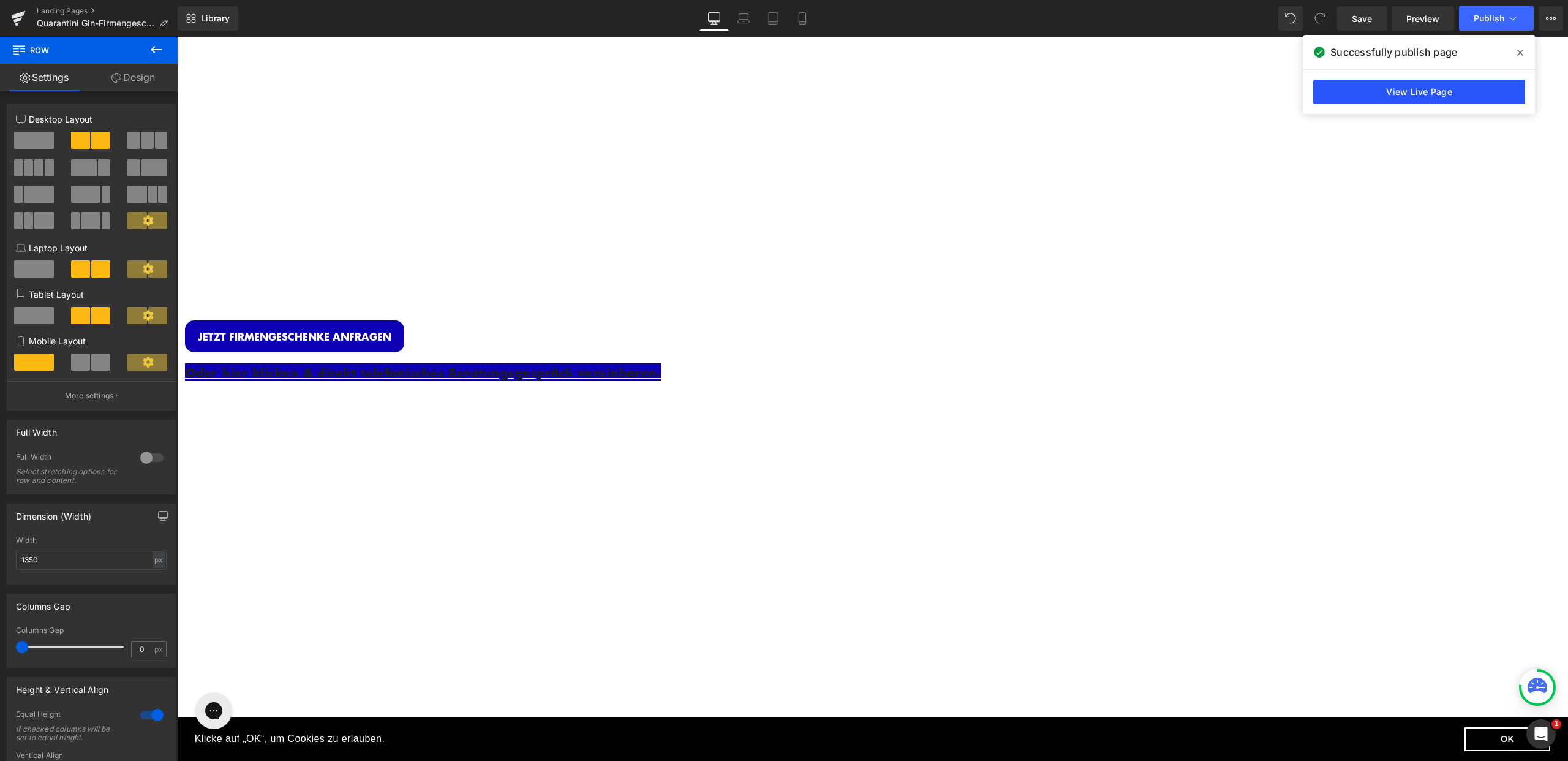
click at [1434, 94] on link "View Live Page" at bounding box center [1419, 91] width 212 height 24
click at [733, 363] on p "Oder hier klicken & direkt telefonisches Beratungsgespräch vereinbaren." at bounding box center [552, 373] width 735 height 19
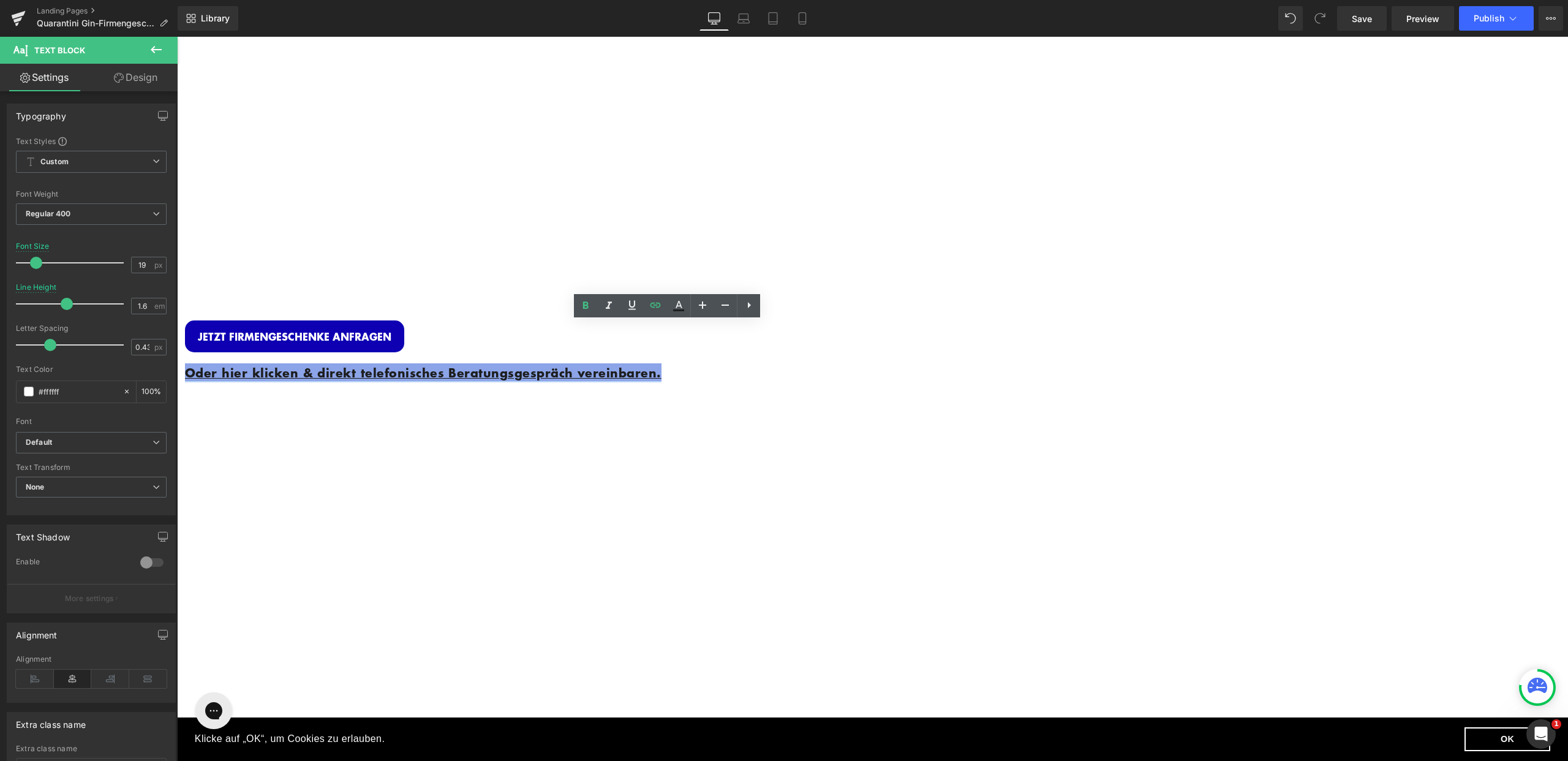
drag, startPoint x: 735, startPoint y: 360, endPoint x: 464, endPoint y: 345, distance: 271.4
click at [464, 363] on p "Oder hier klicken & direkt telefonisches Beratungsgespräch vereinbaren." at bounding box center [552, 373] width 735 height 19
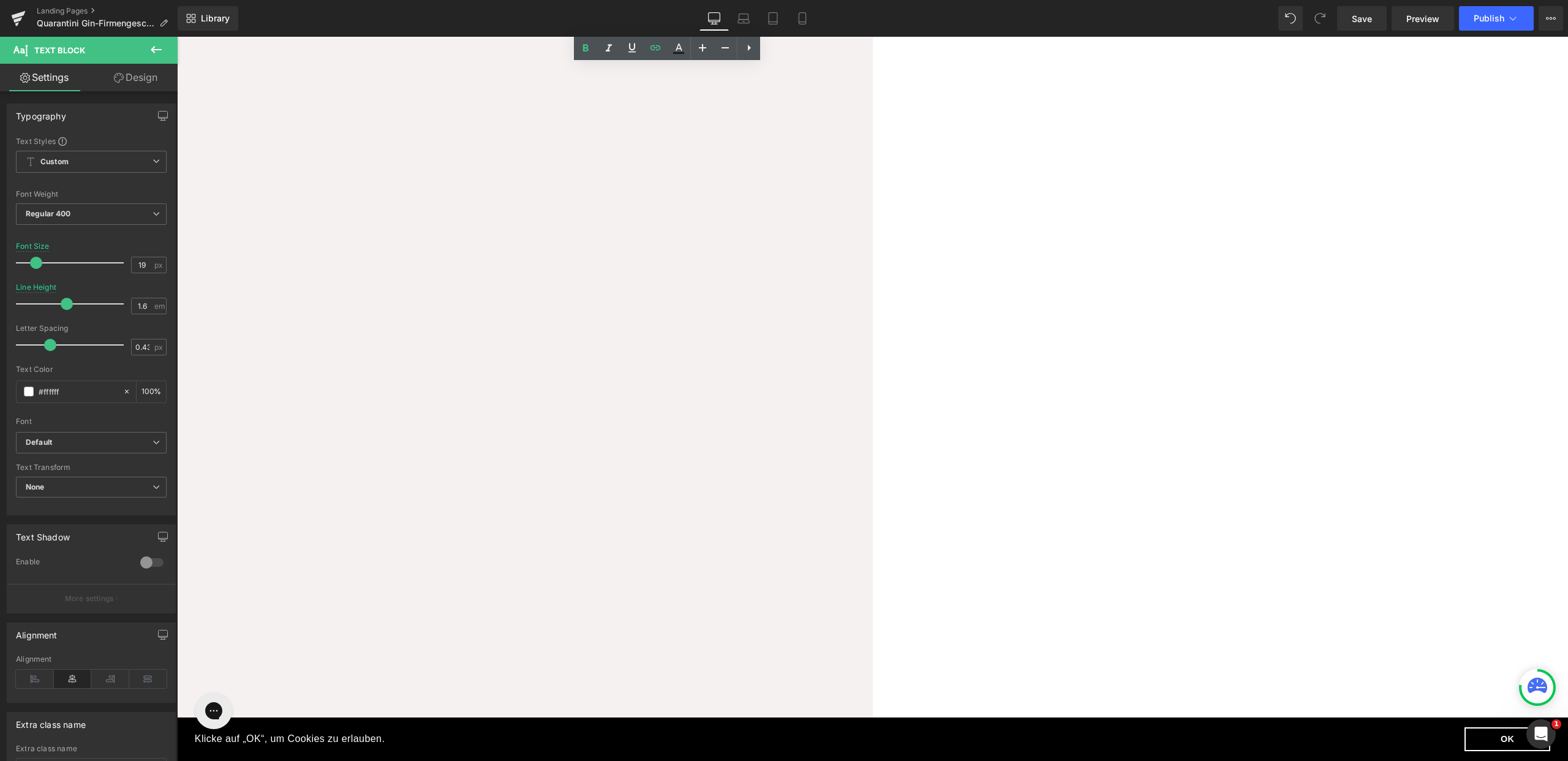
scroll to position [2235, 0]
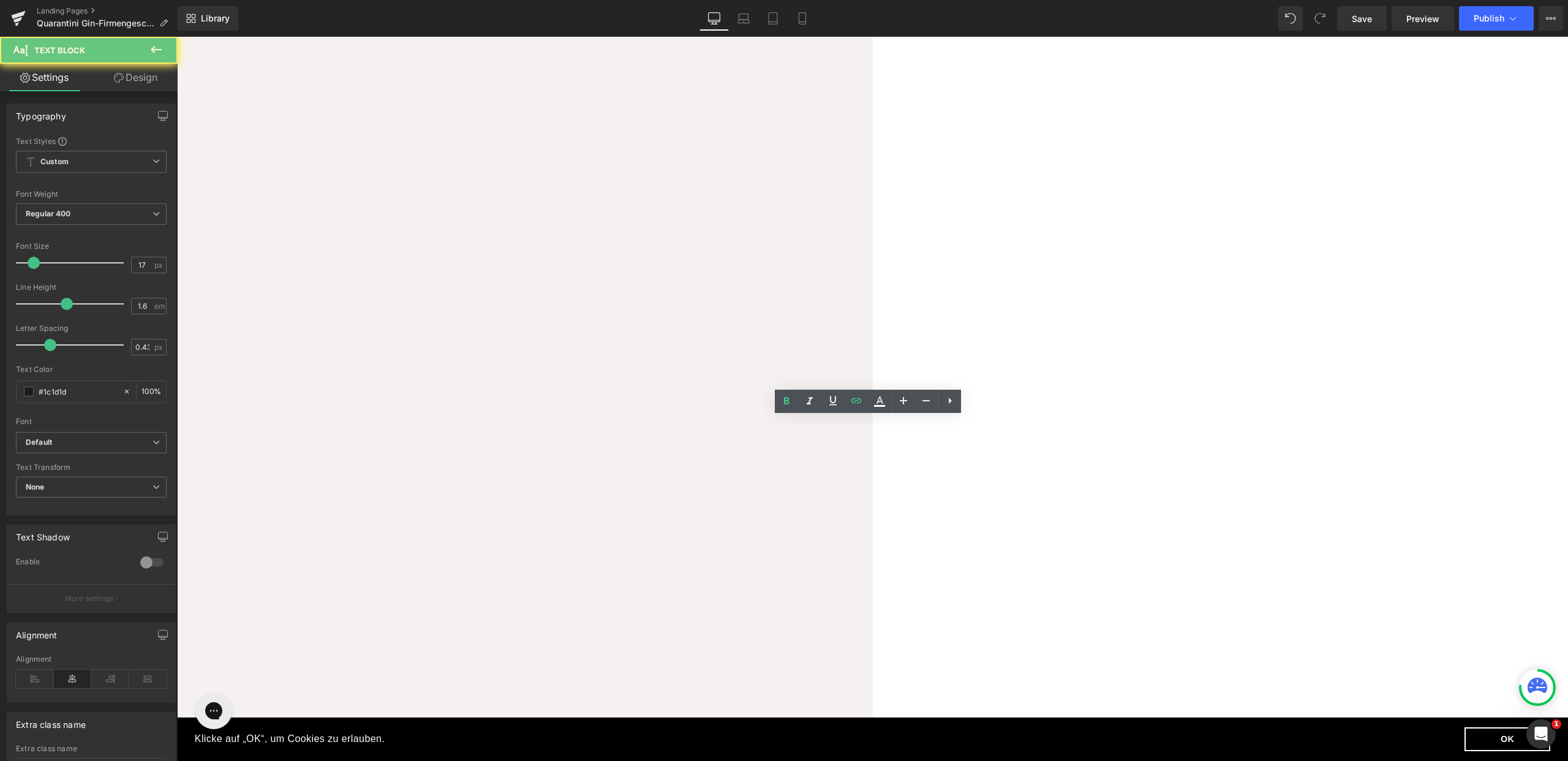
drag, startPoint x: 1114, startPoint y: 437, endPoint x: 636, endPoint y: 432, distance: 478.0
copy link "Oder hier klicken & direkt telefonisches Beratungsgespräch vereinbaren."
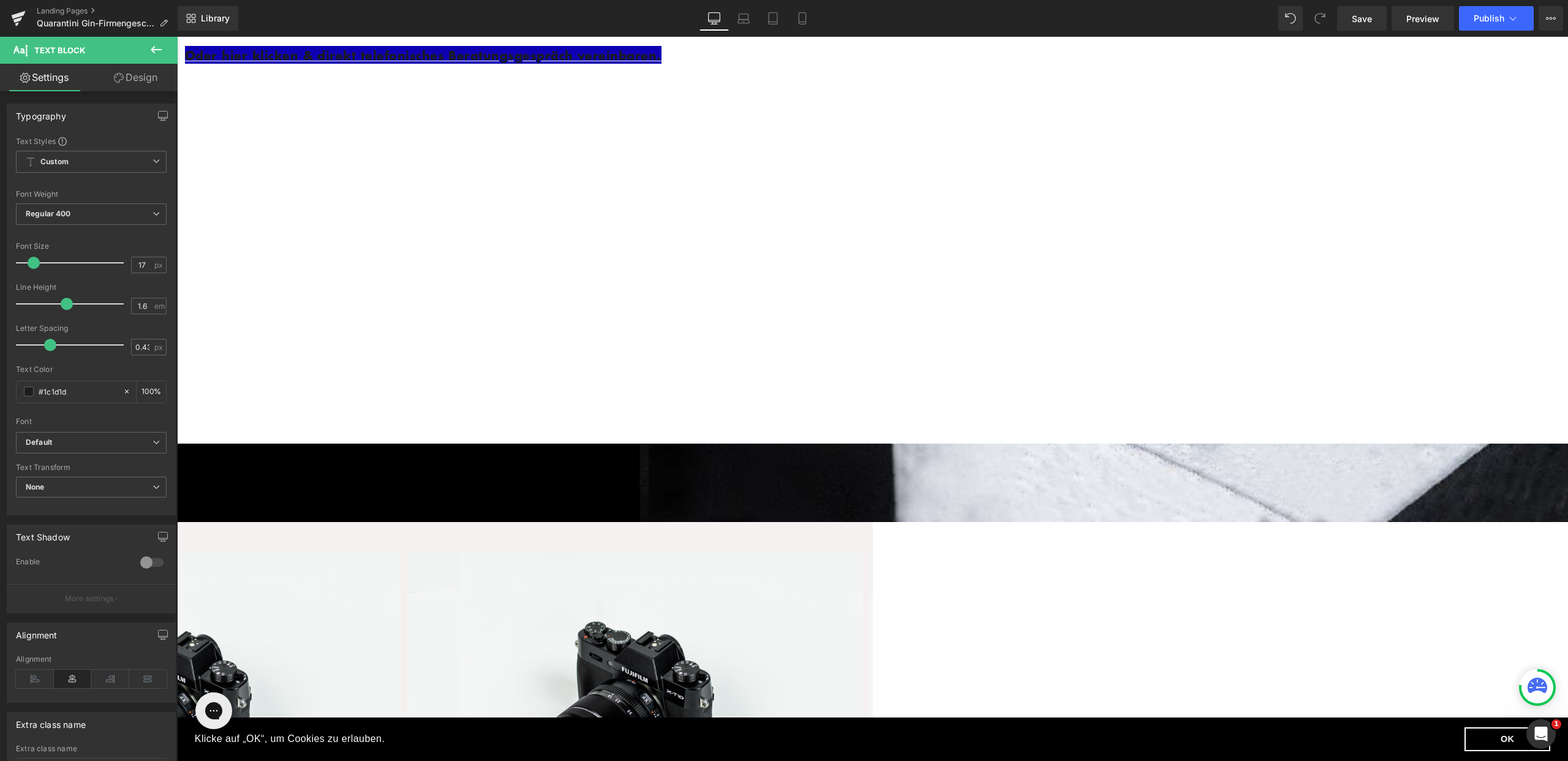
scroll to position [0, 0]
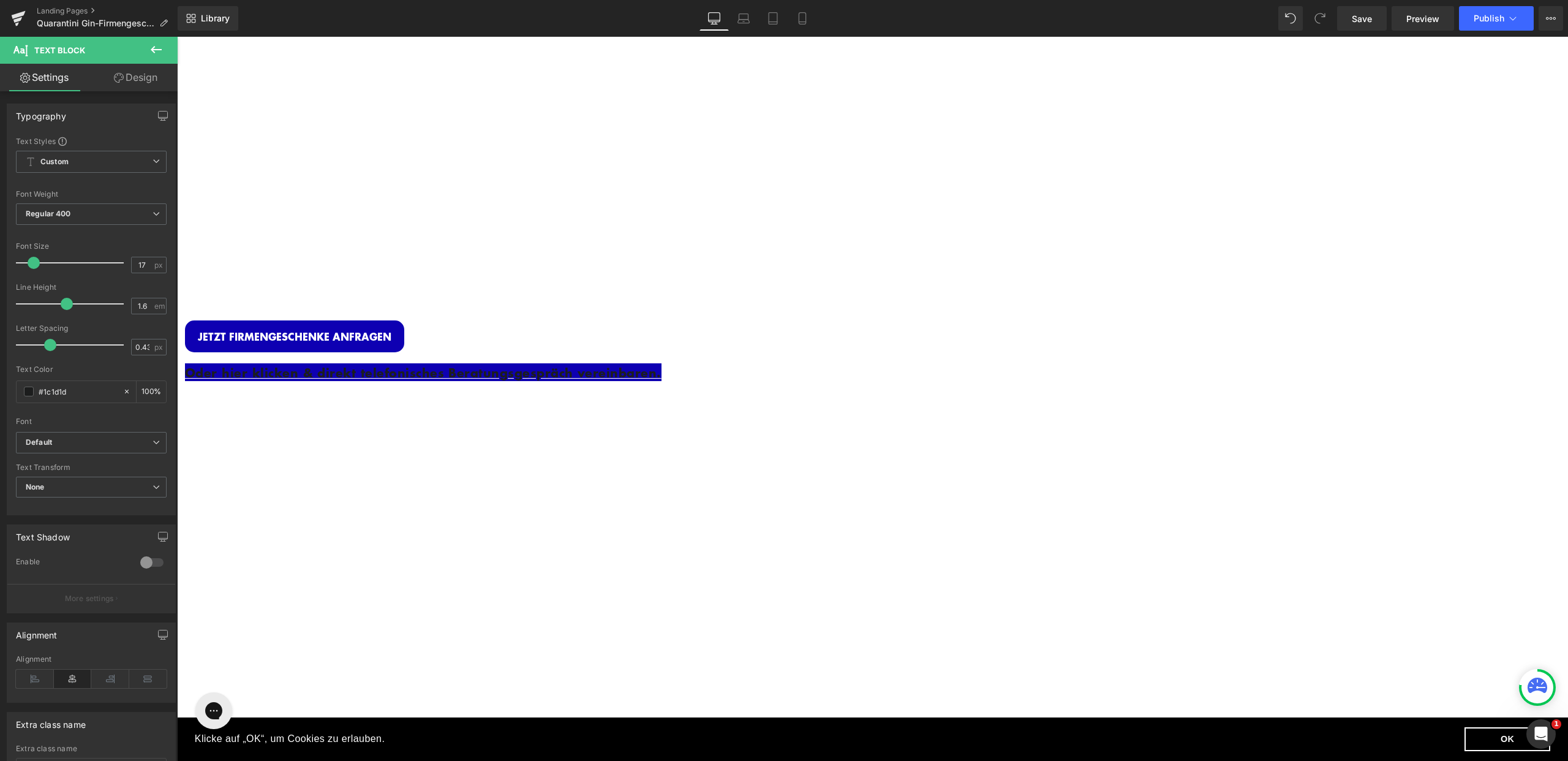
click at [741, 368] on p "Oder hier klicken & direkt telefonisches Beratungsgespräch vereinbaren." at bounding box center [552, 373] width 735 height 19
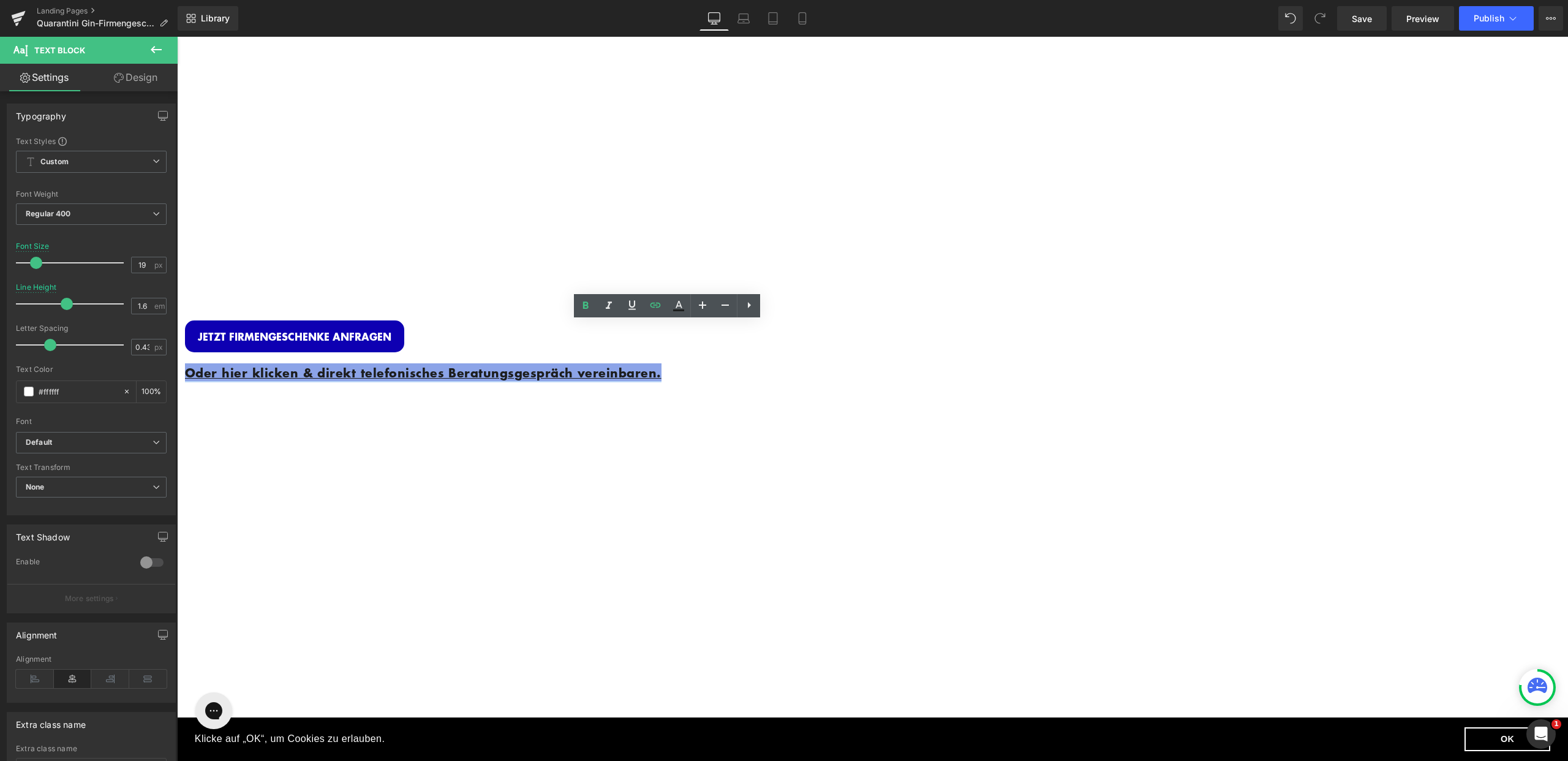
drag, startPoint x: 745, startPoint y: 369, endPoint x: 471, endPoint y: 342, distance: 275.3
click at [471, 363] on p "Oder hier klicken & direkt telefonisches Beratungsgespräch vereinbaren." at bounding box center [552, 373] width 735 height 19
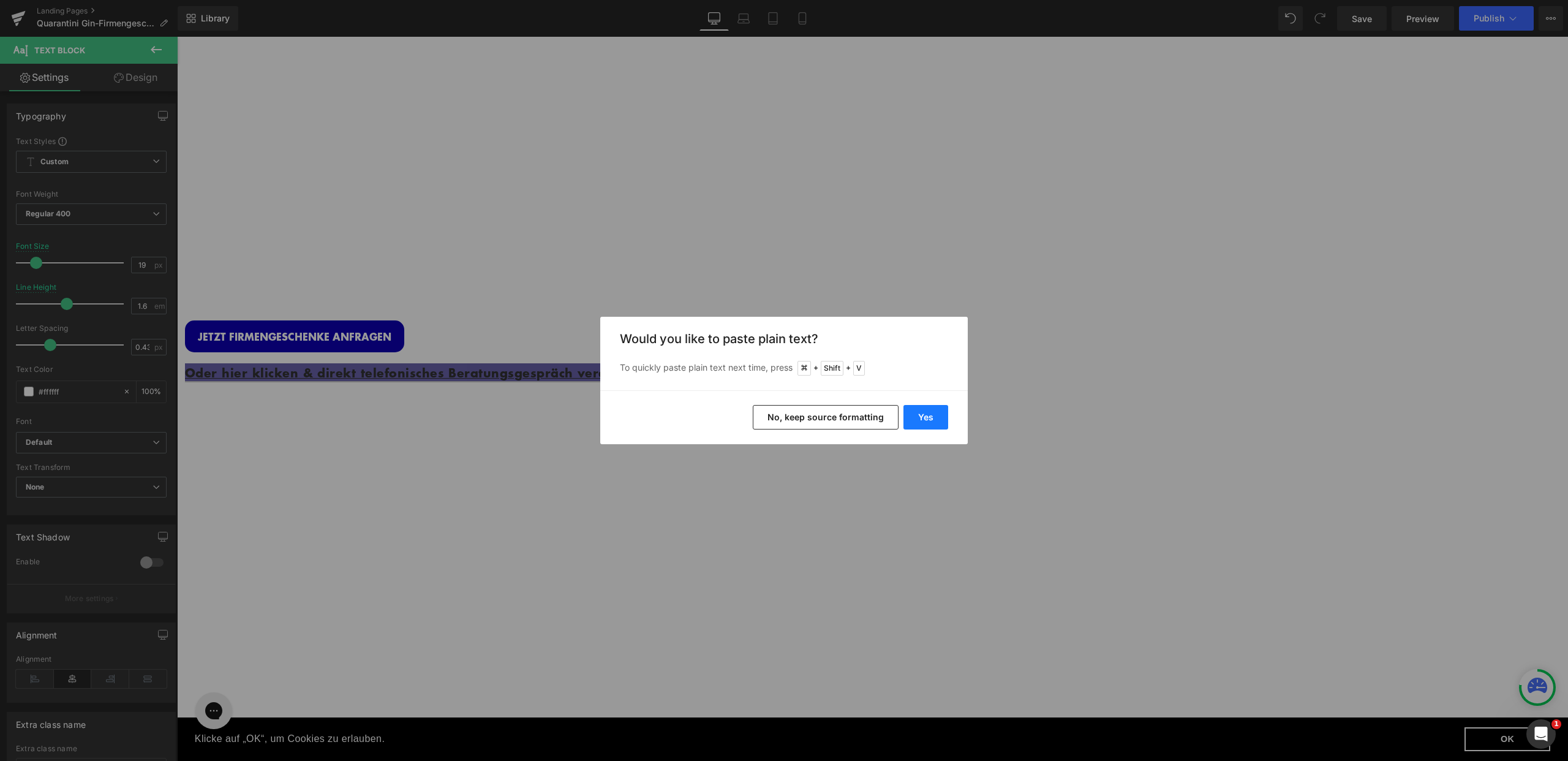
click at [924, 416] on button "Yes" at bounding box center [926, 417] width 45 height 24
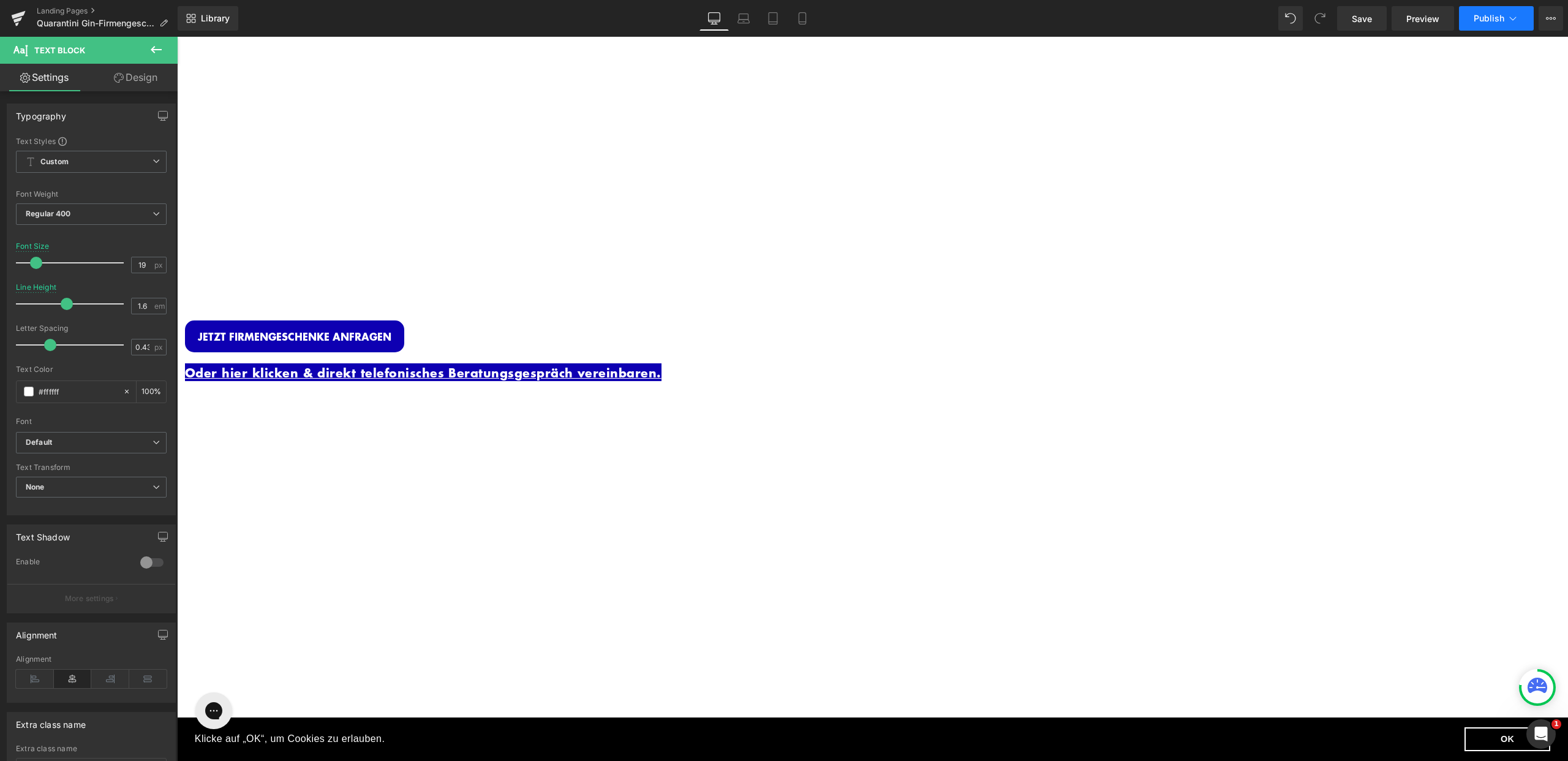
click at [1529, 8] on button "Publish" at bounding box center [1496, 18] width 75 height 24
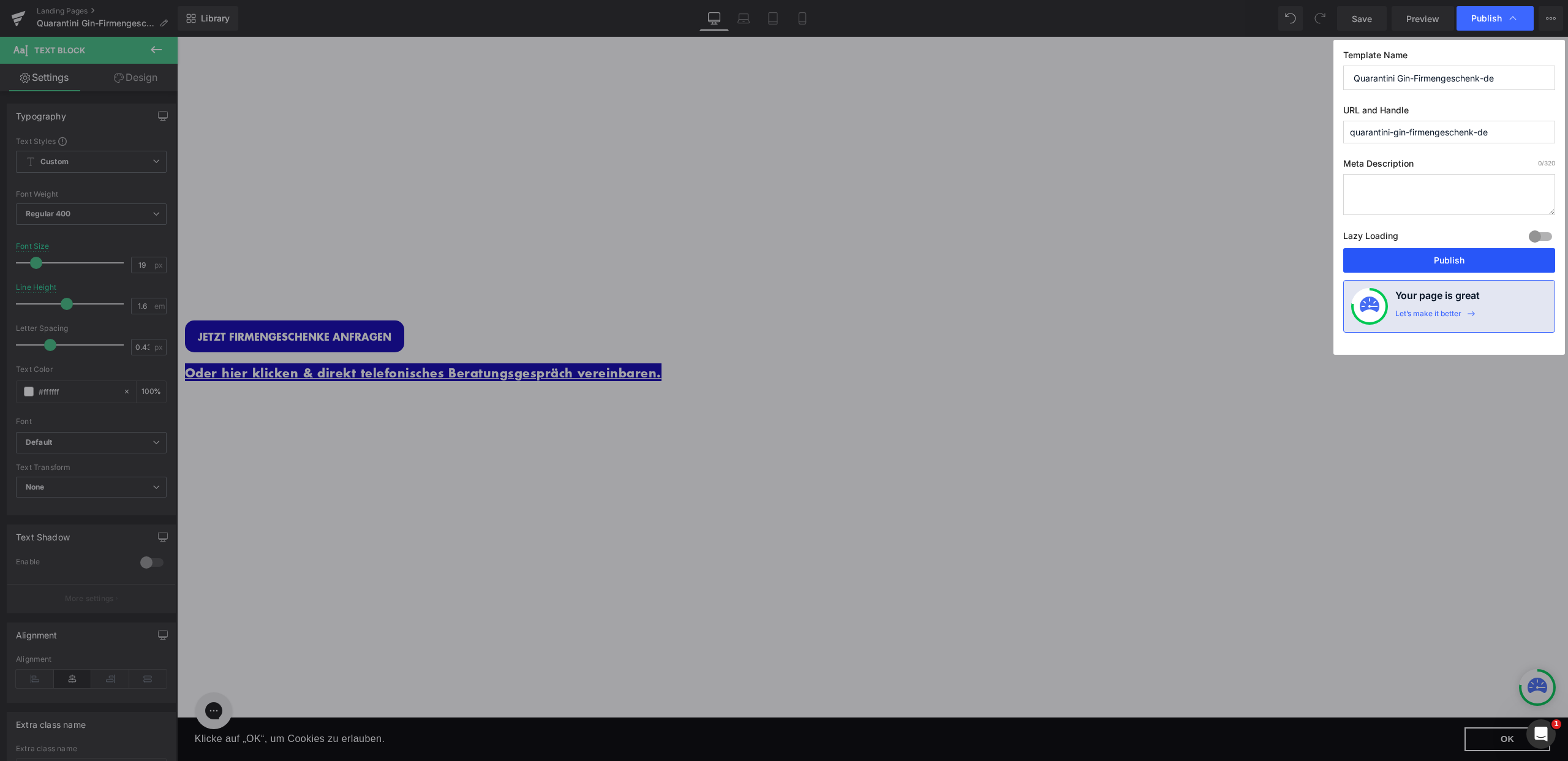
click at [1439, 267] on button "Publish" at bounding box center [1449, 260] width 212 height 24
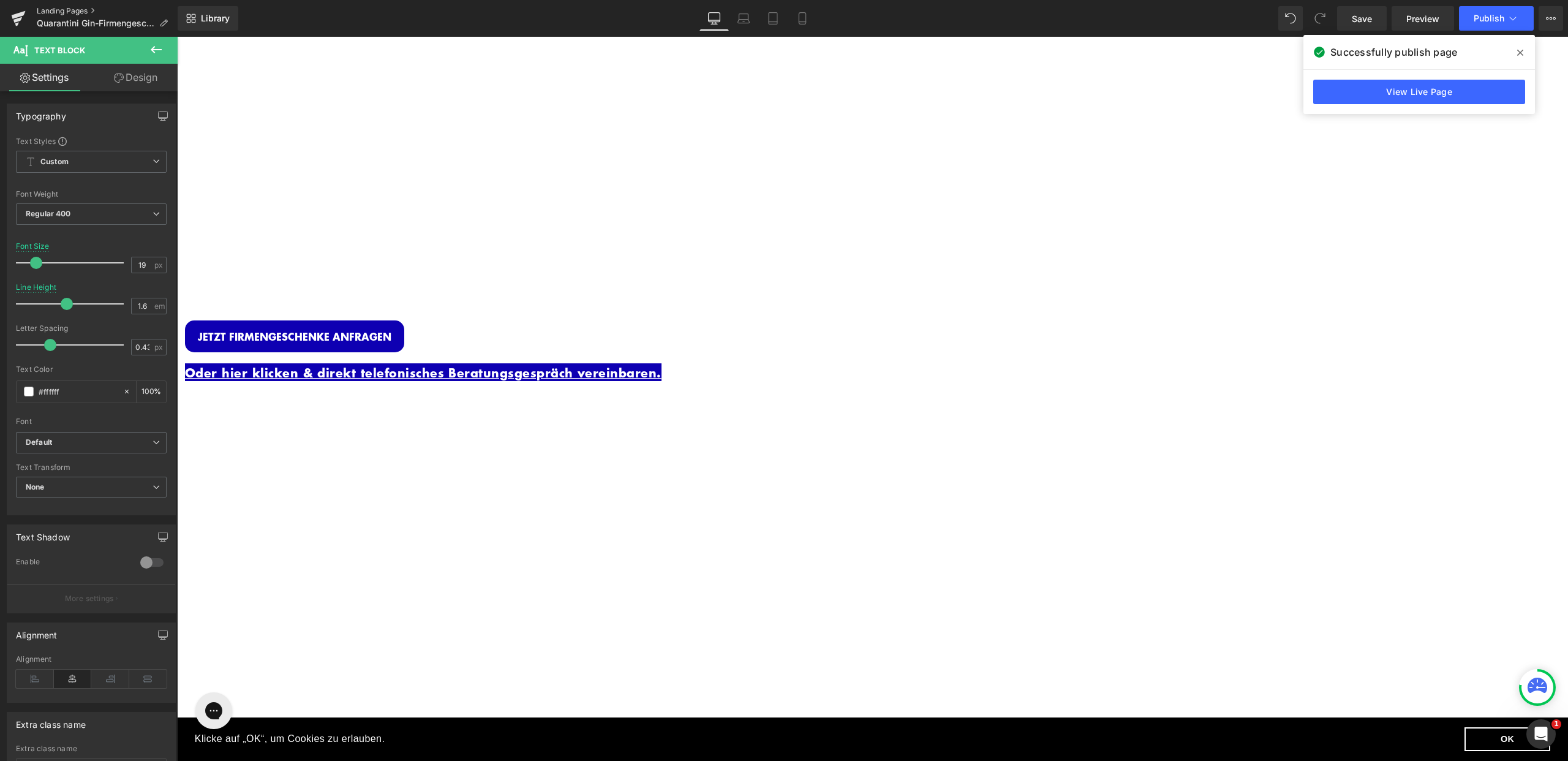
click at [54, 9] on link "Landing Pages" at bounding box center [107, 11] width 141 height 10
